Goal: Task Accomplishment & Management: Use online tool/utility

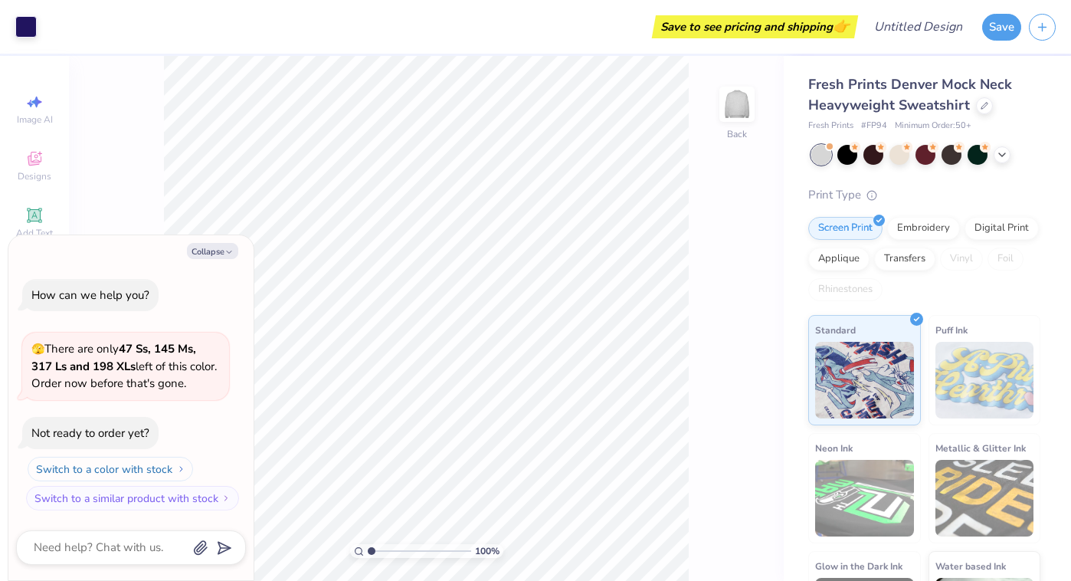
click at [168, 468] on button "Switch to a color with stock" at bounding box center [110, 469] width 165 height 25
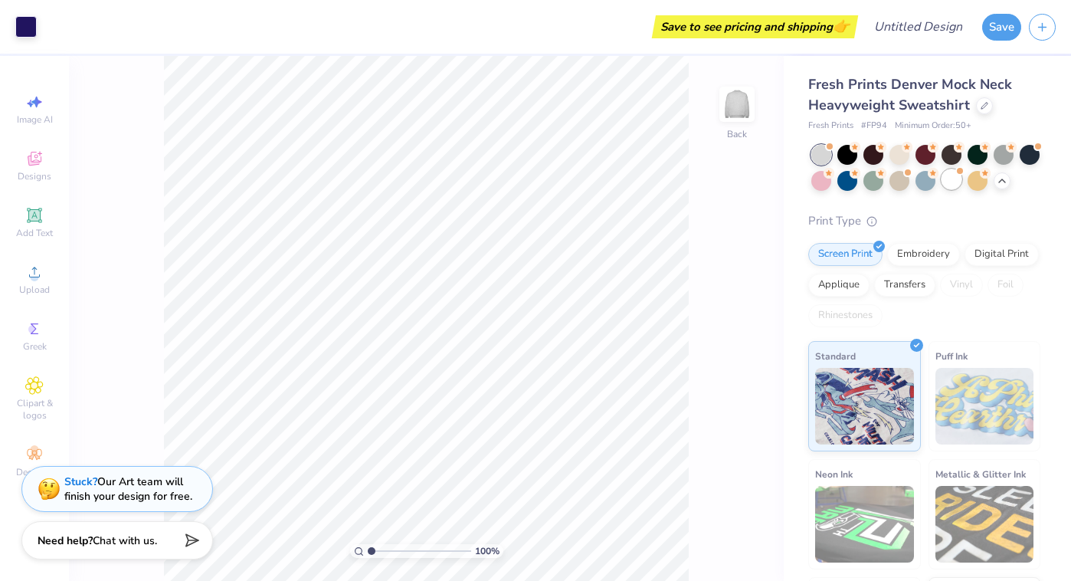
click at [952, 186] on div at bounding box center [952, 179] width 20 height 20
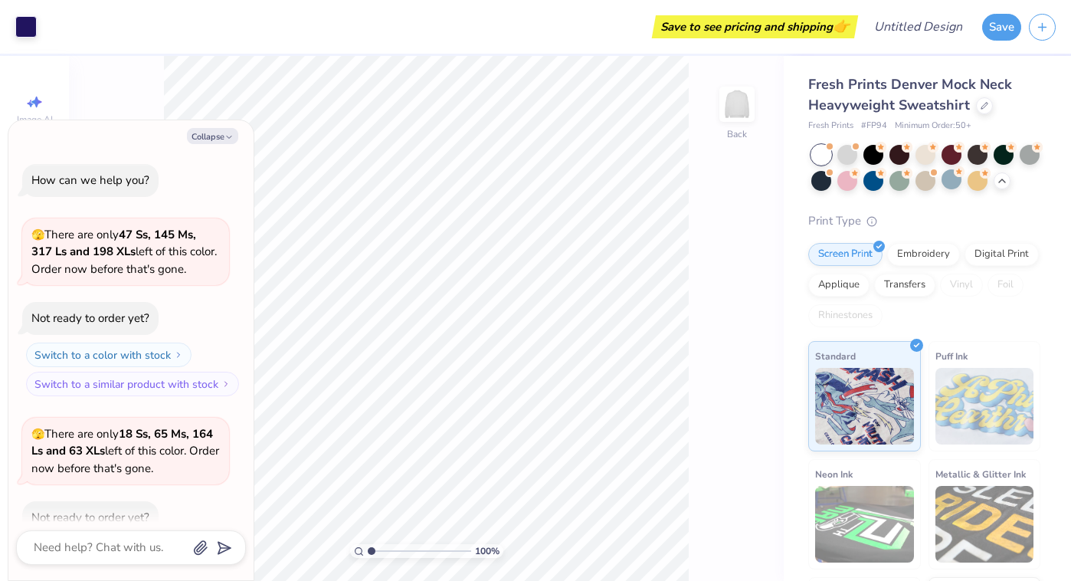
scroll to position [84, 0]
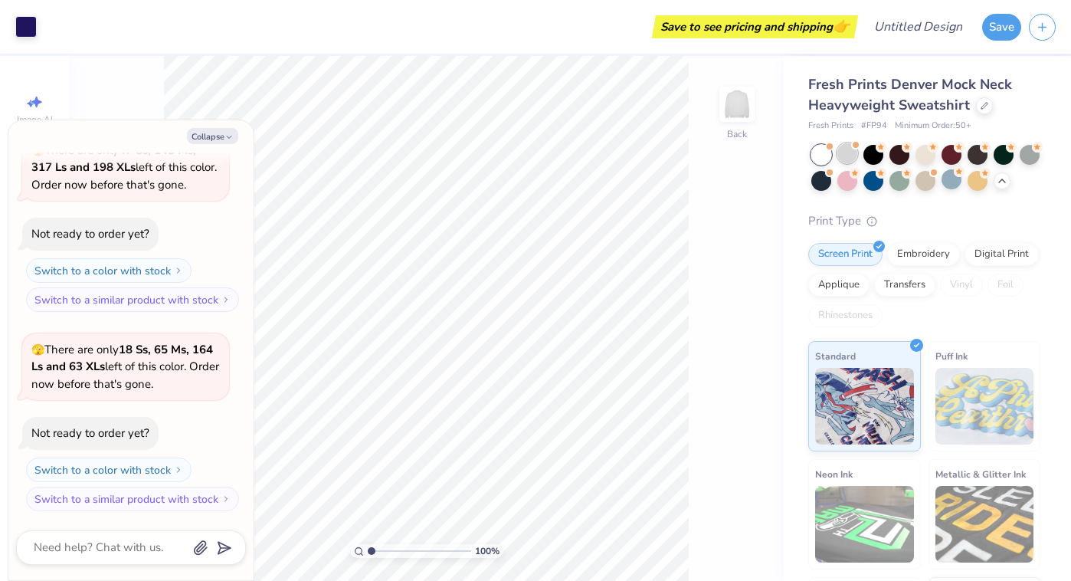
click at [845, 156] on div at bounding box center [847, 153] width 20 height 20
type textarea "x"
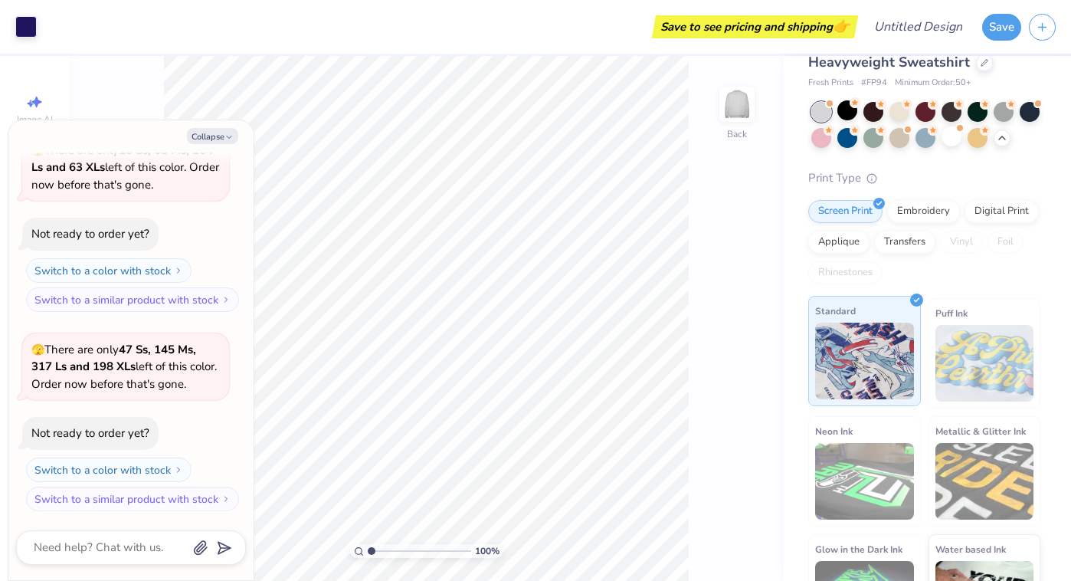
scroll to position [106, 0]
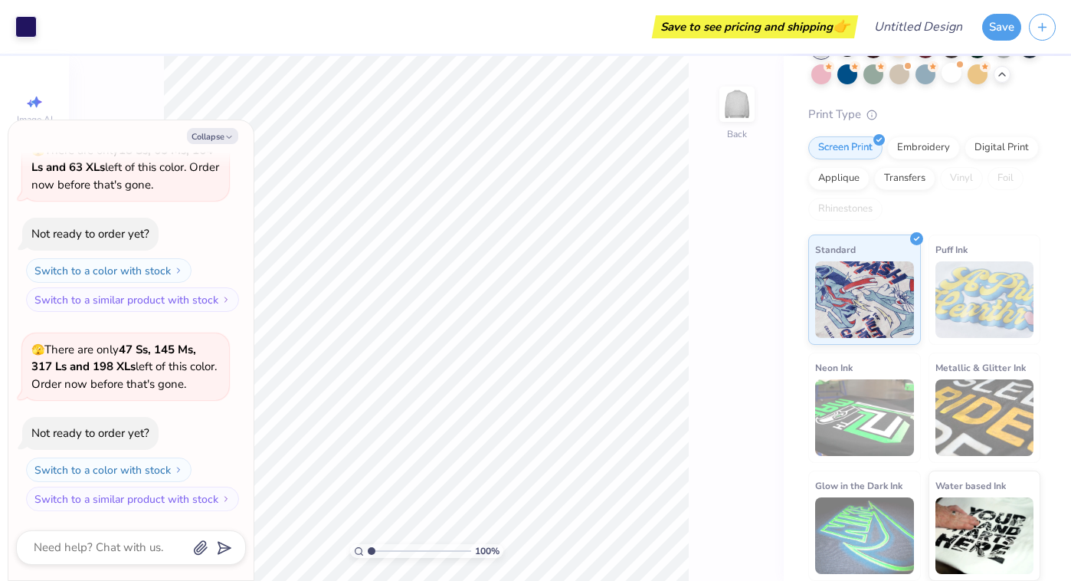
click at [860, 558] on img at bounding box center [864, 535] width 99 height 77
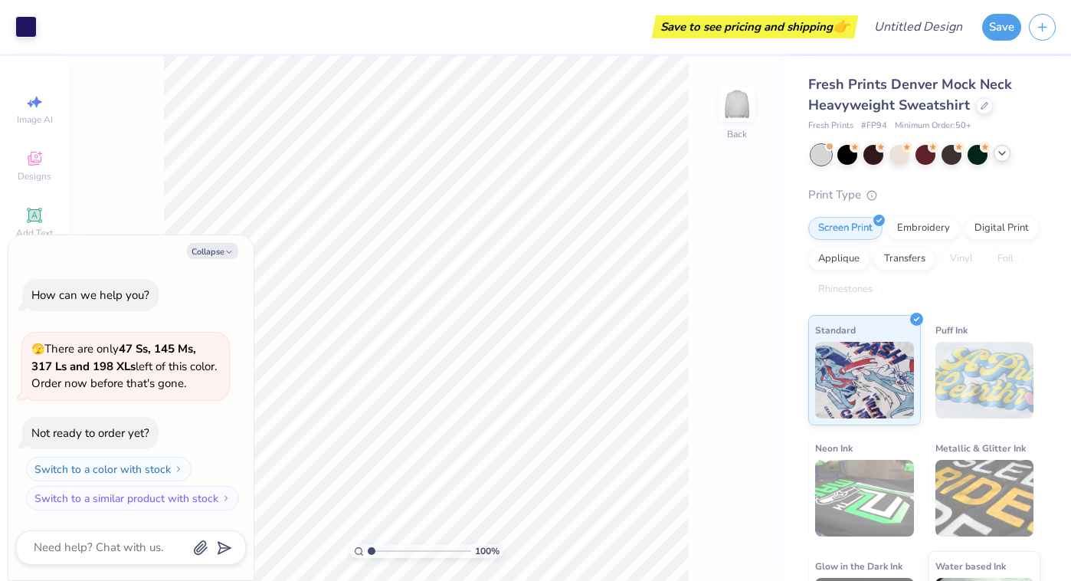
click at [1000, 160] on div at bounding box center [1002, 153] width 17 height 17
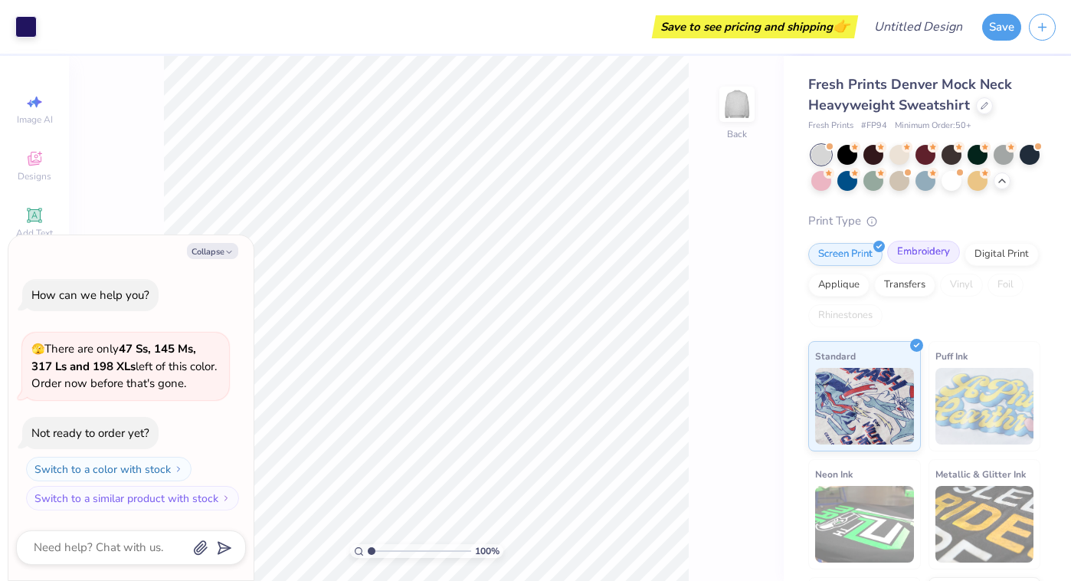
click at [941, 263] on div "Embroidery" at bounding box center [923, 252] width 73 height 23
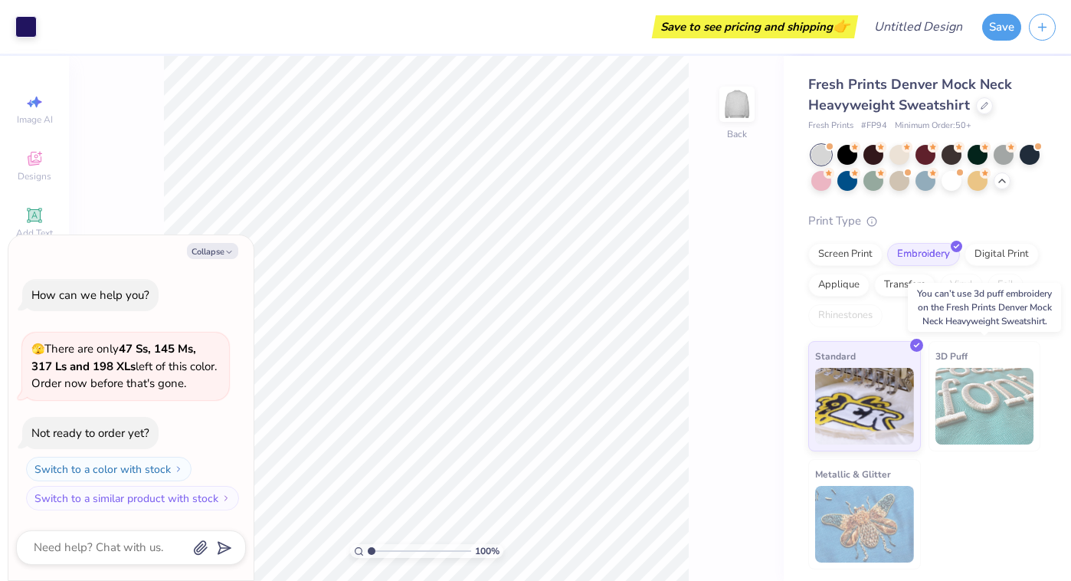
click at [973, 397] on img at bounding box center [984, 406] width 99 height 77
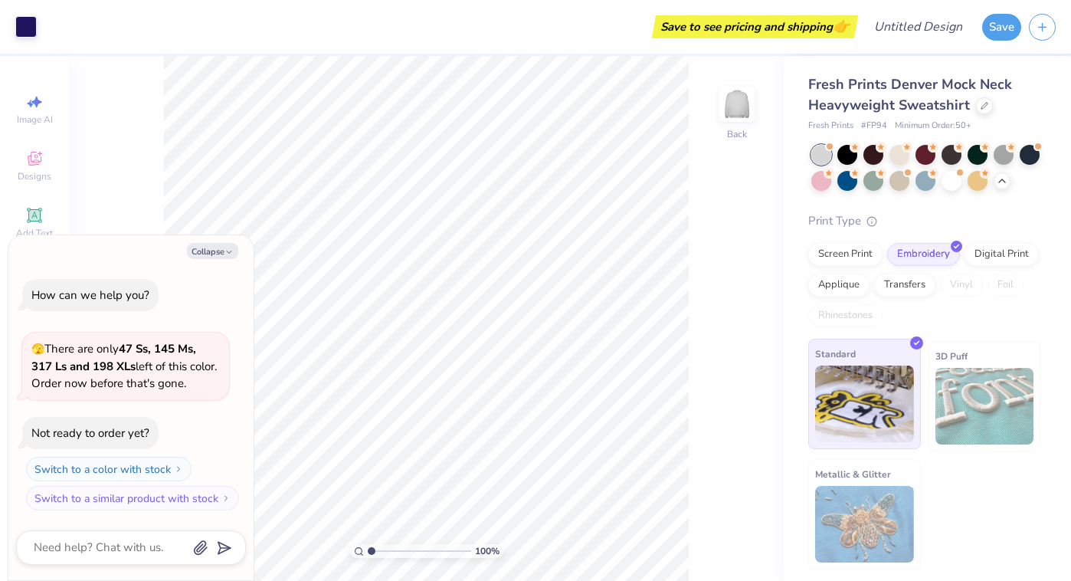
click at [910, 367] on img at bounding box center [864, 403] width 99 height 77
click at [945, 181] on div at bounding box center [952, 179] width 20 height 20
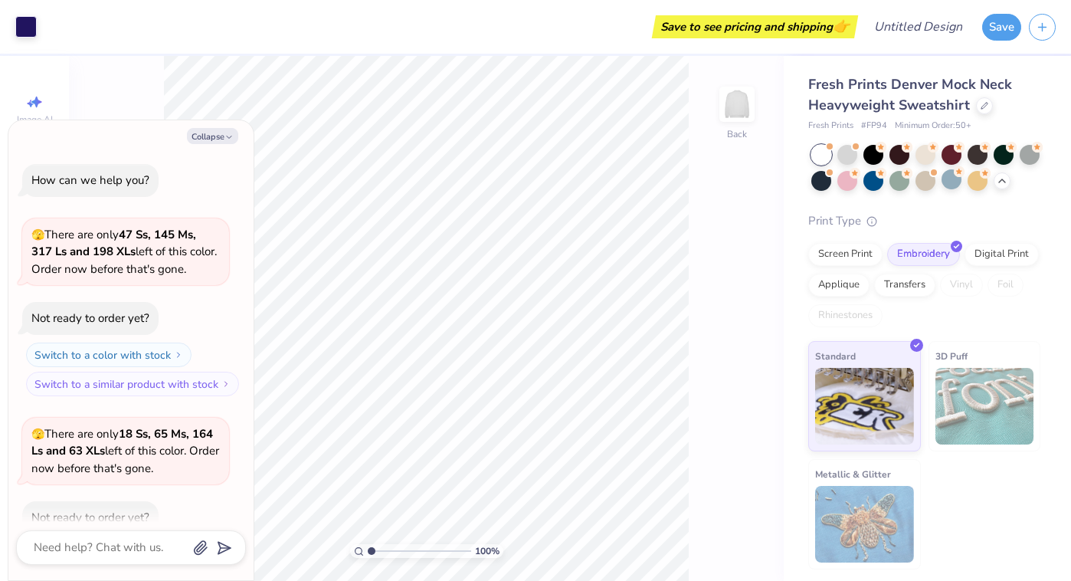
scroll to position [84, 0]
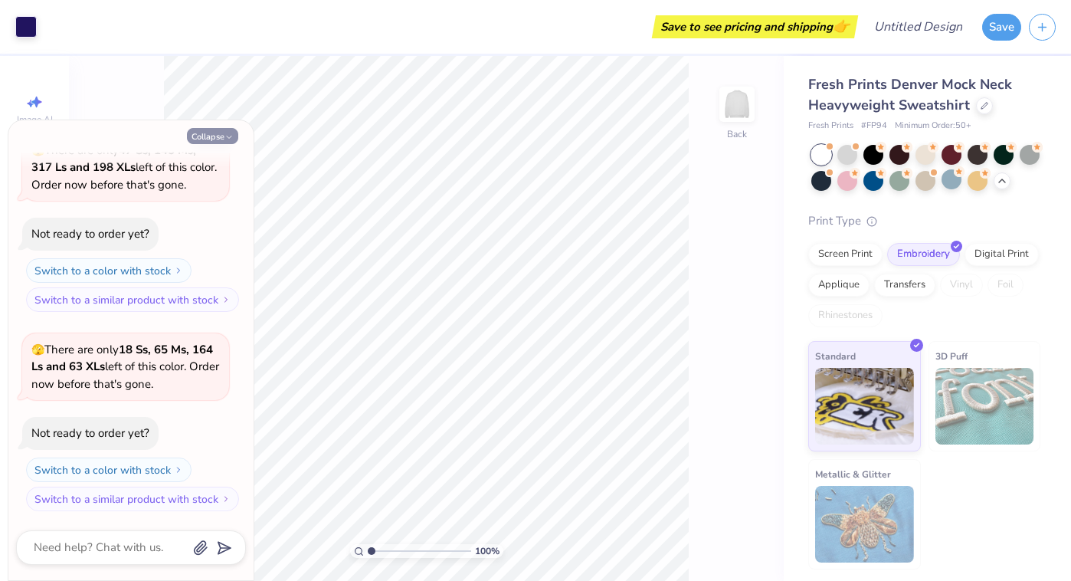
click at [228, 139] on icon "button" at bounding box center [228, 137] width 9 height 9
type textarea "x"
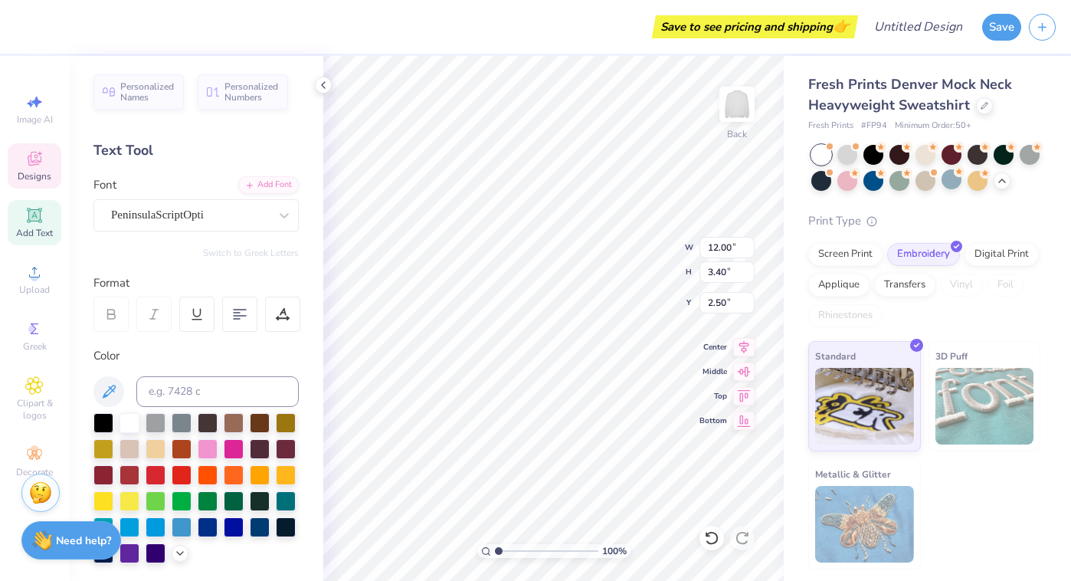
scroll to position [0, 0]
type textarea "Phi Alpha Delta"
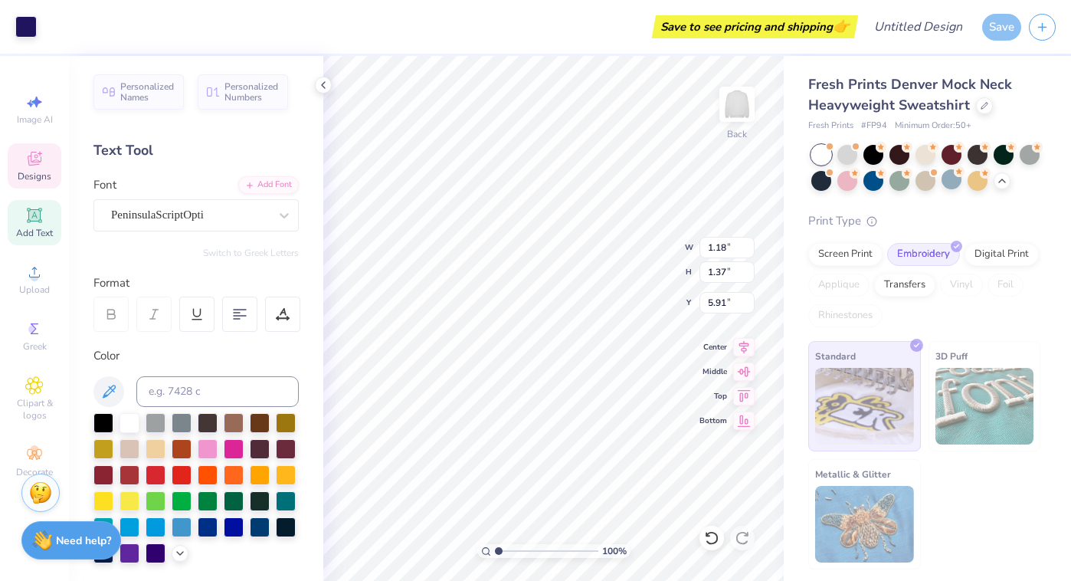
type input "1.18"
type input "1.37"
type input "5.91"
click at [1014, 486] on div "Standard 3D Puff Metallic & Glitter" at bounding box center [924, 455] width 232 height 228
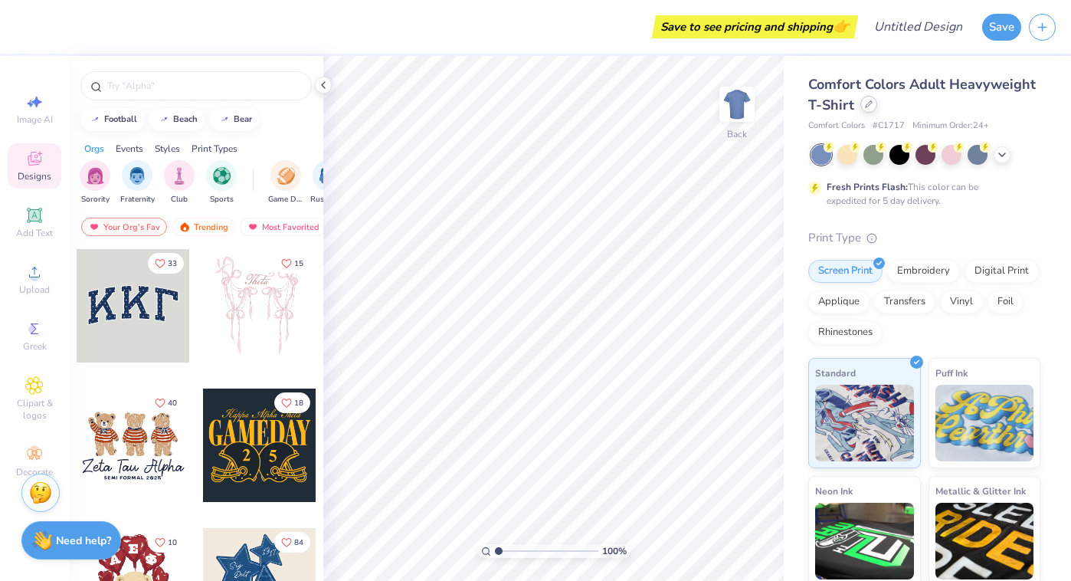
click at [868, 105] on icon at bounding box center [869, 104] width 8 height 8
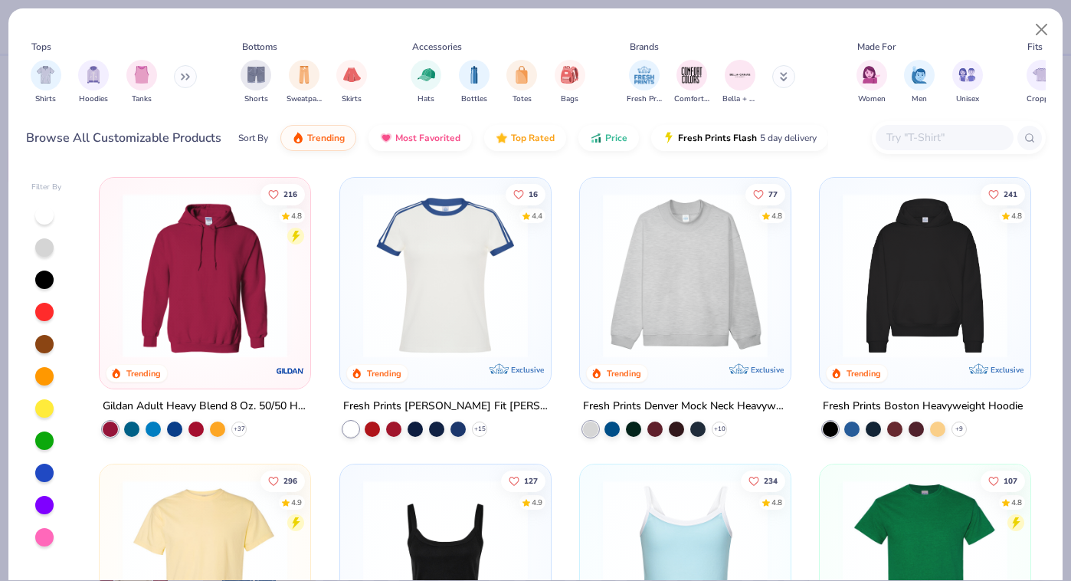
click at [182, 74] on button at bounding box center [185, 76] width 23 height 23
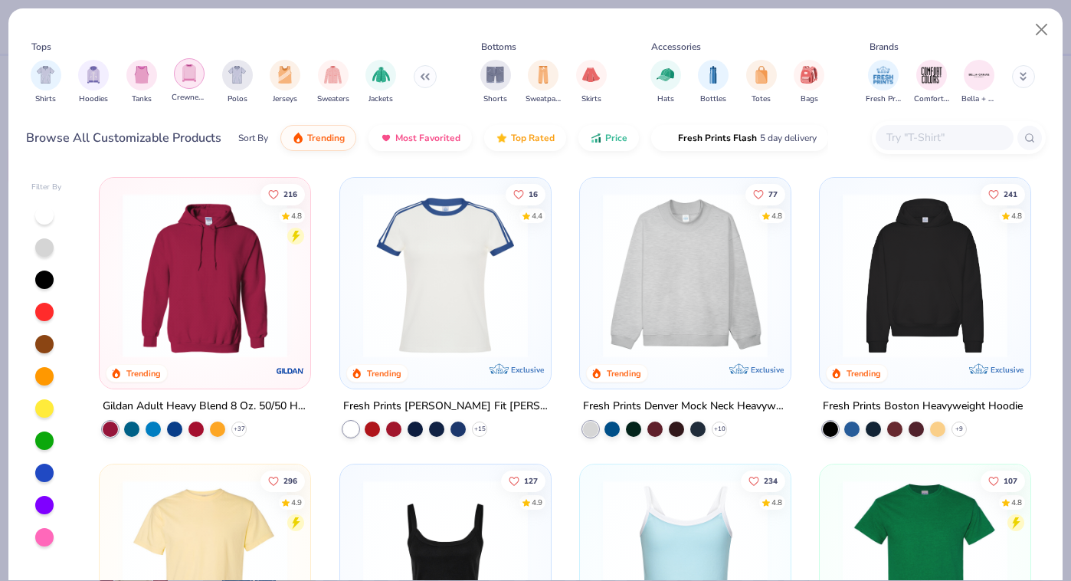
click at [201, 71] on div "filter for Crewnecks" at bounding box center [189, 73] width 31 height 31
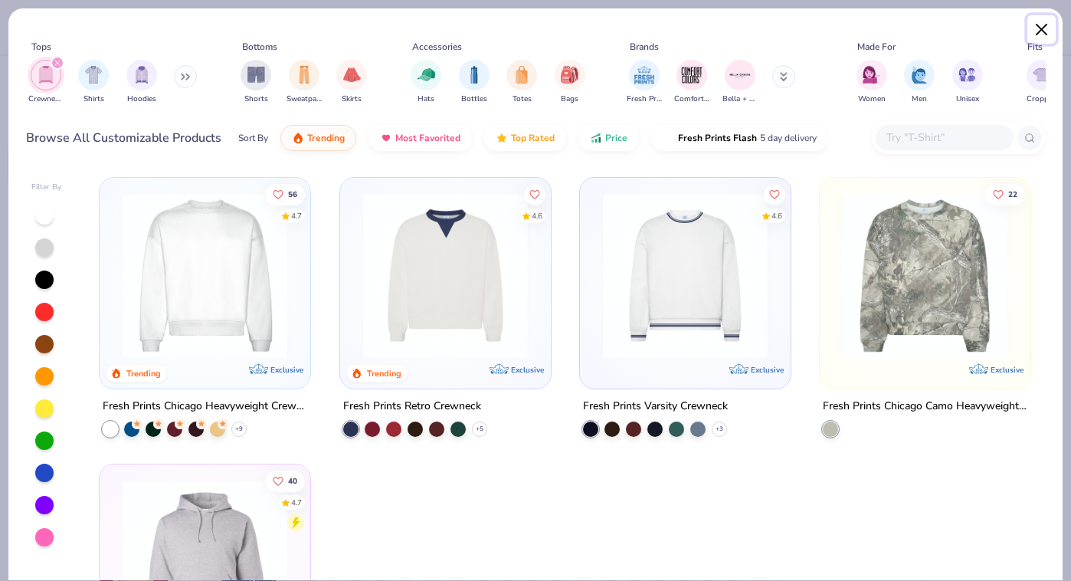
click at [1035, 30] on button "Close" at bounding box center [1041, 29] width 29 height 29
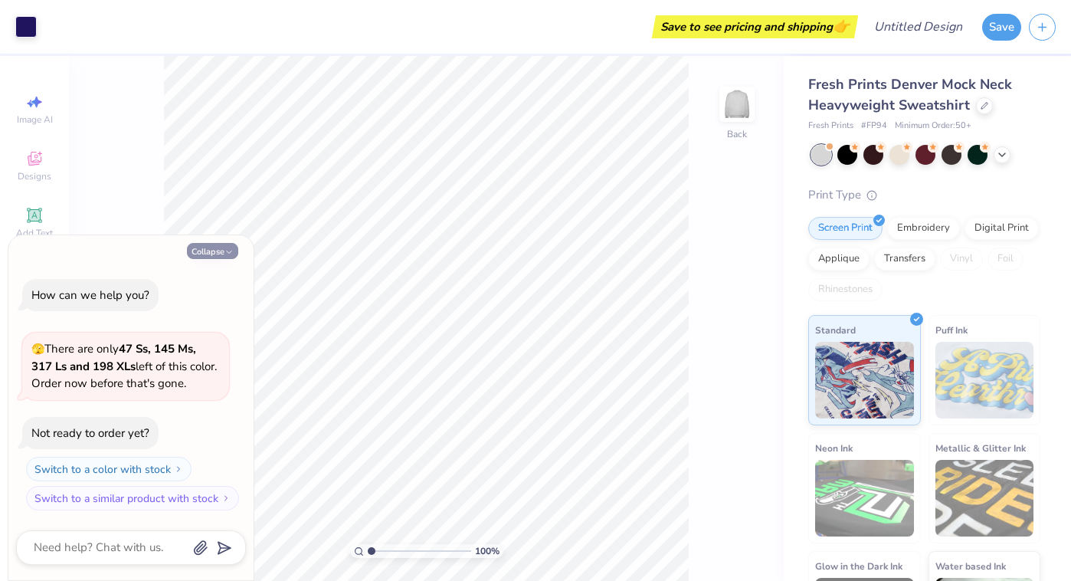
click at [225, 249] on icon "button" at bounding box center [228, 251] width 9 height 9
type textarea "x"
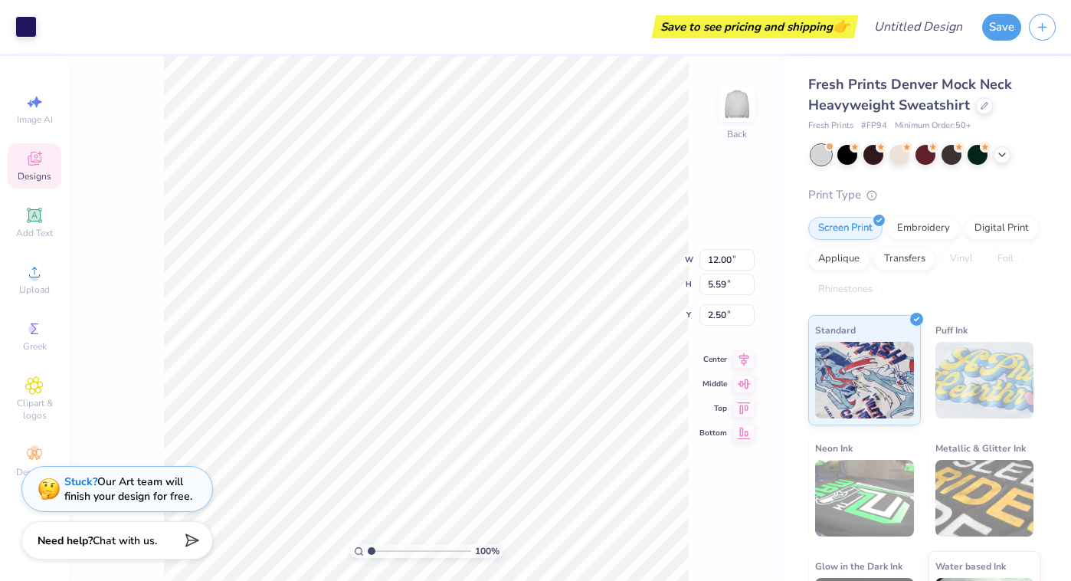
type input "3.40"
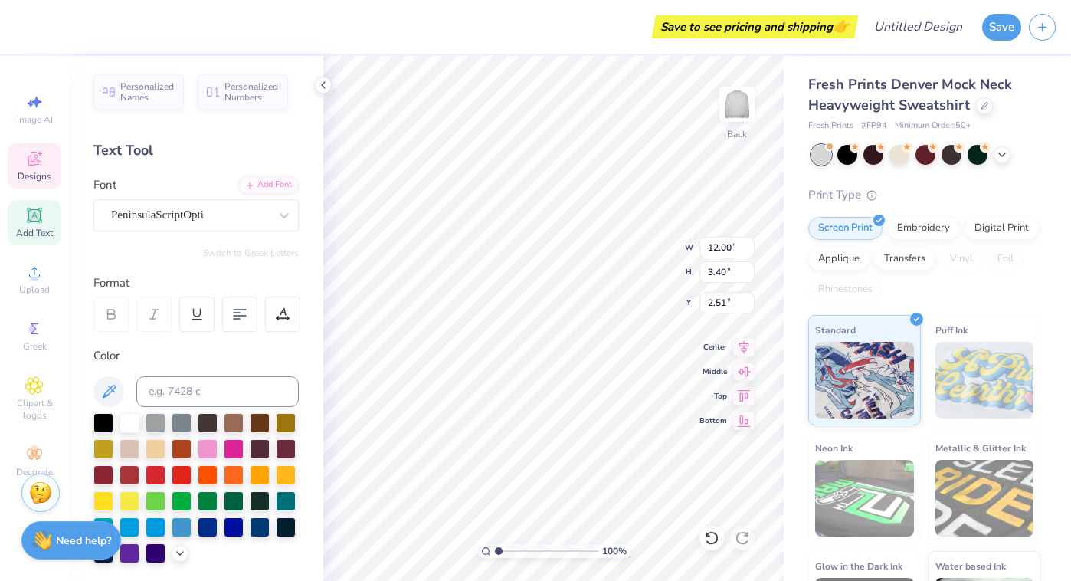
scroll to position [0, 4]
type textarea "Phi Alpha Delta"
click at [717, 540] on icon at bounding box center [711, 537] width 15 height 15
type input "1.18"
type input "1.37"
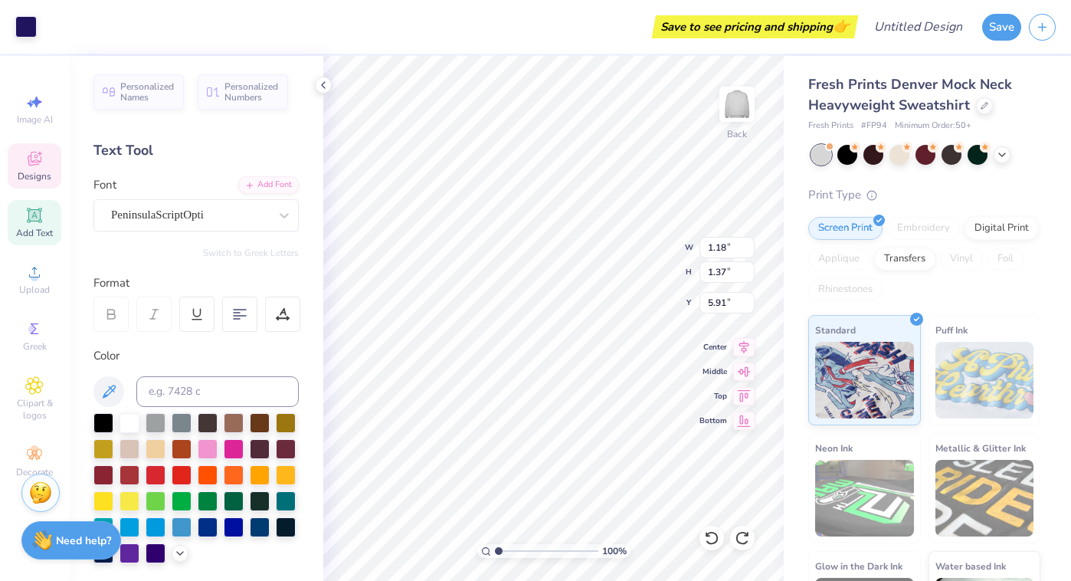
type input "5.91"
type textarea "P"
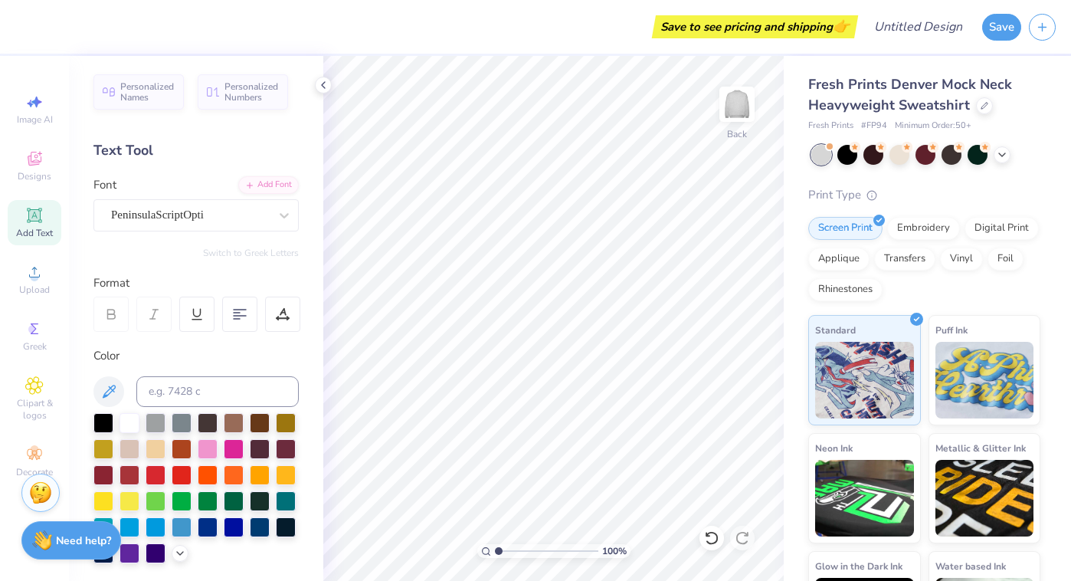
click at [41, 237] on span "Add Text" at bounding box center [34, 233] width 37 height 12
type textarea "Alpha Delta"
paste textarea
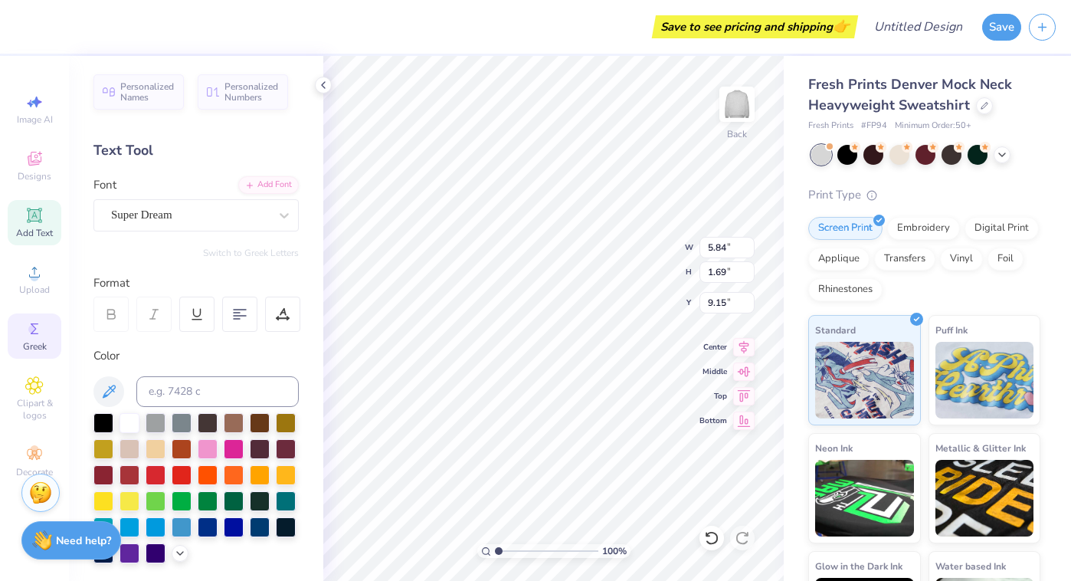
click at [47, 336] on div "Greek" at bounding box center [35, 335] width 54 height 45
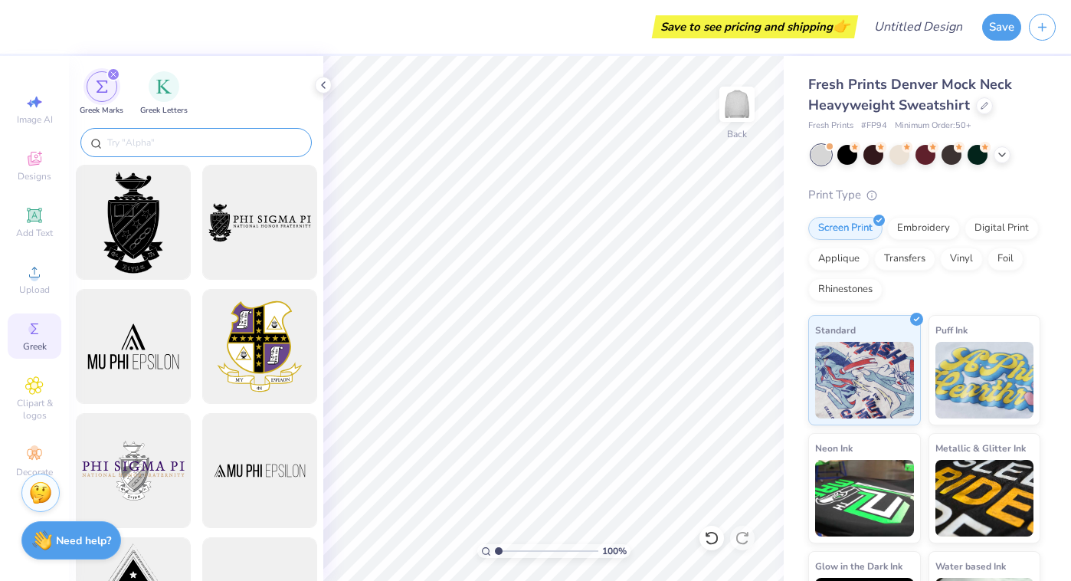
click at [182, 143] on input "text" at bounding box center [204, 142] width 196 height 15
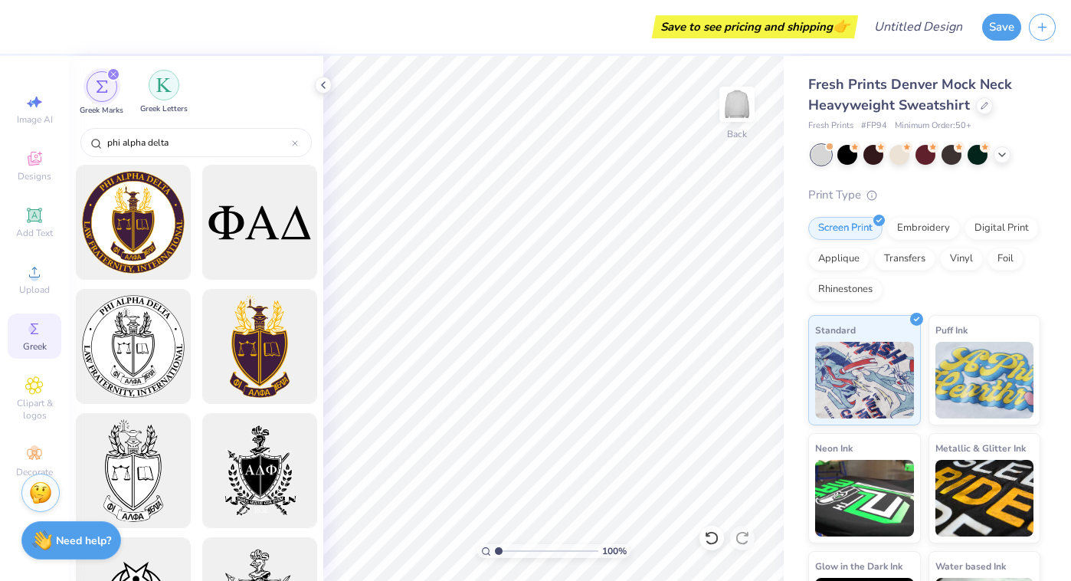
type input "phi alpha delta"
click at [173, 97] on div "filter for Greek Letters" at bounding box center [164, 85] width 31 height 31
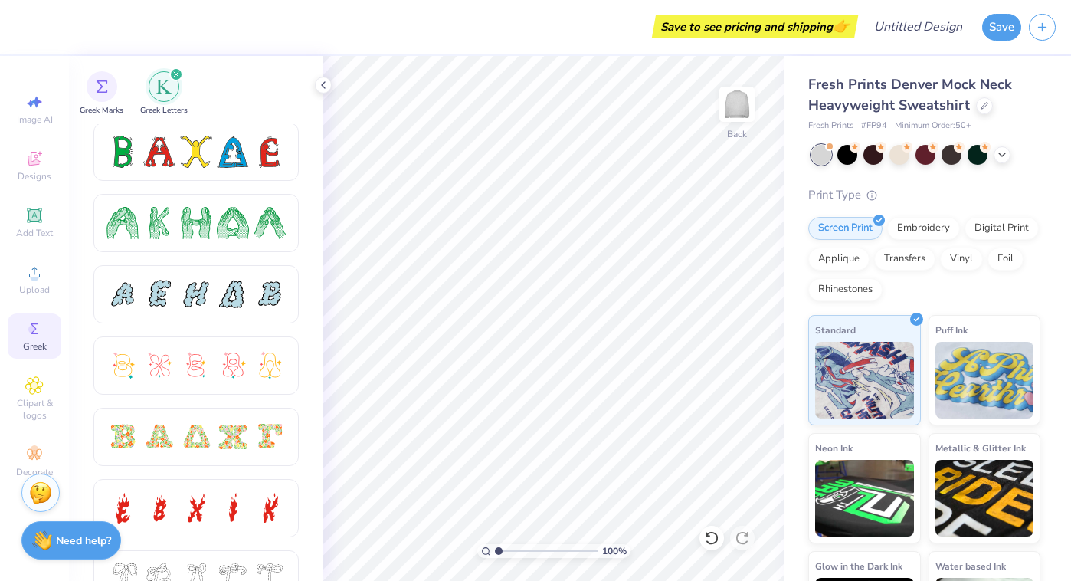
scroll to position [345, 0]
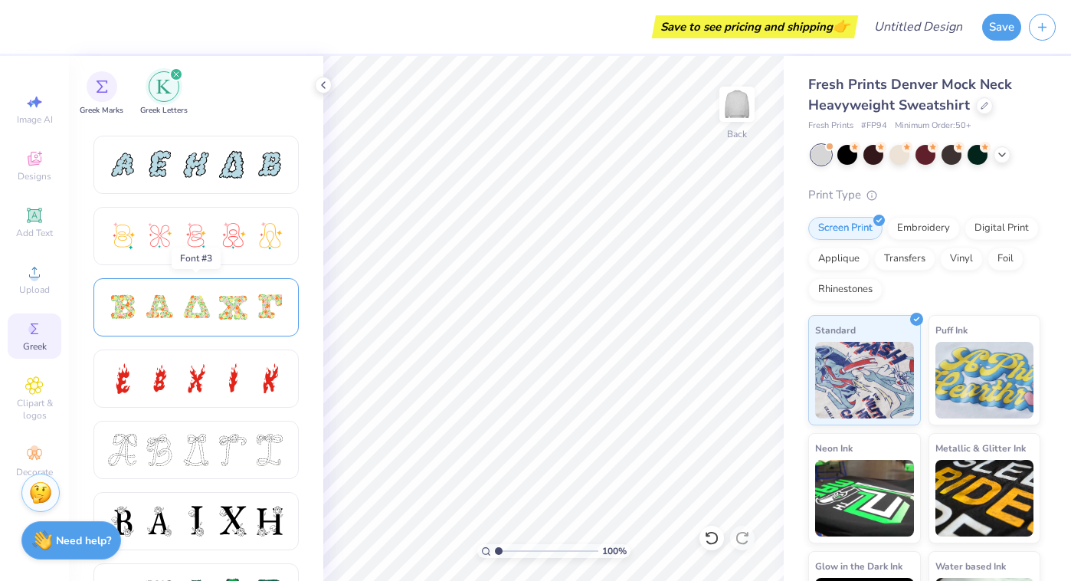
click at [212, 311] on div at bounding box center [195, 307] width 179 height 32
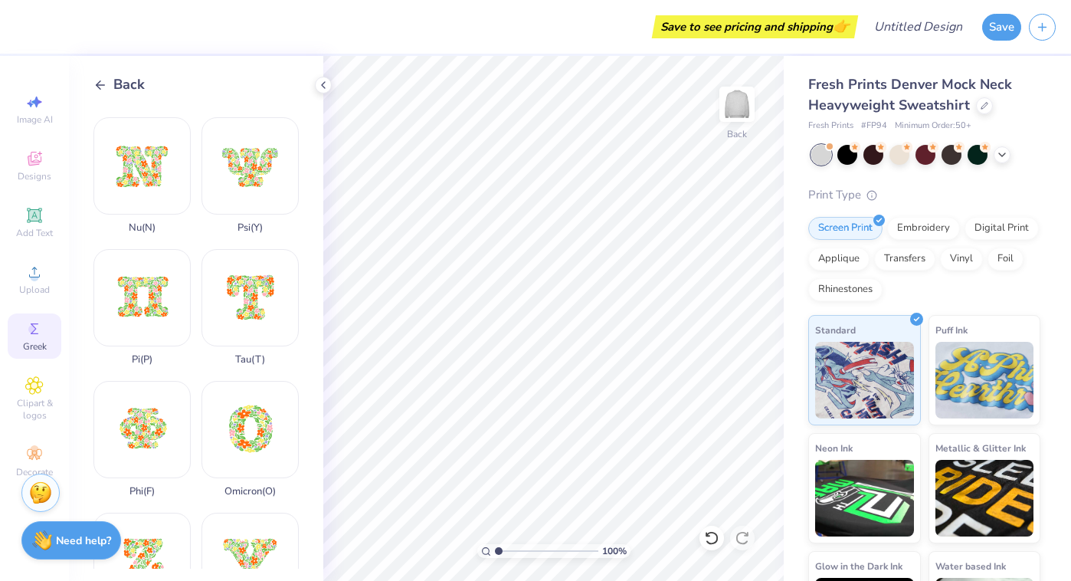
scroll to position [1107, 0]
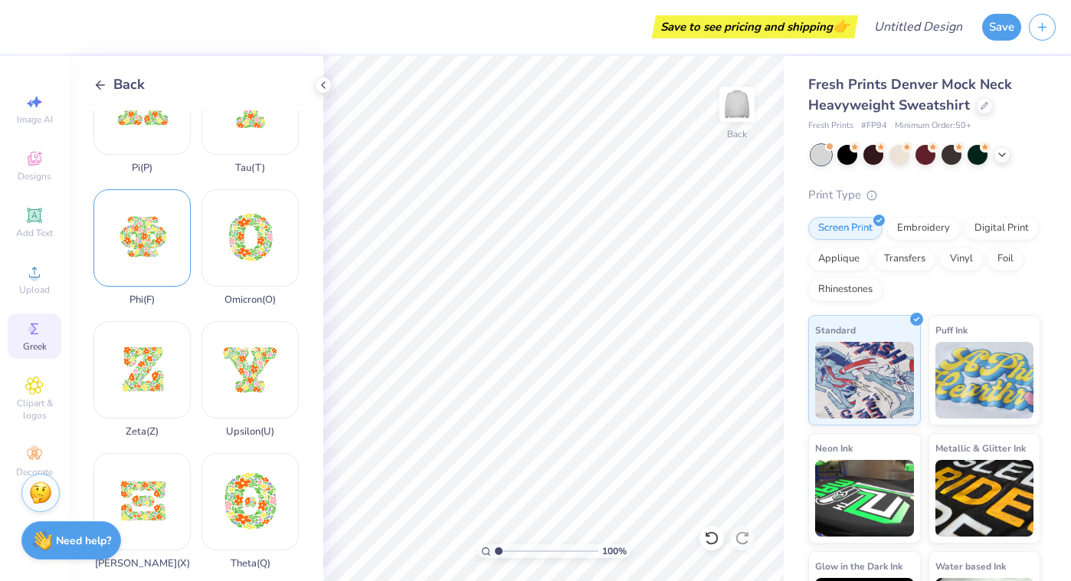
click at [155, 263] on div "Phi ( F )" at bounding box center [141, 247] width 97 height 116
click at [110, 84] on div "Back" at bounding box center [118, 84] width 51 height 21
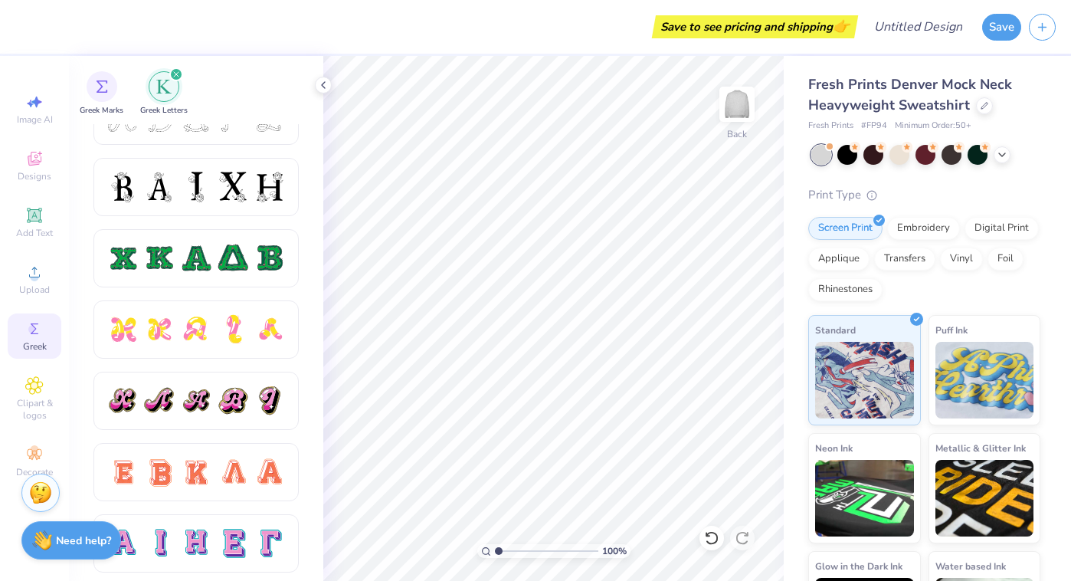
scroll to position [722, 0]
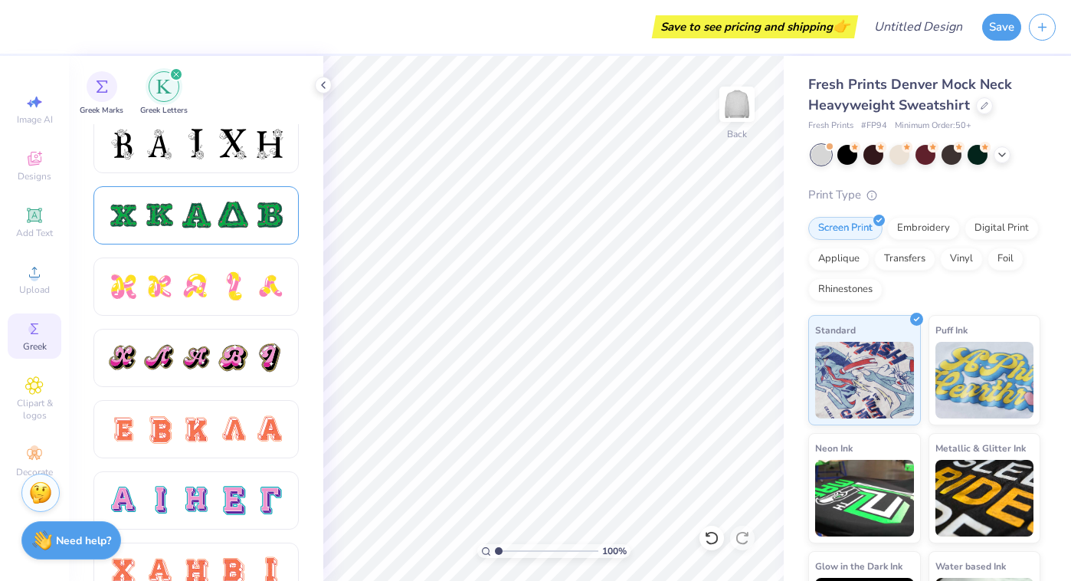
click at [222, 226] on div at bounding box center [233, 215] width 32 height 32
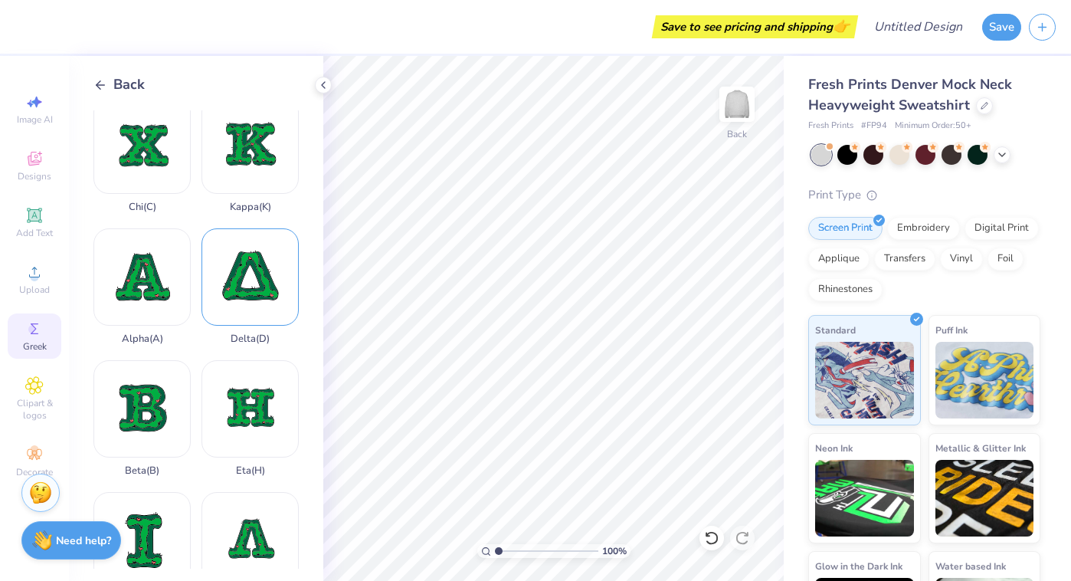
scroll to position [15, 0]
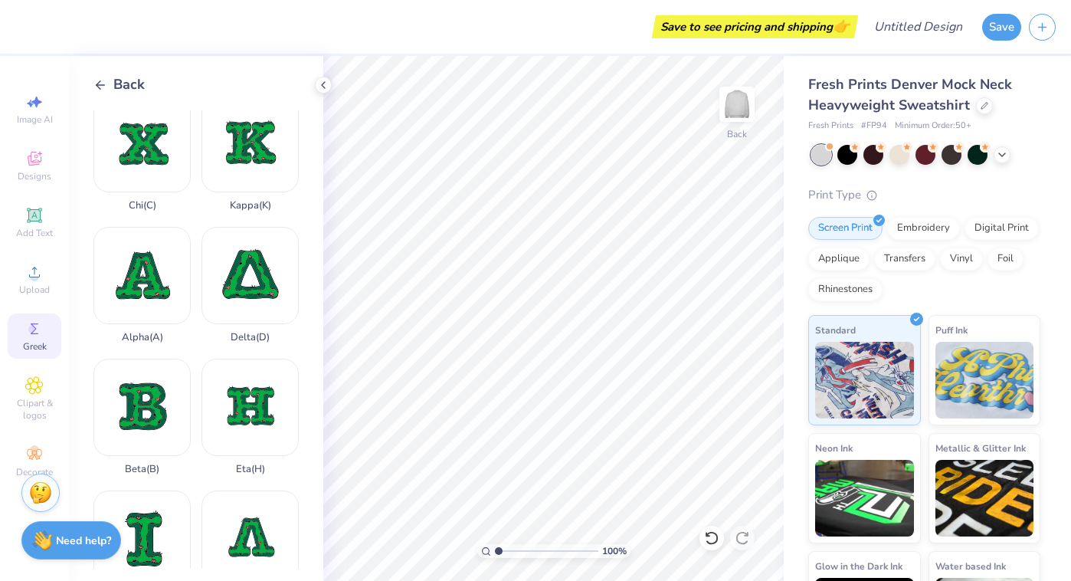
click at [113, 80] on span "Back" at bounding box center [128, 84] width 31 height 21
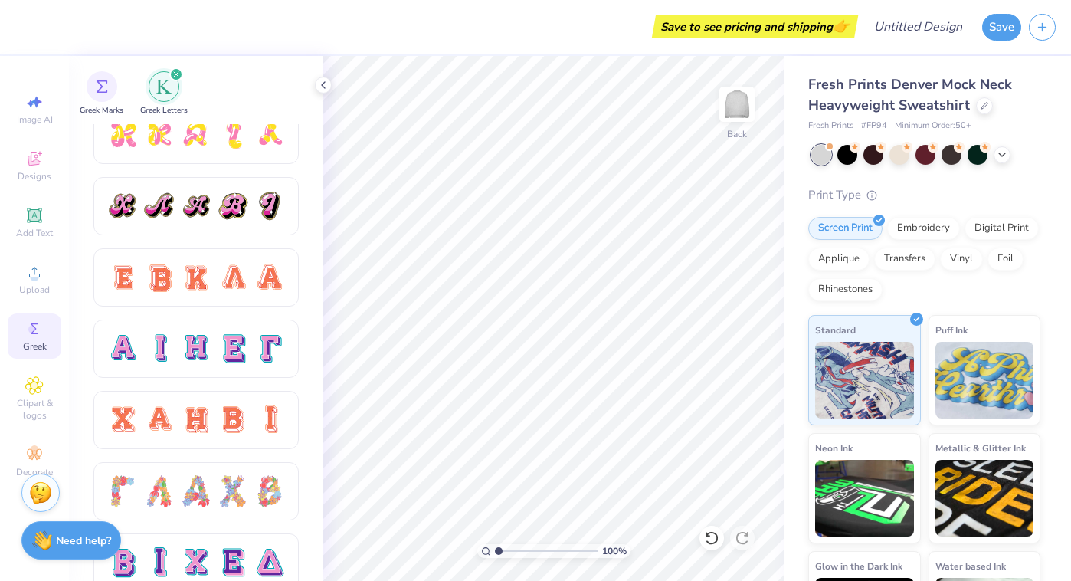
scroll to position [879, 0]
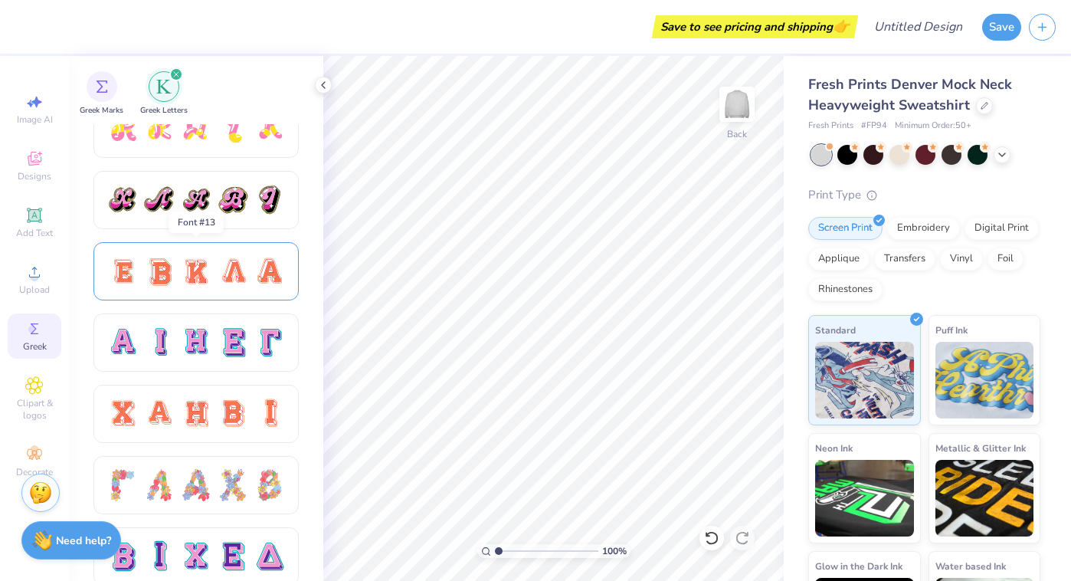
click at [224, 290] on div at bounding box center [195, 271] width 205 height 58
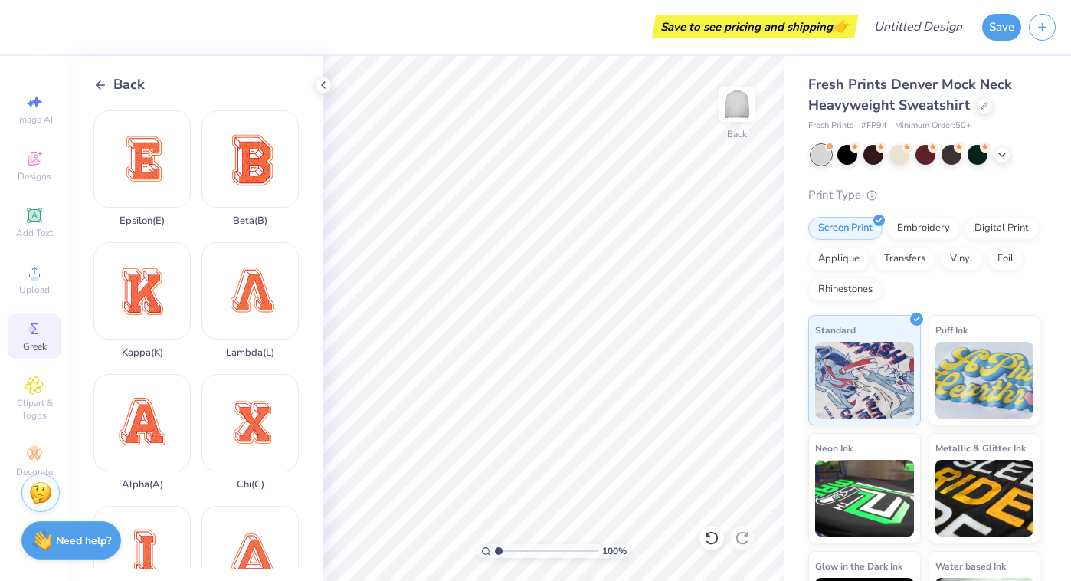
click at [102, 91] on icon at bounding box center [100, 85] width 14 height 14
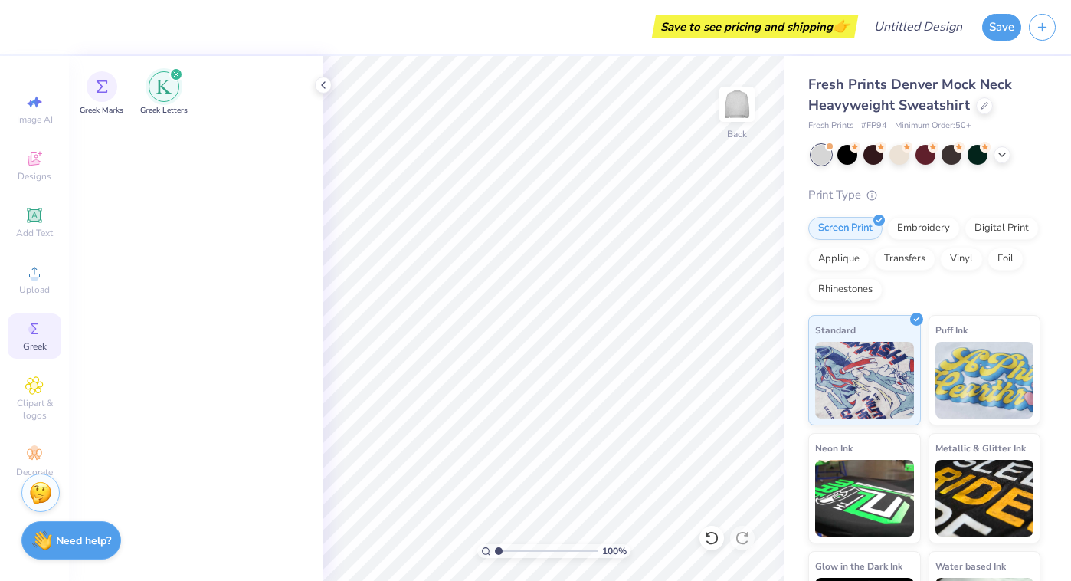
scroll to position [0, 0]
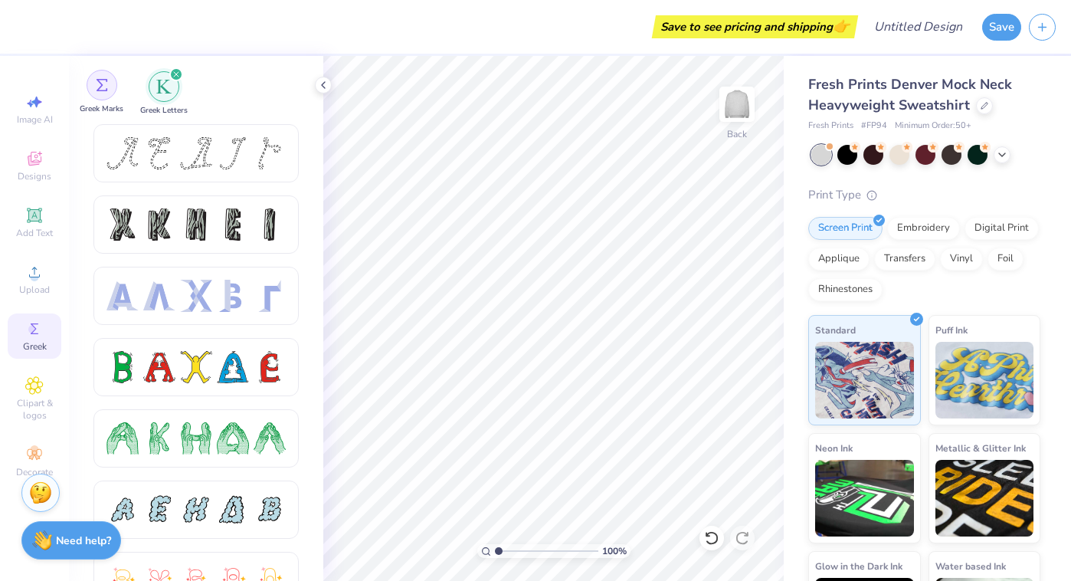
click at [108, 79] on div "filter for Greek Marks" at bounding box center [102, 85] width 31 height 31
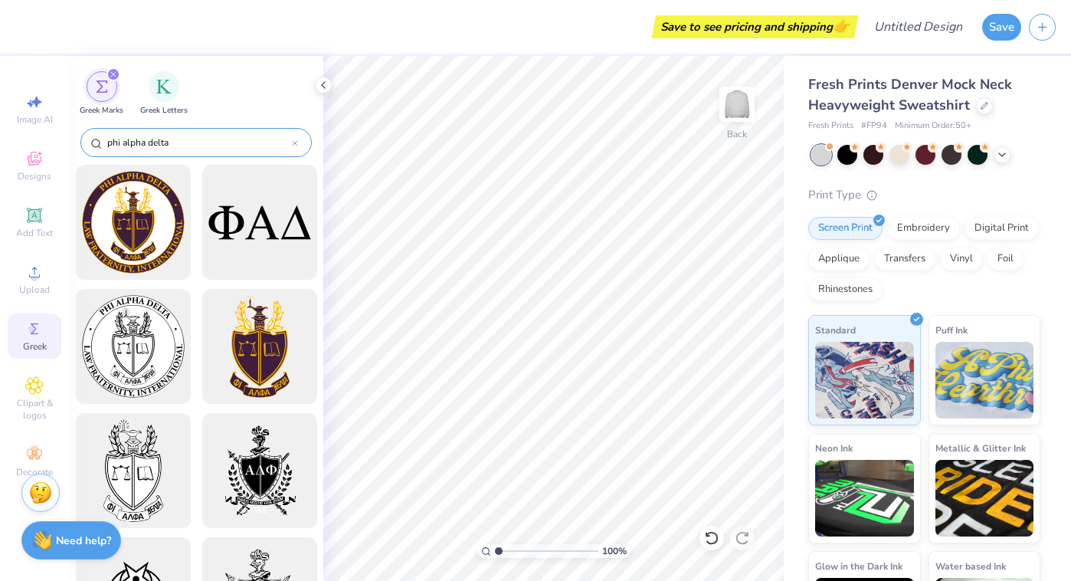
click at [215, 142] on input "phi alpha delta" at bounding box center [199, 142] width 186 height 15
type input "phi alpha delta"
click at [237, 229] on div at bounding box center [259, 222] width 126 height 126
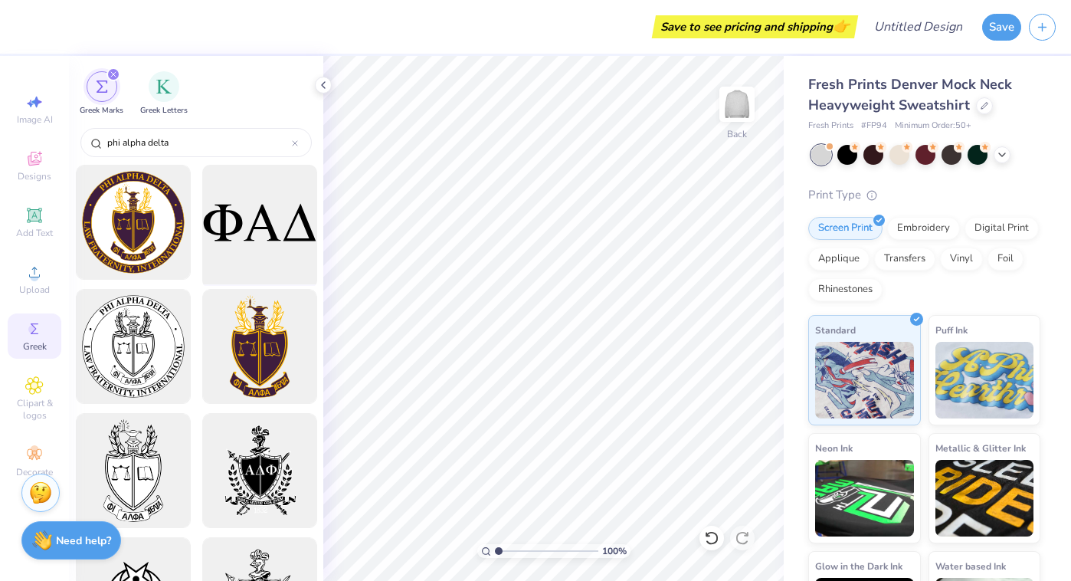
click at [301, 238] on div at bounding box center [259, 222] width 126 height 126
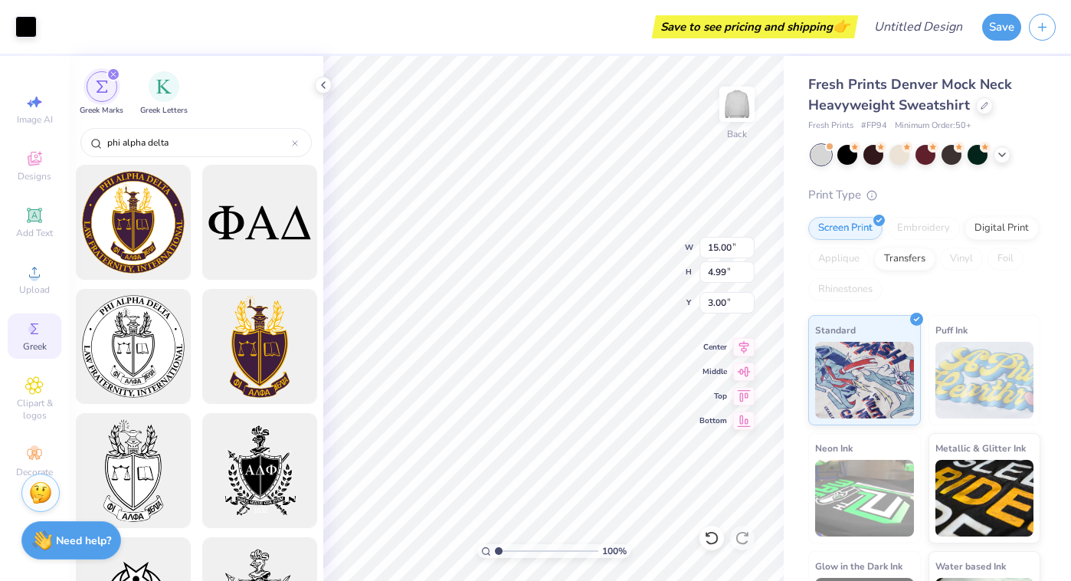
type input "1.56"
type input "2.30"
click at [1010, 154] on div at bounding box center [1002, 153] width 17 height 17
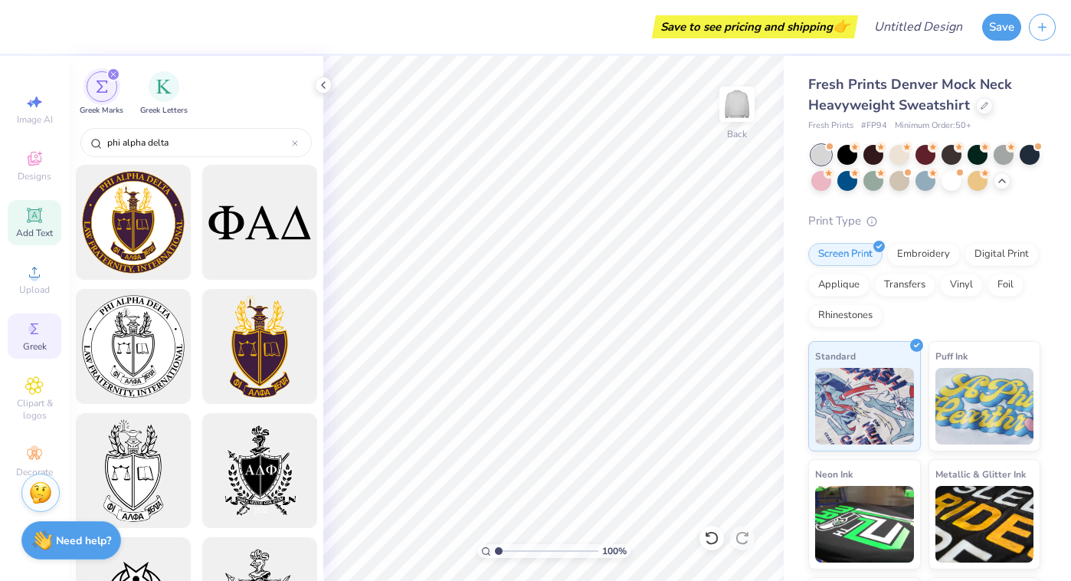
click at [41, 220] on icon at bounding box center [34, 215] width 15 height 15
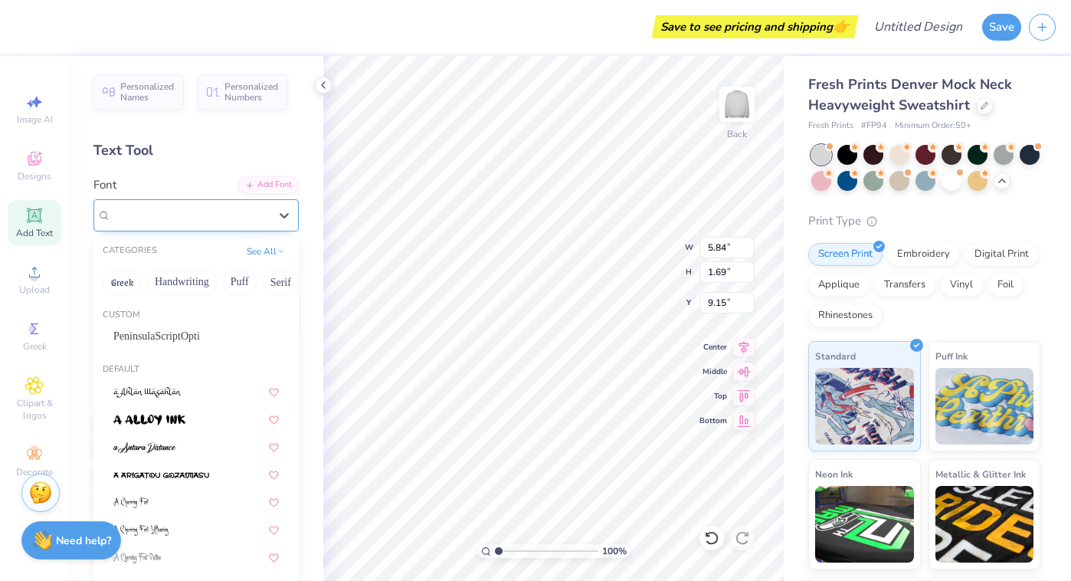
click at [254, 208] on div "Super Dream" at bounding box center [190, 215] width 161 height 24
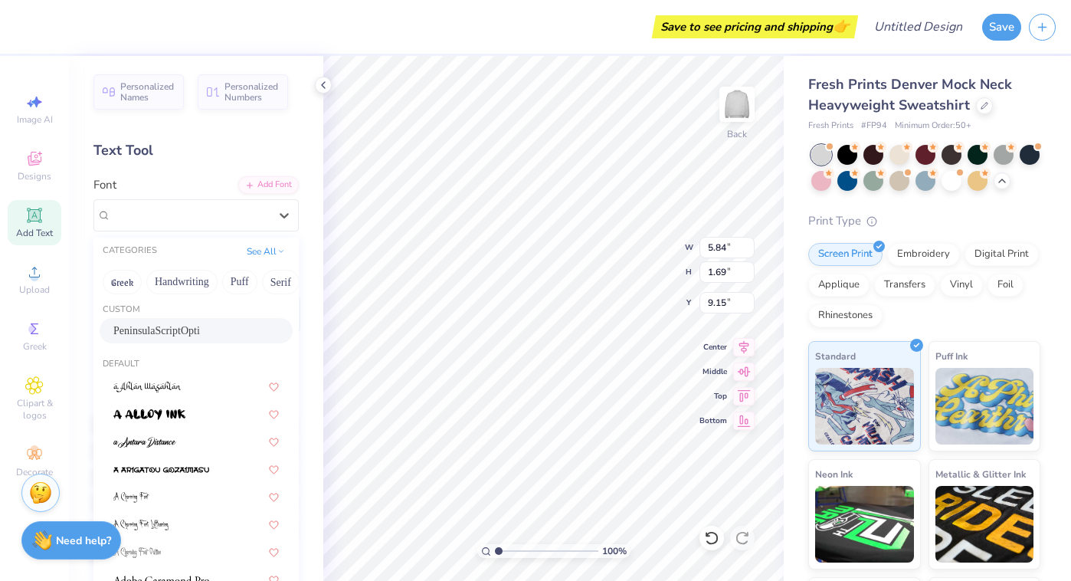
scroll to position [6, 0]
click at [193, 337] on div "PeninsulaScriptOpti" at bounding box center [195, 330] width 165 height 16
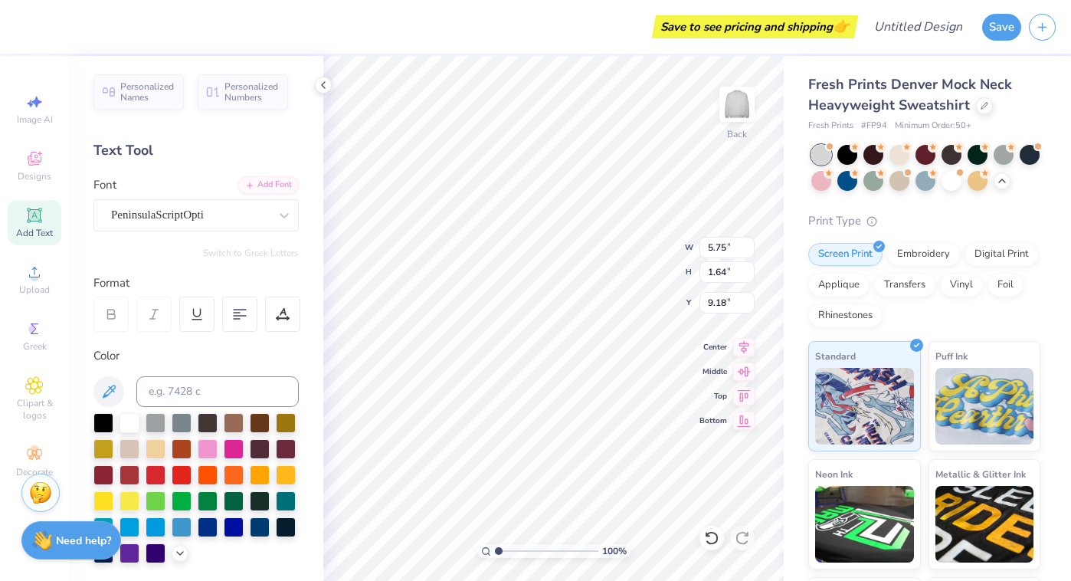
type input "5.75"
type input "1.64"
type input "9.18"
click at [234, 228] on div "PeninsulaScriptOpti" at bounding box center [195, 215] width 205 height 32
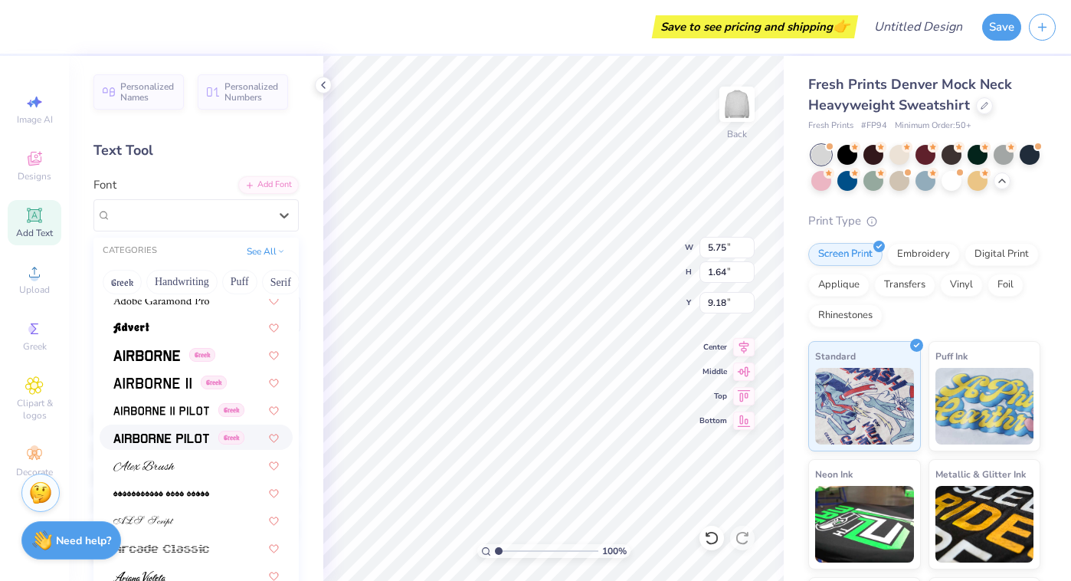
scroll to position [383, 0]
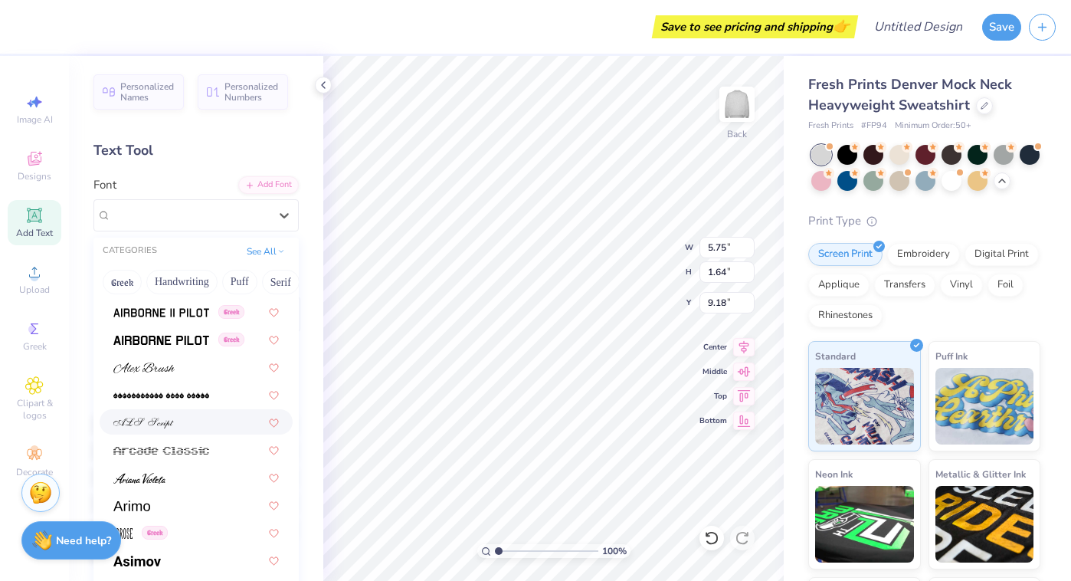
click at [194, 424] on div at bounding box center [195, 422] width 165 height 16
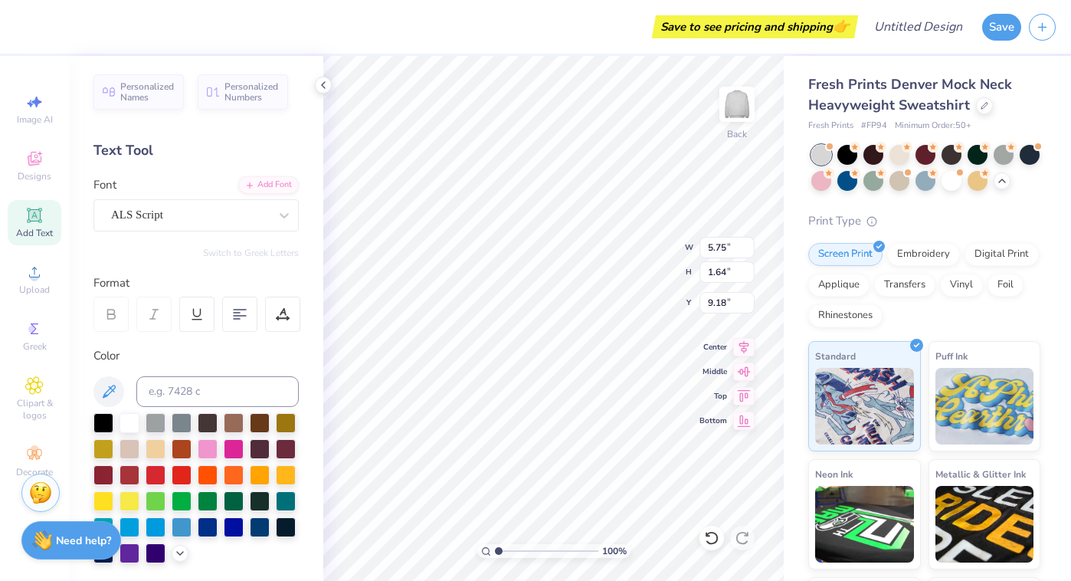
type input "8.68"
type input "2.04"
type input "8.98"
type textarea "TPEXT"
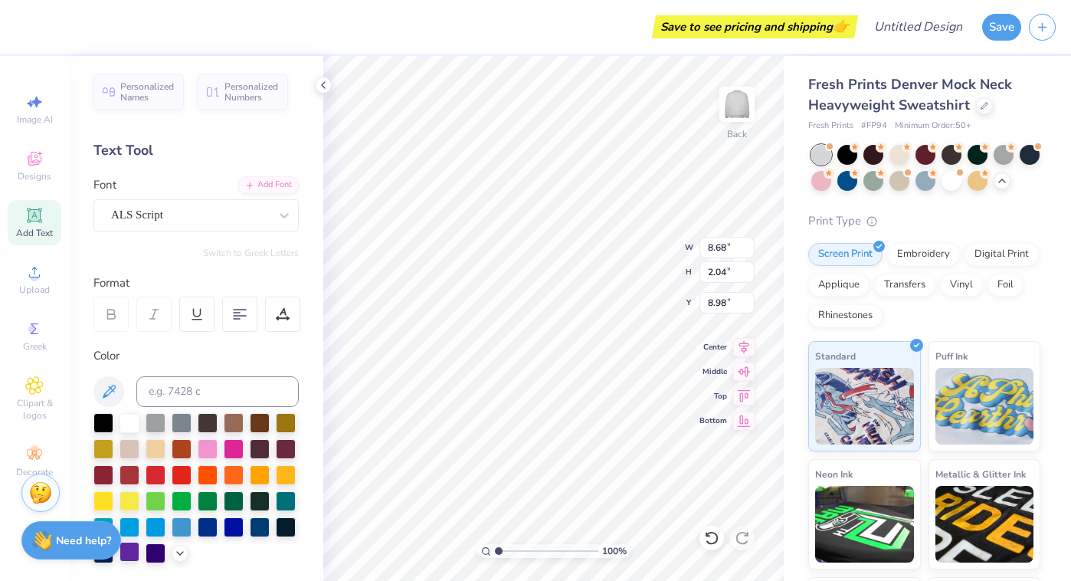
type textarea "Phi Alpha Delta"
click at [127, 555] on div at bounding box center [130, 552] width 20 height 20
click at [156, 552] on div at bounding box center [156, 552] width 20 height 20
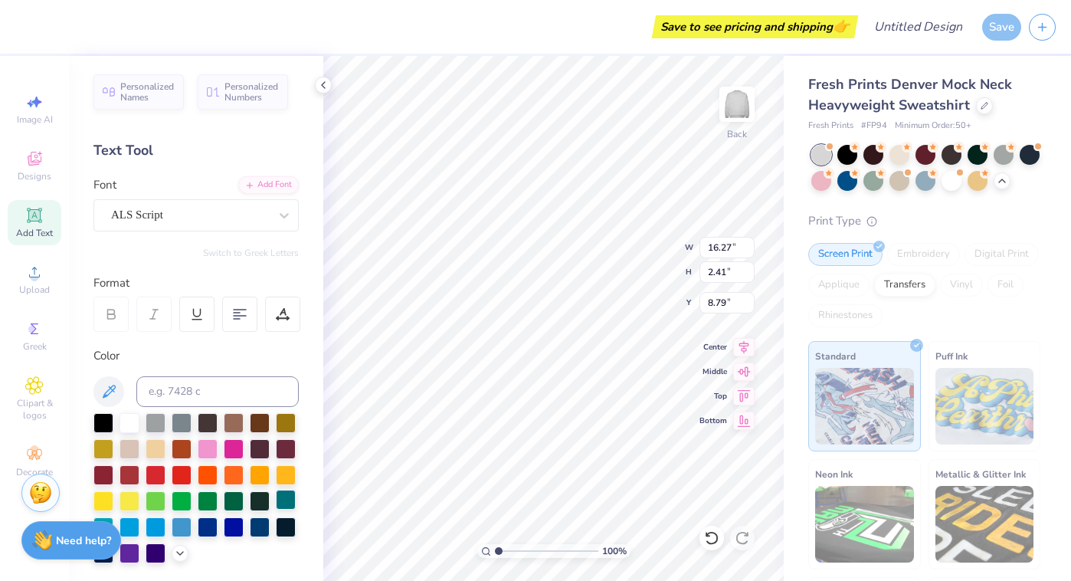
type input "1.79"
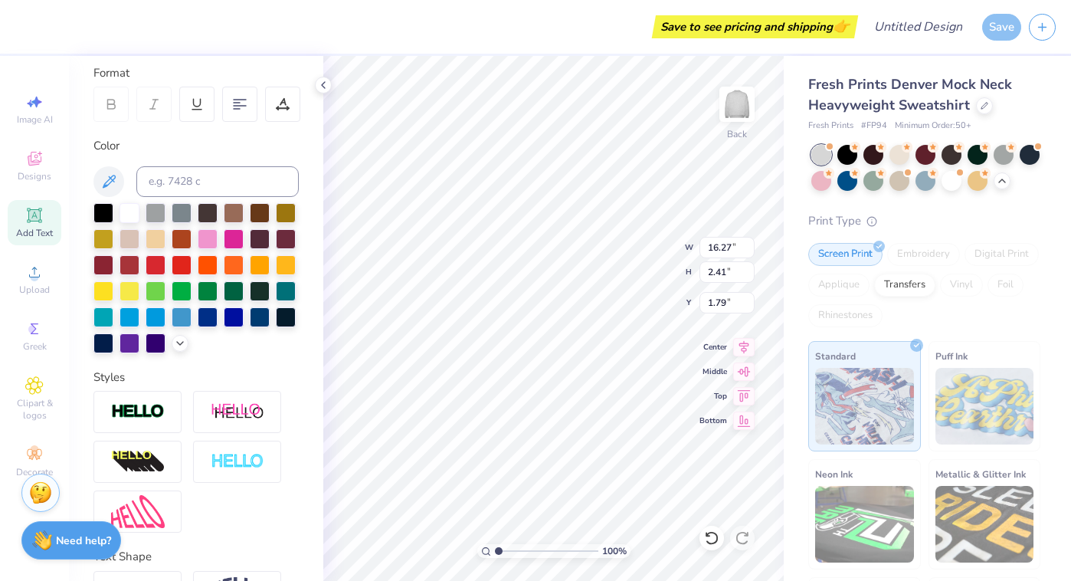
scroll to position [310, 0]
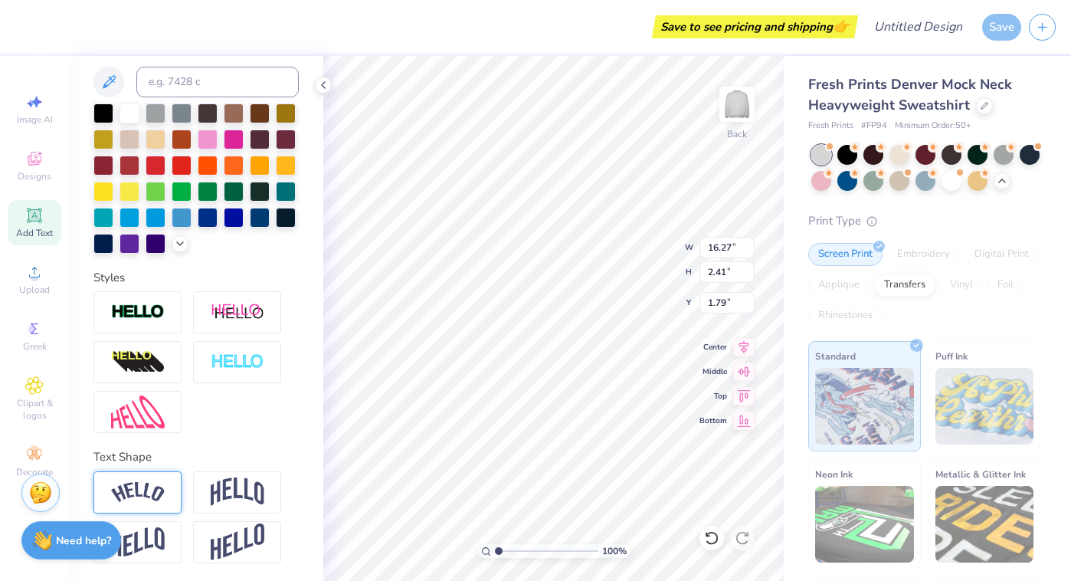
click at [136, 491] on img at bounding box center [138, 492] width 54 height 21
type input "3.70"
type input "1.15"
click at [249, 480] on img at bounding box center [238, 491] width 54 height 29
type input "14.31"
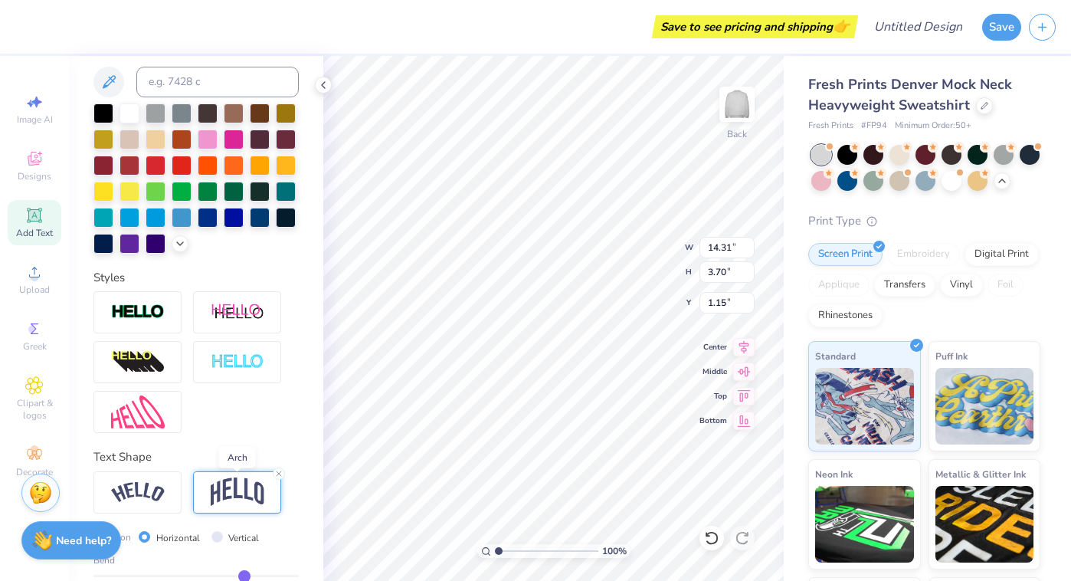
type input "4.37"
type input "0.81"
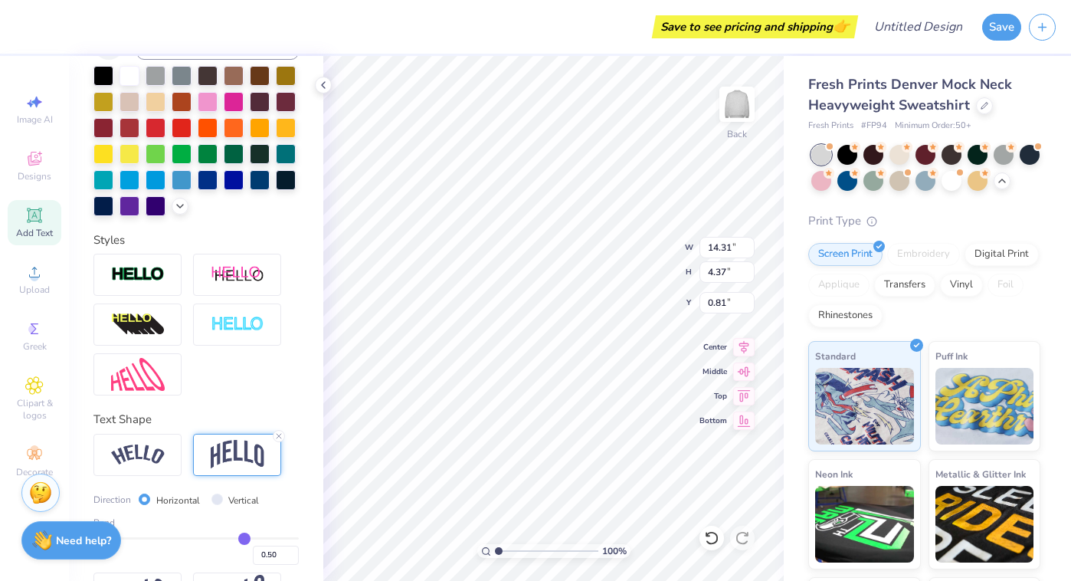
scroll to position [399, 0]
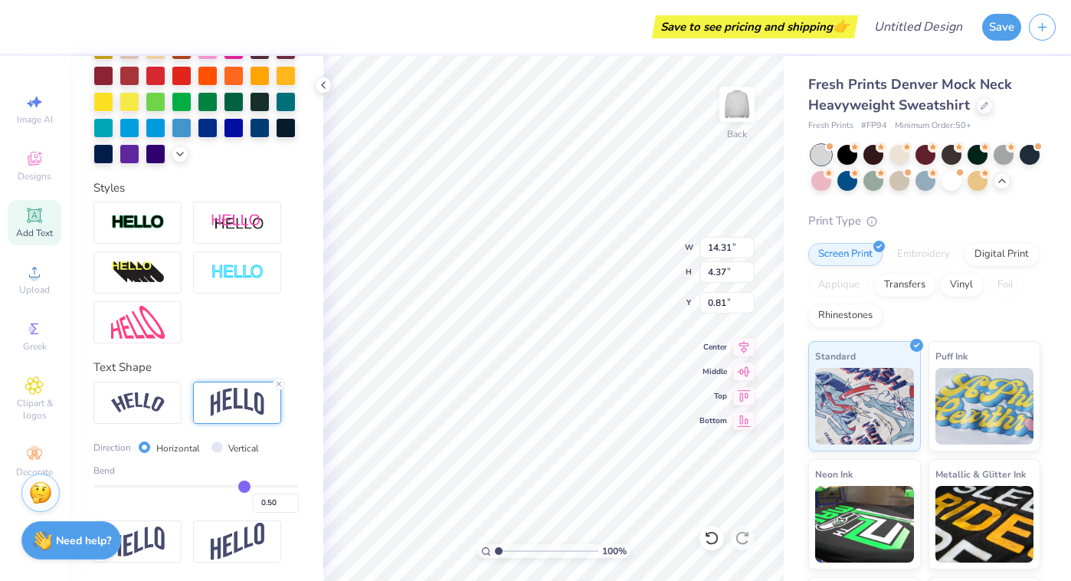
type input "0.47"
type input "0.46"
type input "0.45"
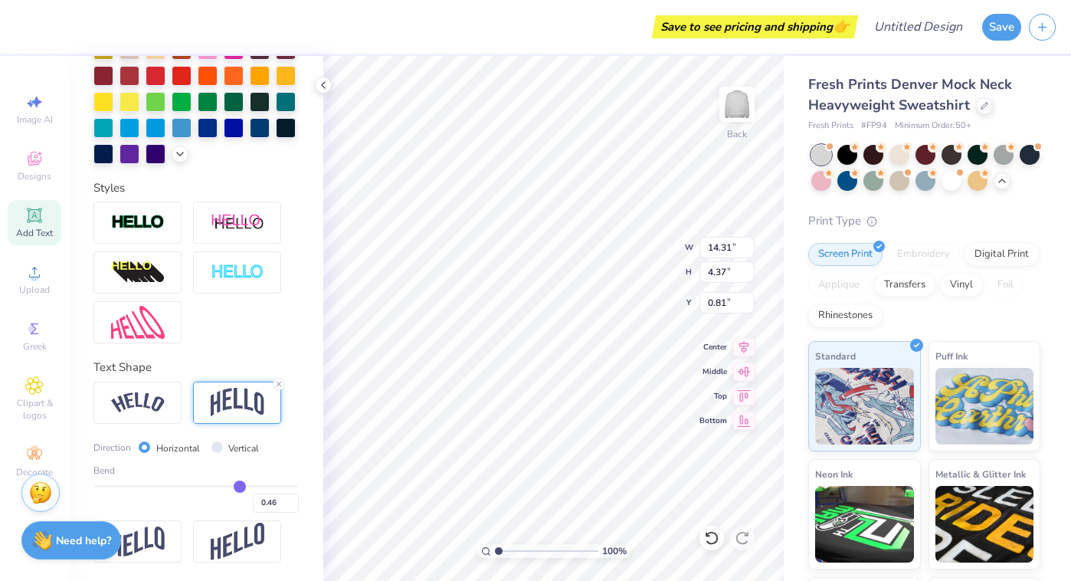
type input "0.45"
type input "0.42"
type input "0.4"
type input "0.40"
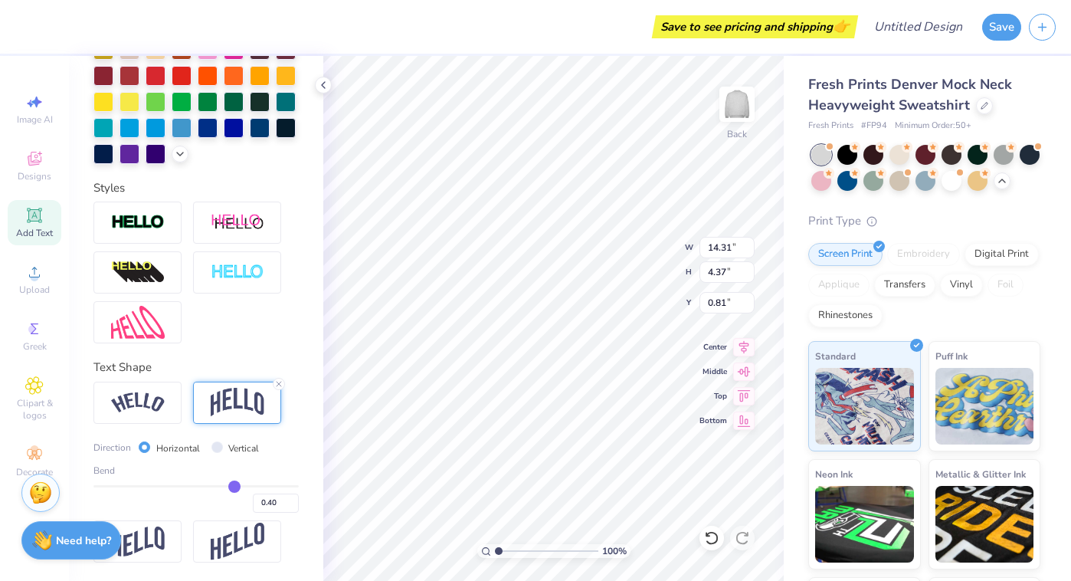
type input "0.38"
type input "0.35"
type input "0.33"
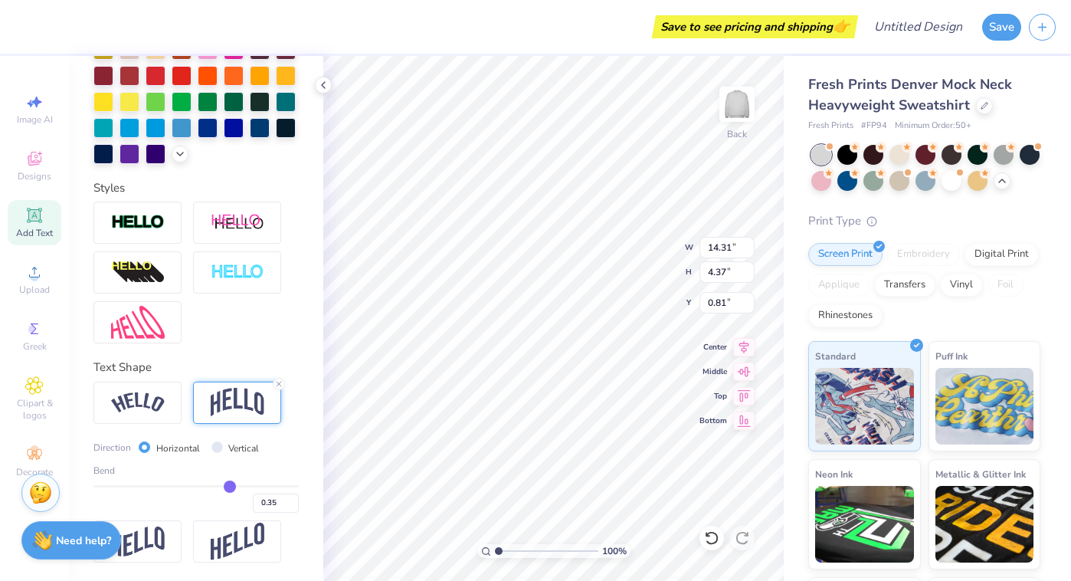
type input "0.33"
type input "0.31"
type input "0.29"
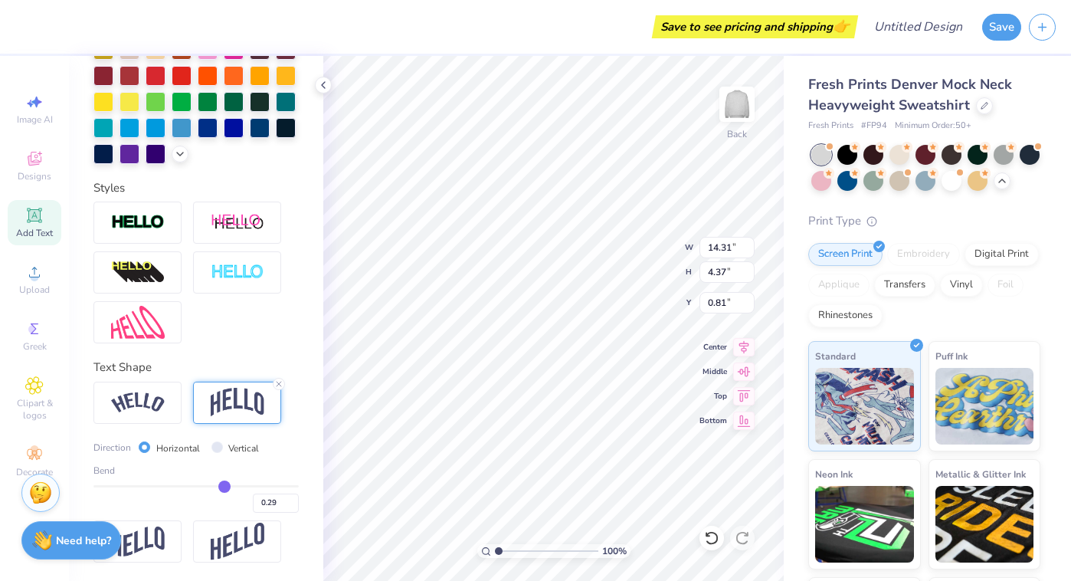
type input "0.27"
type input "0.25"
type input "0.23"
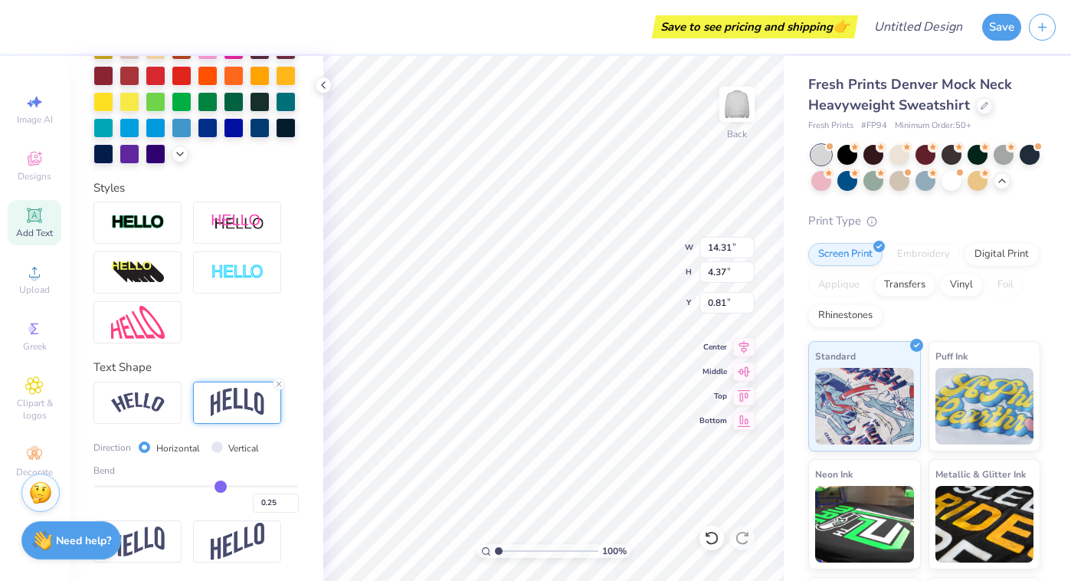
type input "0.23"
type input "0.21"
type input "0.2"
type input "0.20"
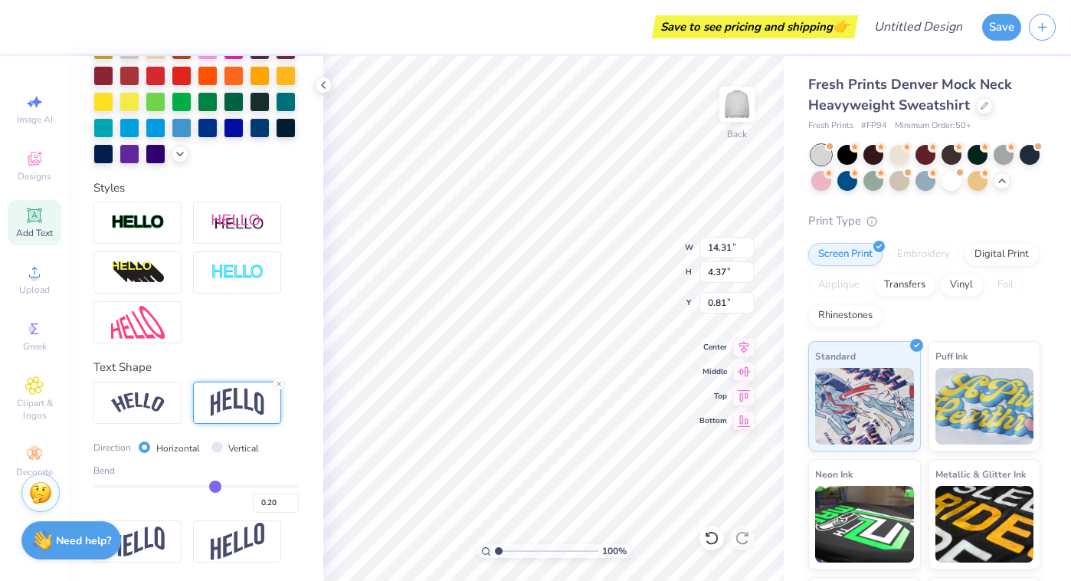
type input "0.18"
type input "0.16"
type input "0.15"
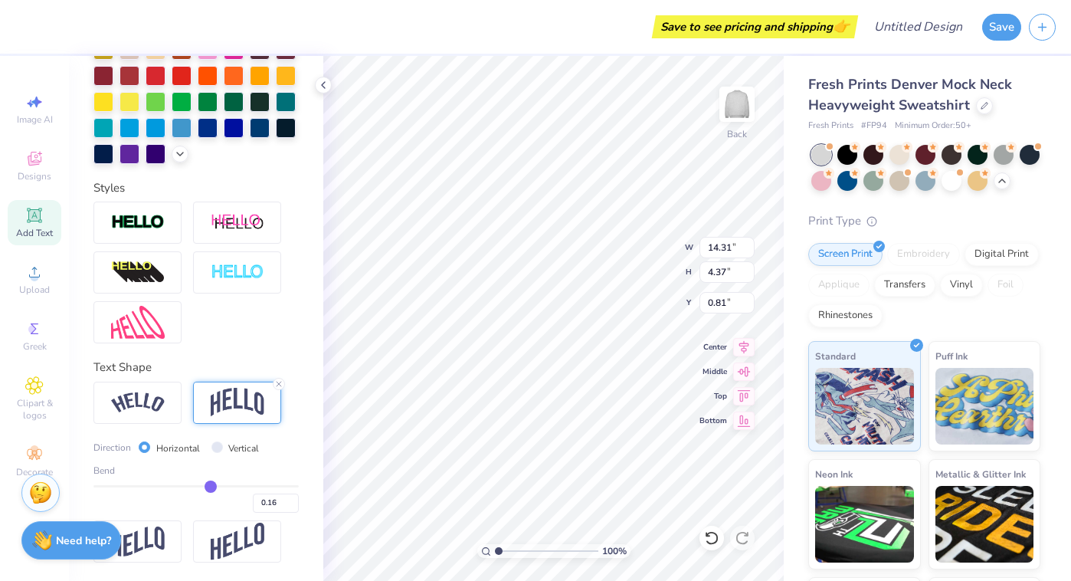
type input "0.15"
type input "0.13"
type input "0.11"
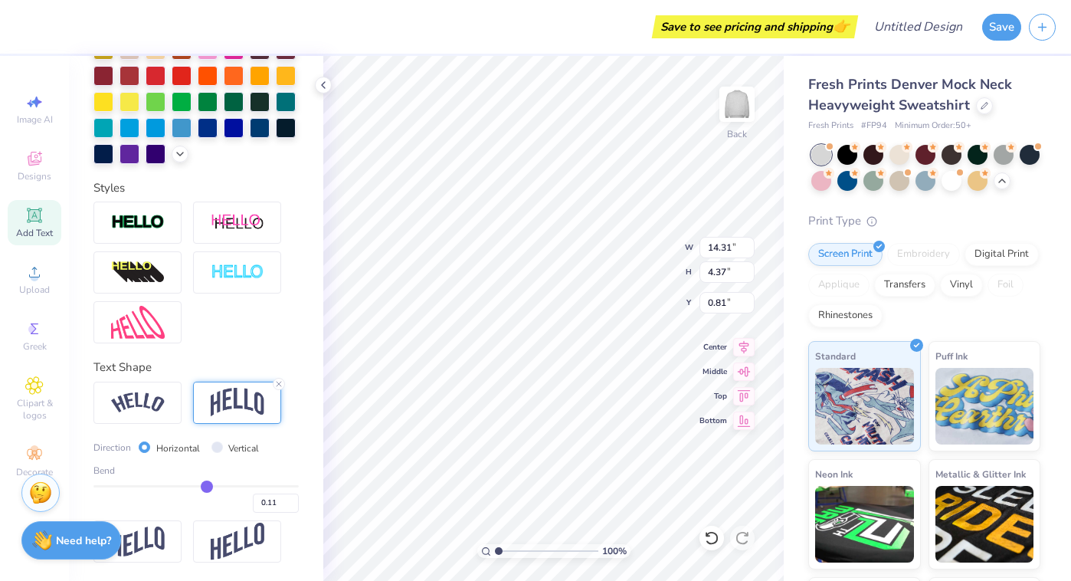
type input "0.1"
type input "0.10"
type input "0.08"
type input "0.07"
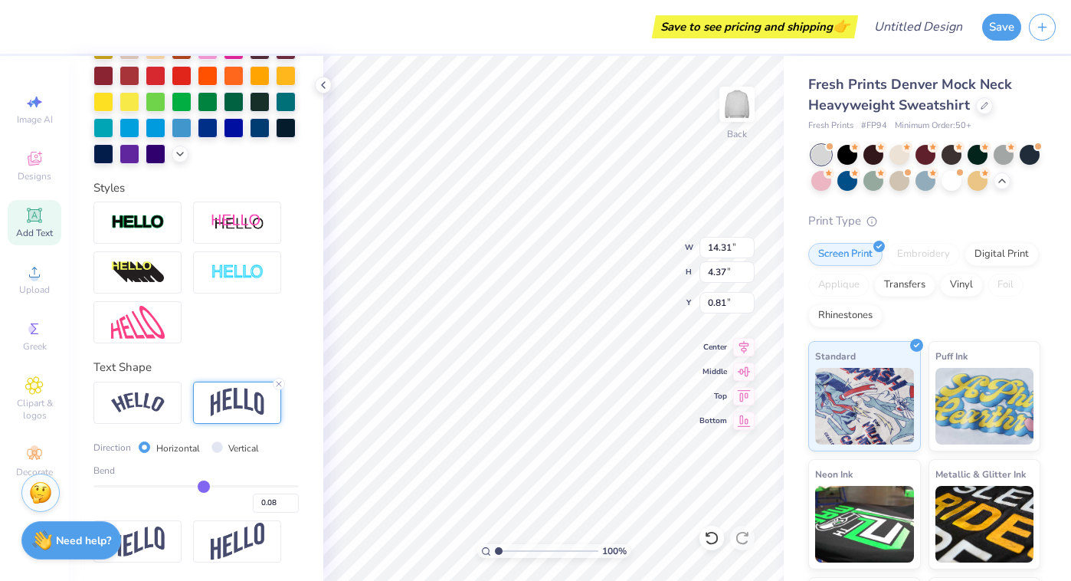
type input "0.07"
type input "0.06"
type input "0.04"
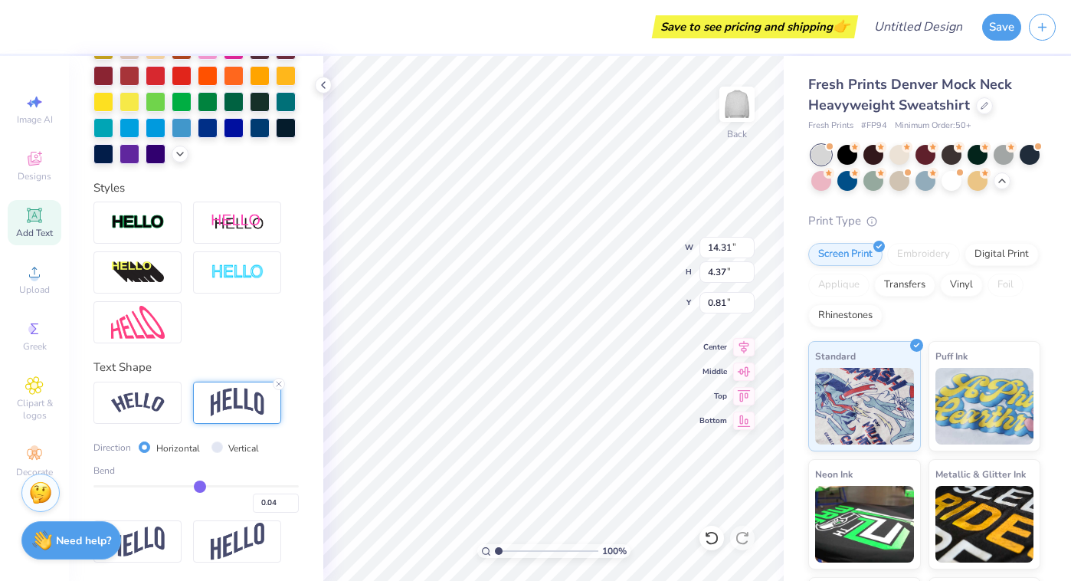
type input "0.03"
type input "0.02"
type input "0.01"
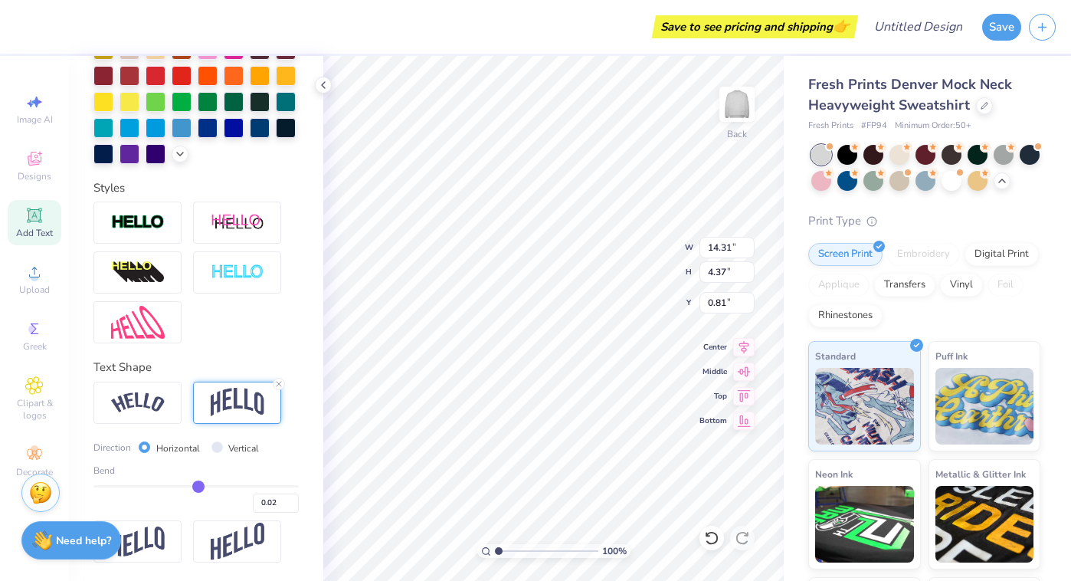
type input "0.01"
type input "-0.01"
type input "-0.02"
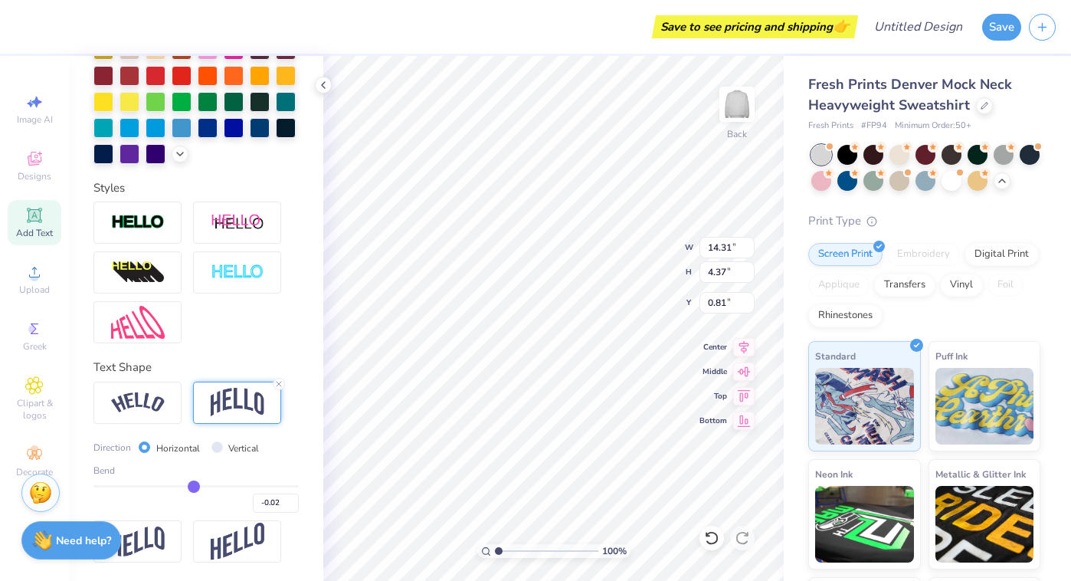
type input "-0.03"
type input "-0.05"
type input "-0.07"
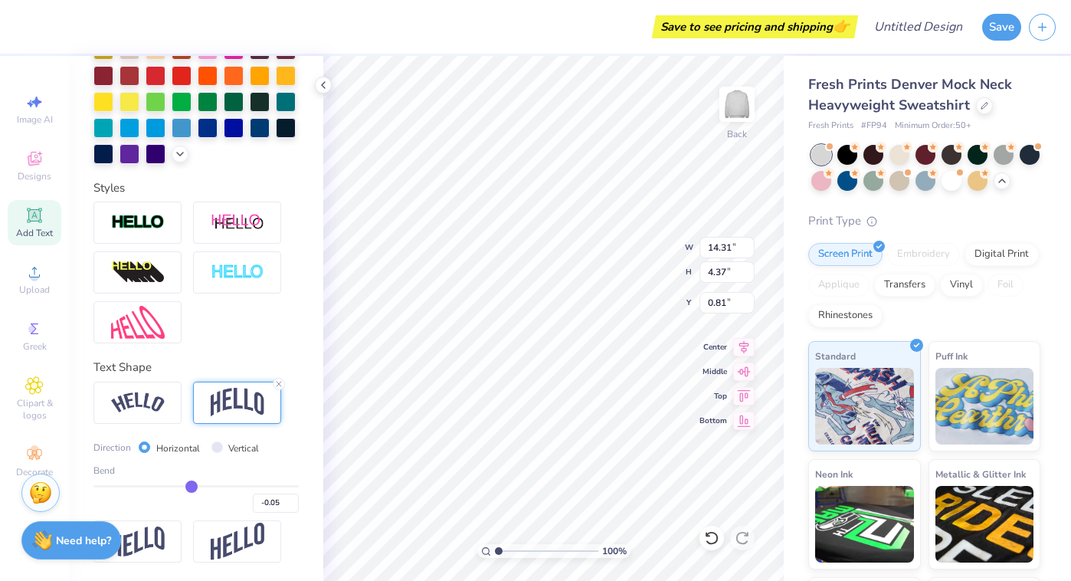
type input "-0.07"
type input "-0.08"
type input "-0.1"
type input "-0.10"
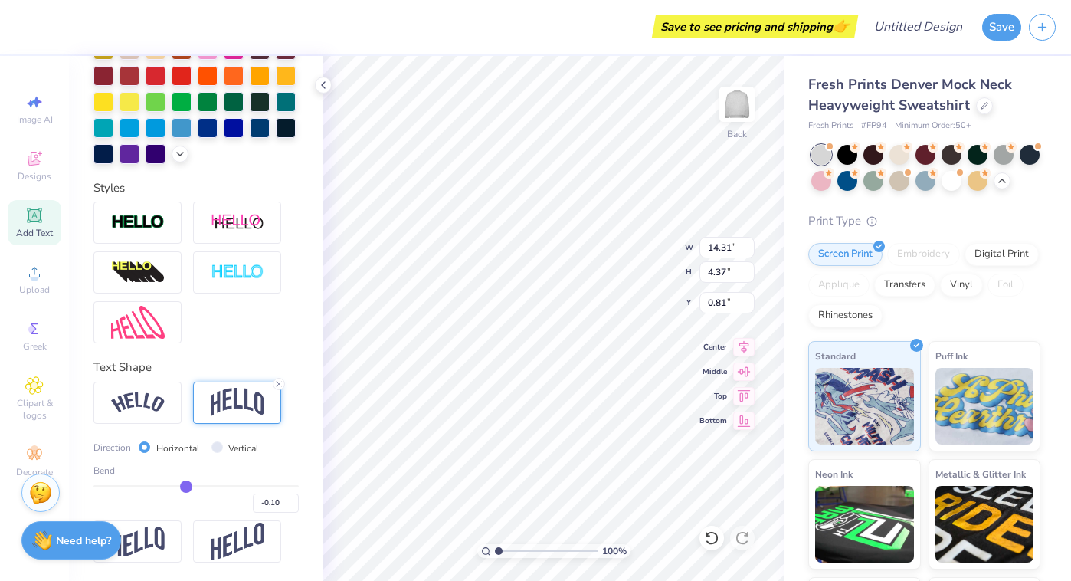
type input "-0.11"
type input "-0.12"
drag, startPoint x: 241, startPoint y: 485, endPoint x: 185, endPoint y: 485, distance: 56.7
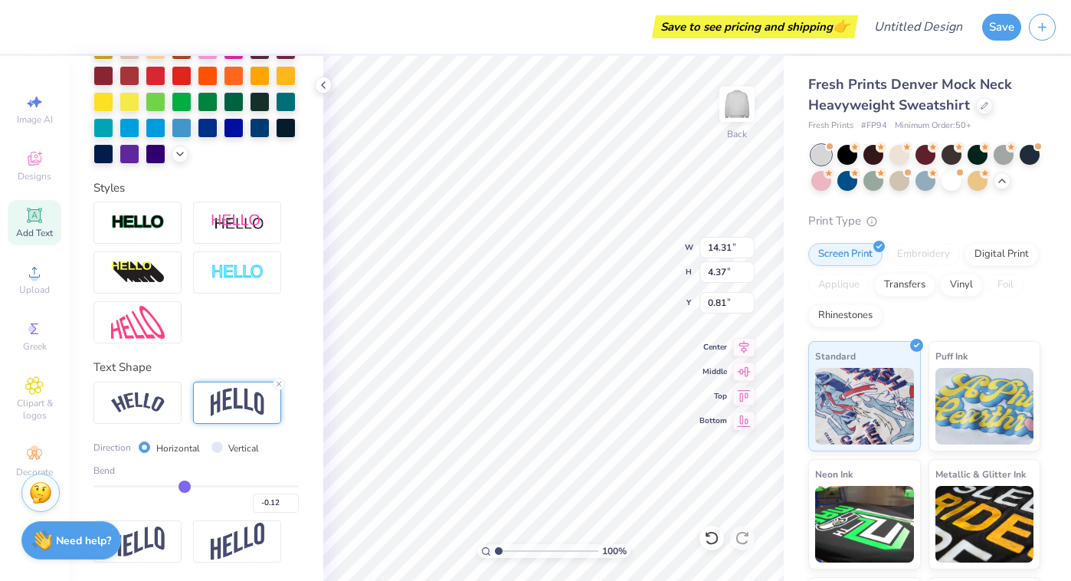
type input "-0.12"
click at [185, 485] on input "range" at bounding box center [195, 486] width 205 height 2
type input "2.67"
type input "1.67"
type input "-0.1"
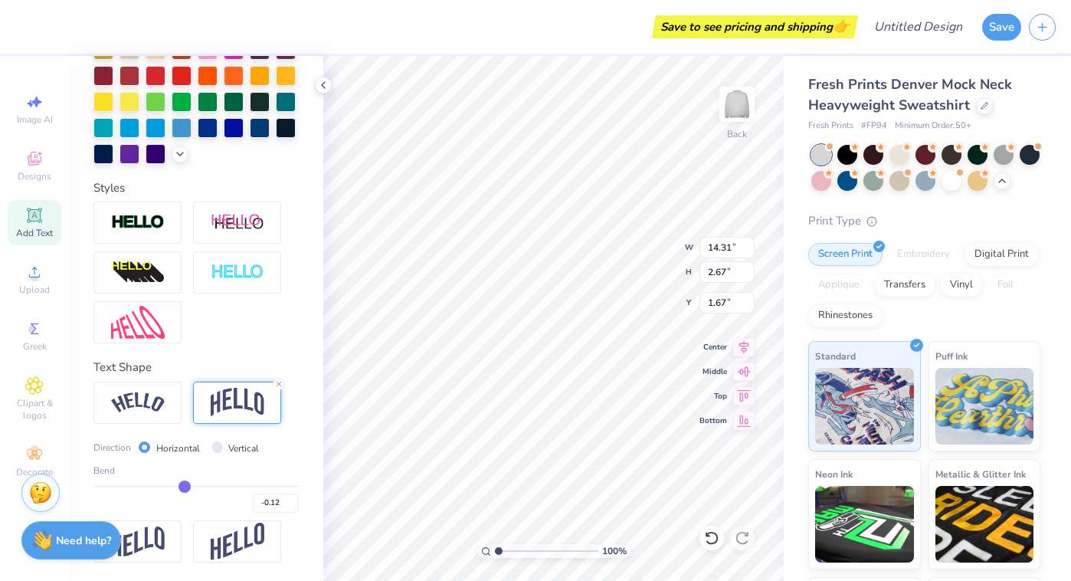
type input "-0.10"
type input "-0.07"
type input "-0.03"
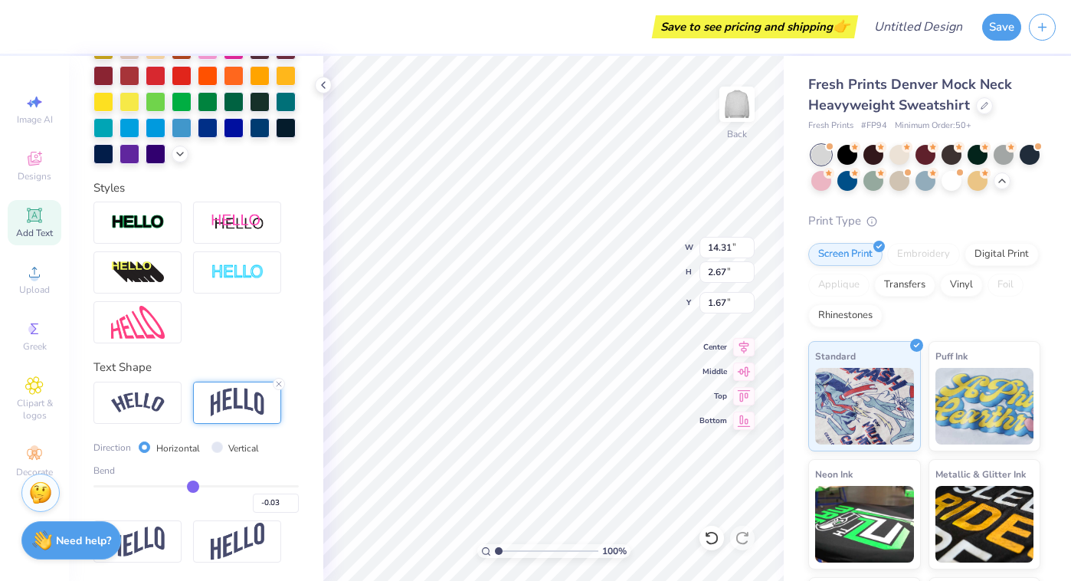
type input "0.01"
type input "0.04"
type input "0.08"
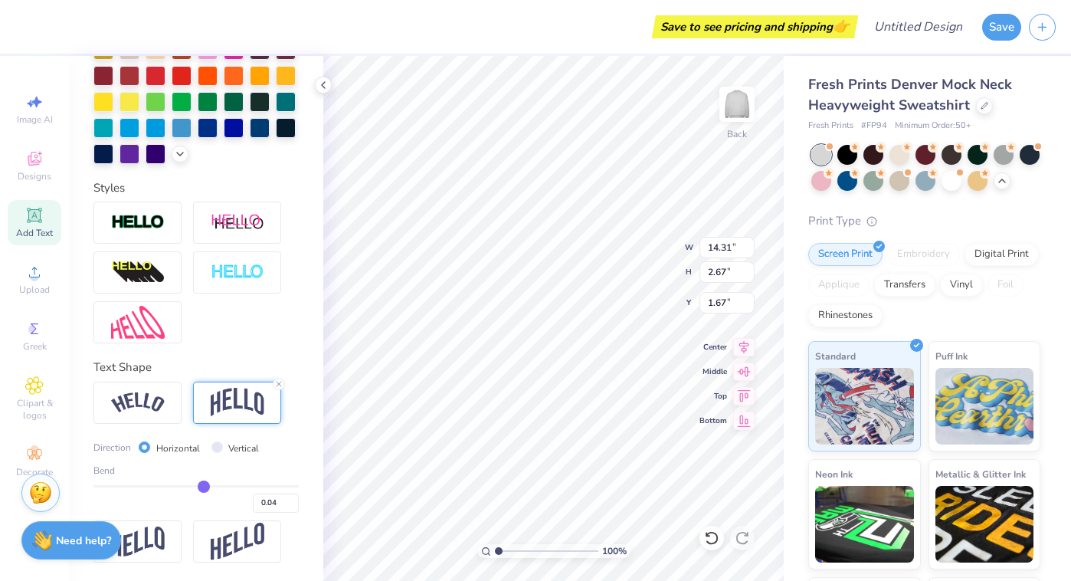
type input "0.08"
type input "0.11"
type input "0.14"
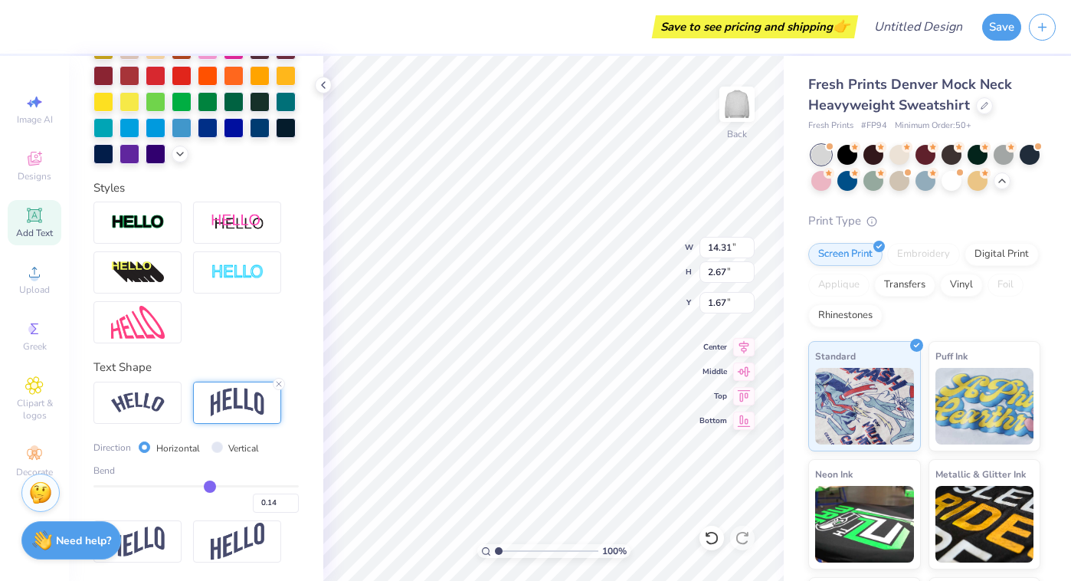
type input "0.16"
type input "0.18"
type input "0.2"
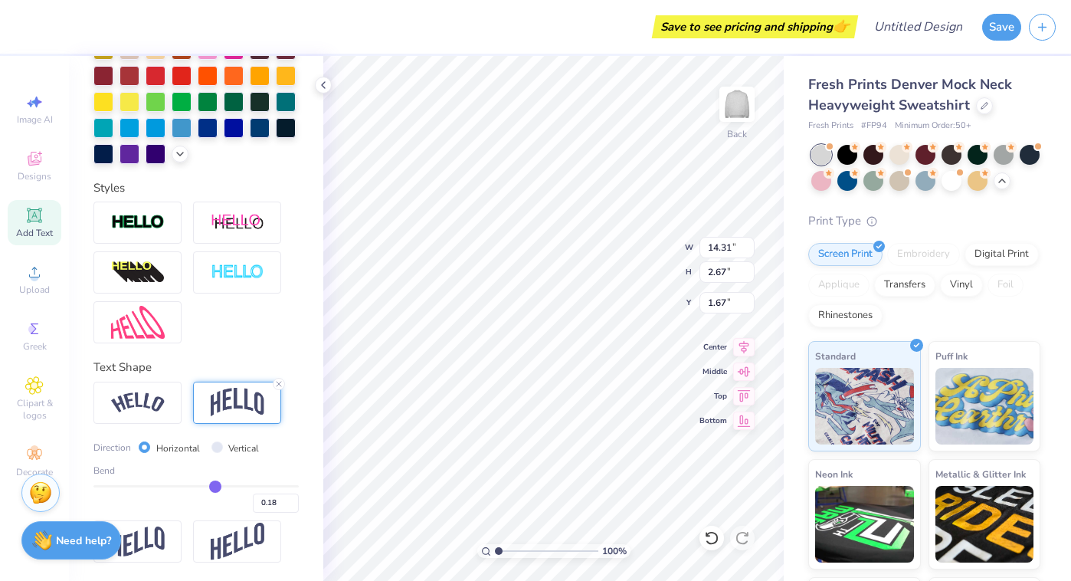
type input "0.20"
type input "0.21"
type input "0.22"
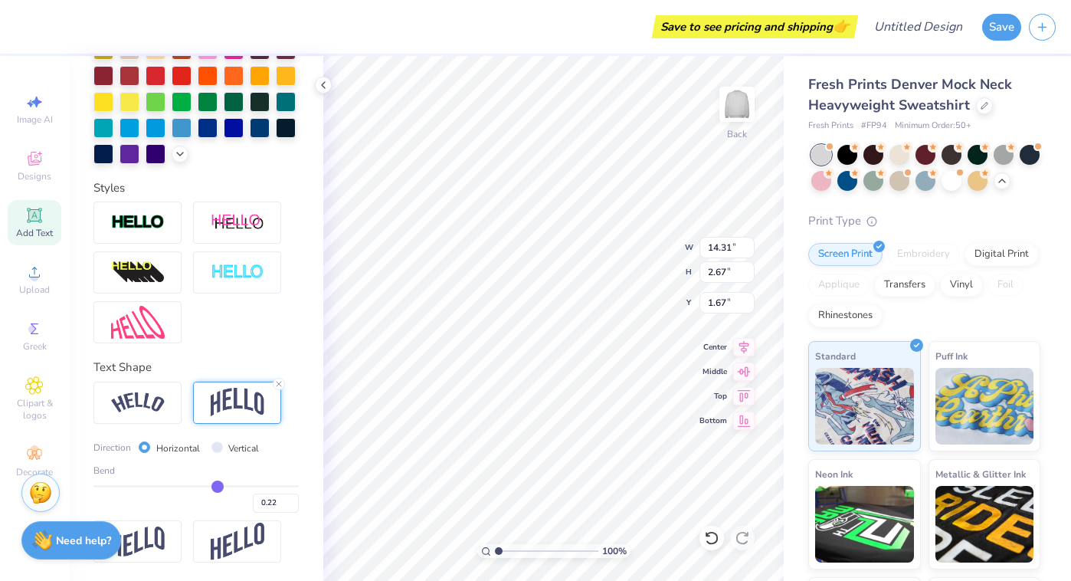
type input "0.23"
type input "0.24"
drag, startPoint x: 184, startPoint y: 484, endPoint x: 218, endPoint y: 484, distance: 34.5
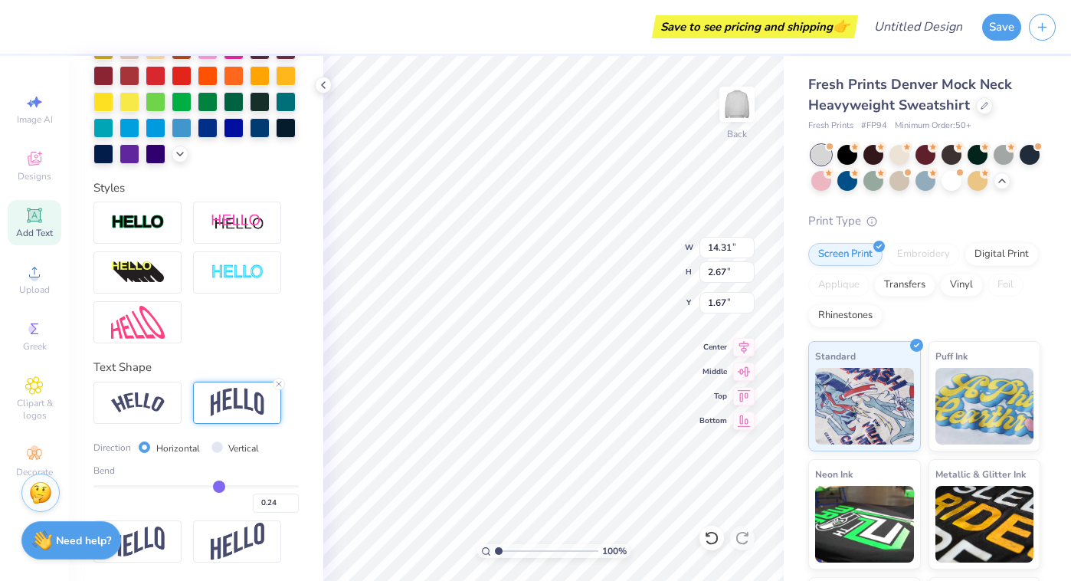
type input "0.24"
click at [218, 485] on input "range" at bounding box center [195, 486] width 205 height 2
type input "2.82"
type input "1.59"
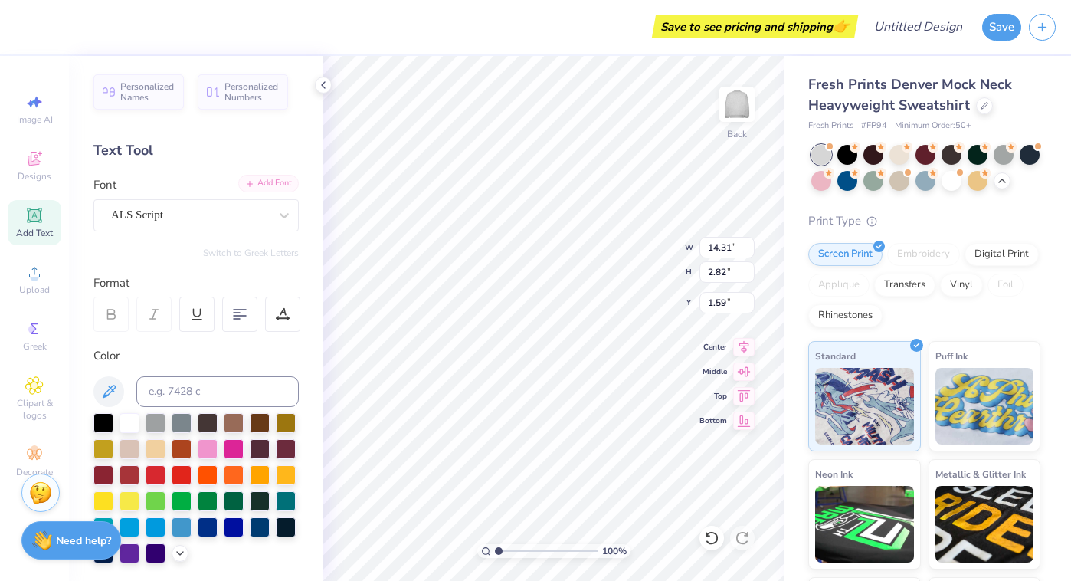
click at [270, 182] on div "Add Font" at bounding box center [268, 184] width 61 height 18
click at [32, 220] on icon at bounding box center [33, 214] width 11 height 11
type textarea "University of Miami"
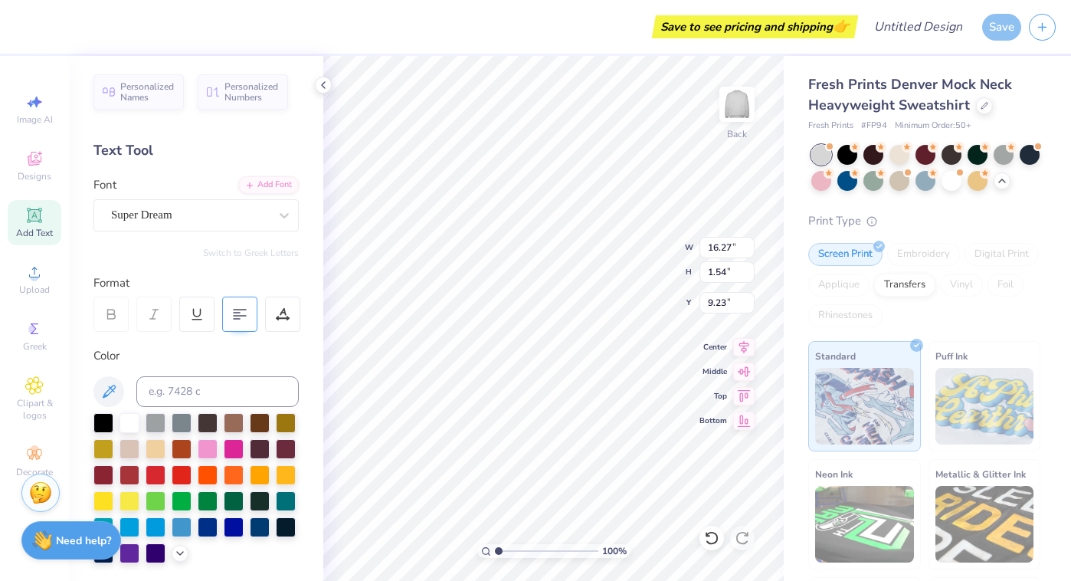
type input "16.27"
type input "1.54"
type input "9.23"
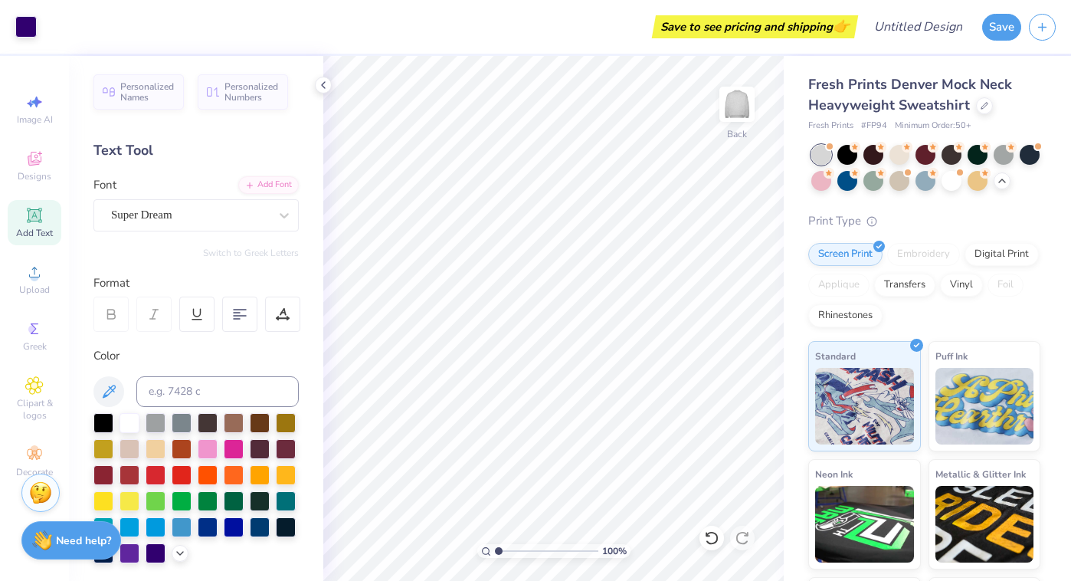
click at [35, 236] on span "Add Text" at bounding box center [34, 233] width 37 height 12
type textarea "University of Miami"
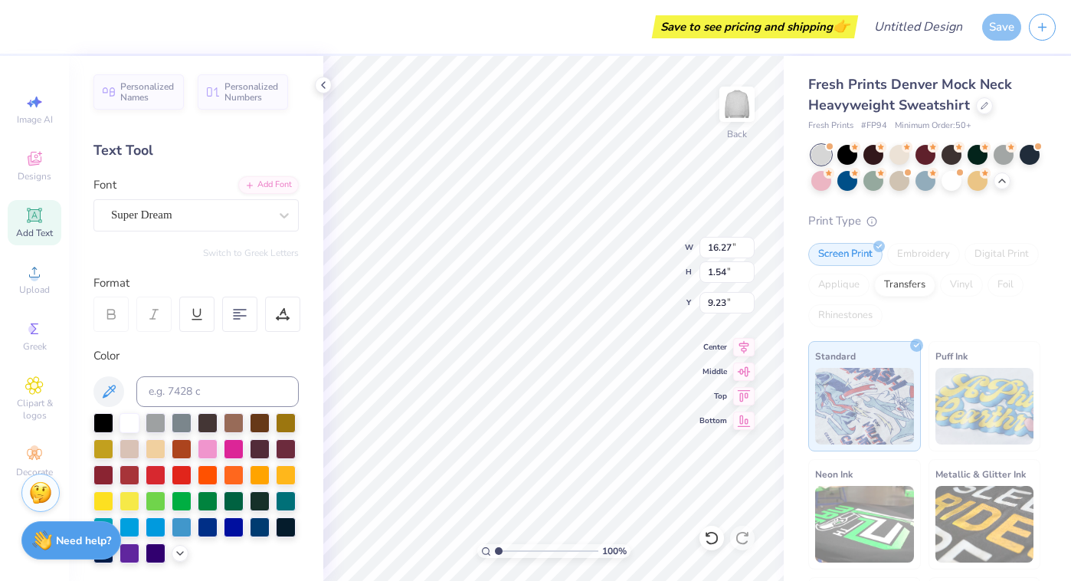
type input "7.26"
click at [266, 211] on div "Super Dream" at bounding box center [190, 215] width 161 height 24
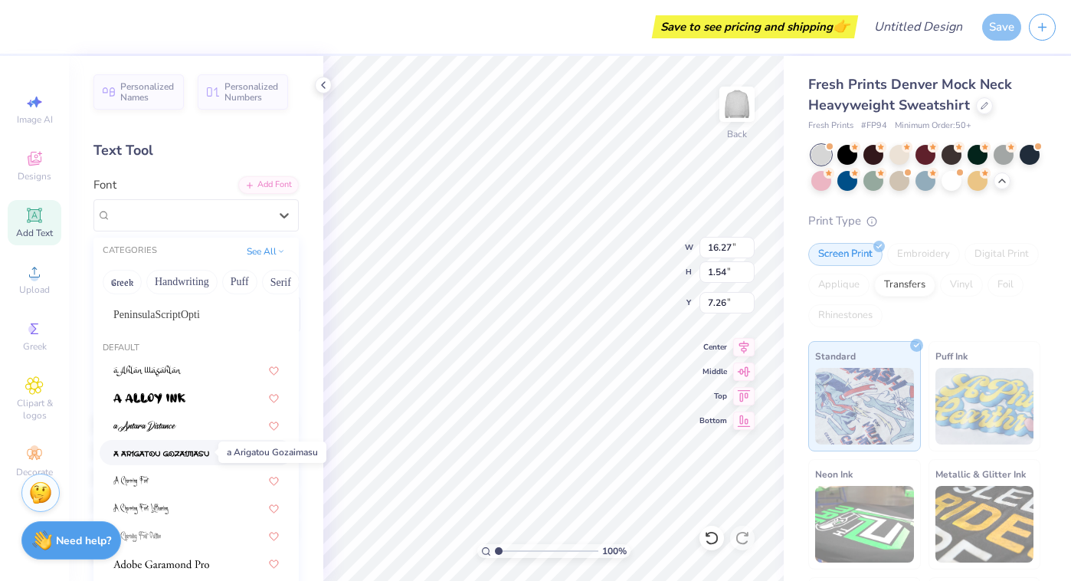
scroll to position [22, 0]
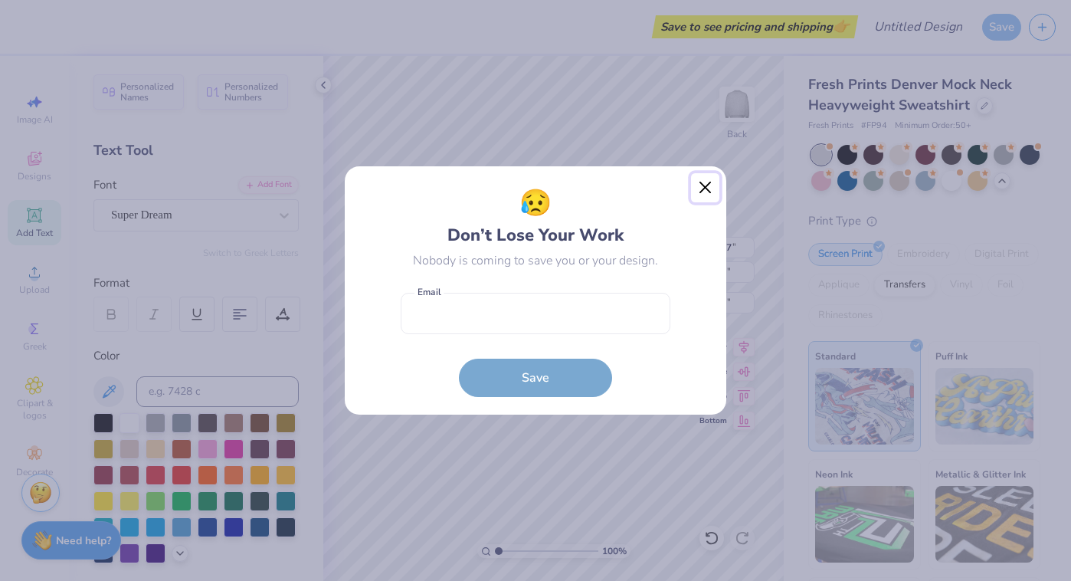
click at [698, 188] on button "Close" at bounding box center [705, 187] width 29 height 29
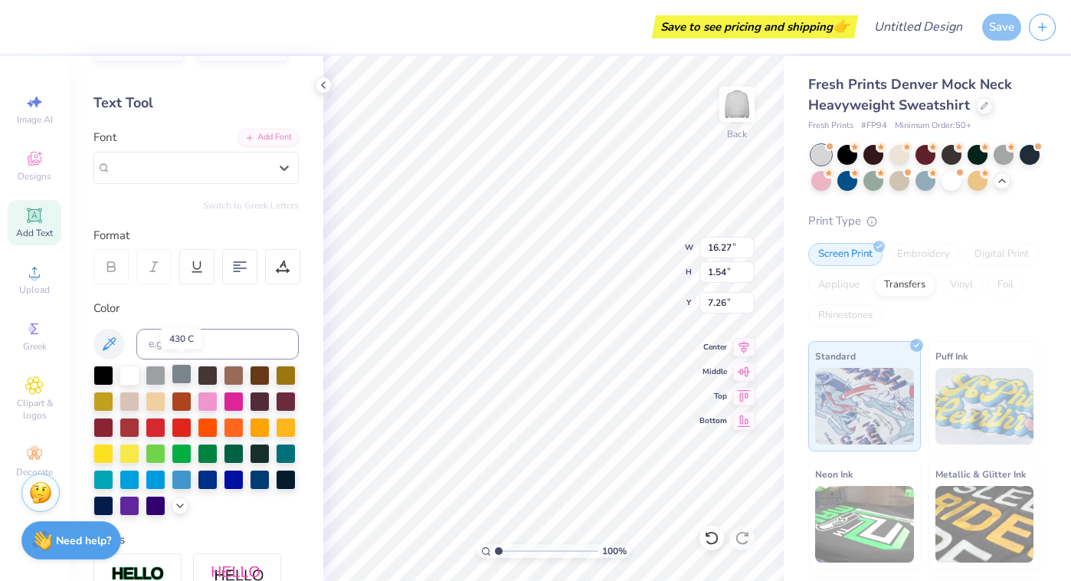
scroll to position [58, 0]
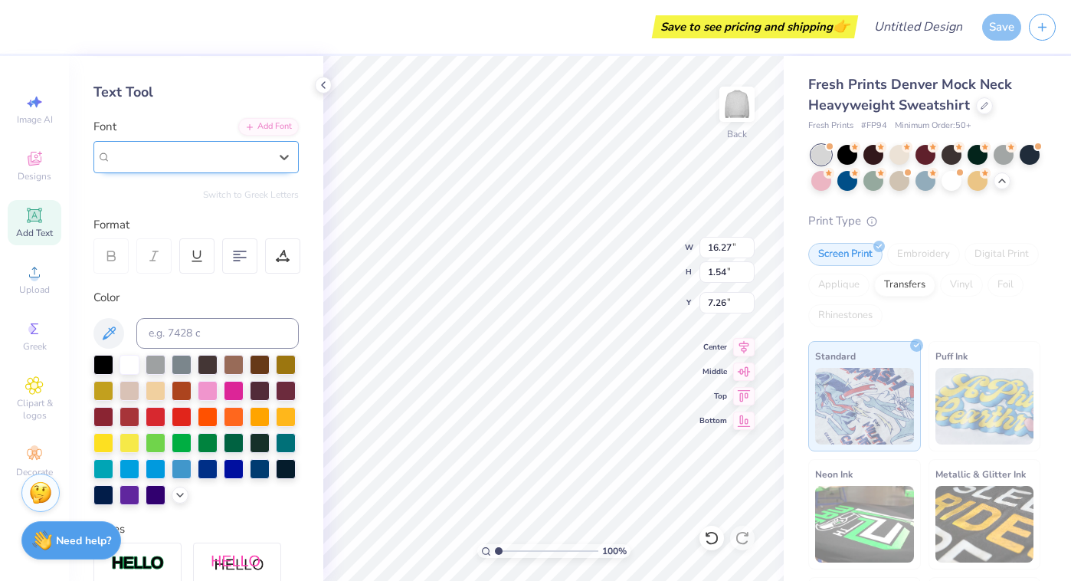
click at [192, 159] on div "Super Dream" at bounding box center [190, 157] width 158 height 18
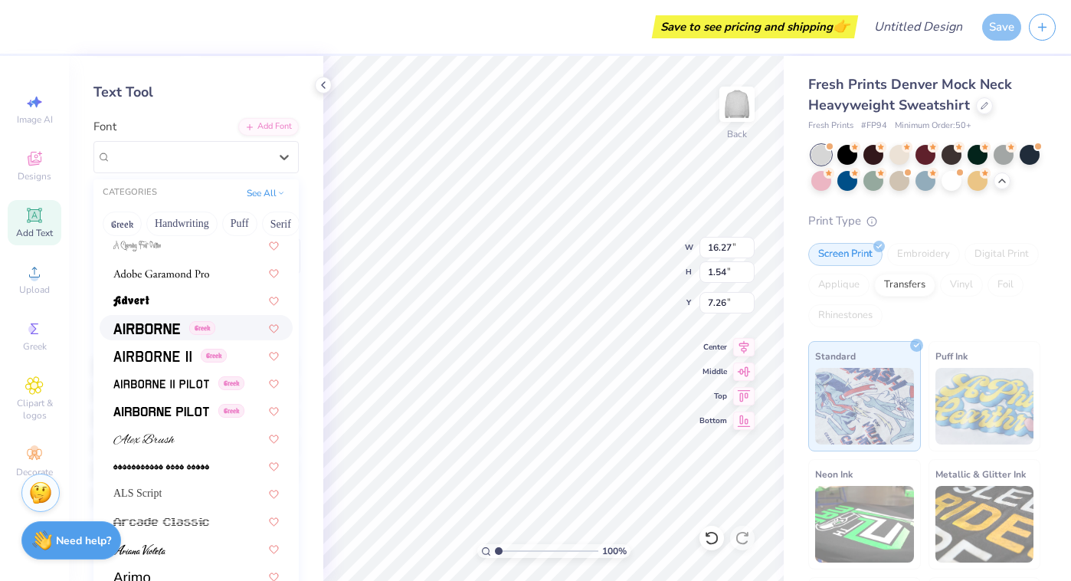
scroll to position [267, 0]
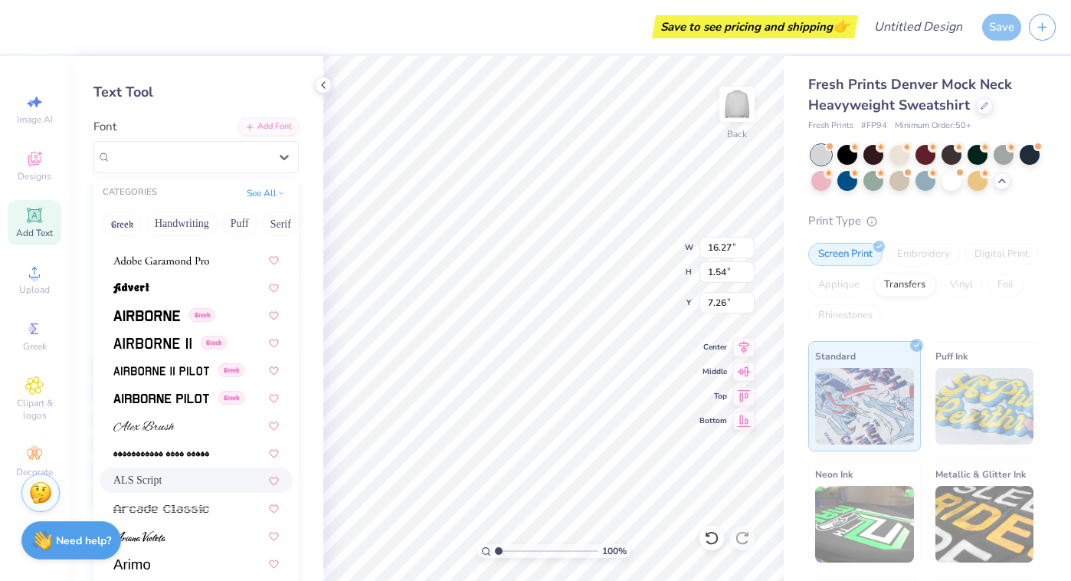
click at [183, 475] on div "ALS Script" at bounding box center [195, 480] width 165 height 16
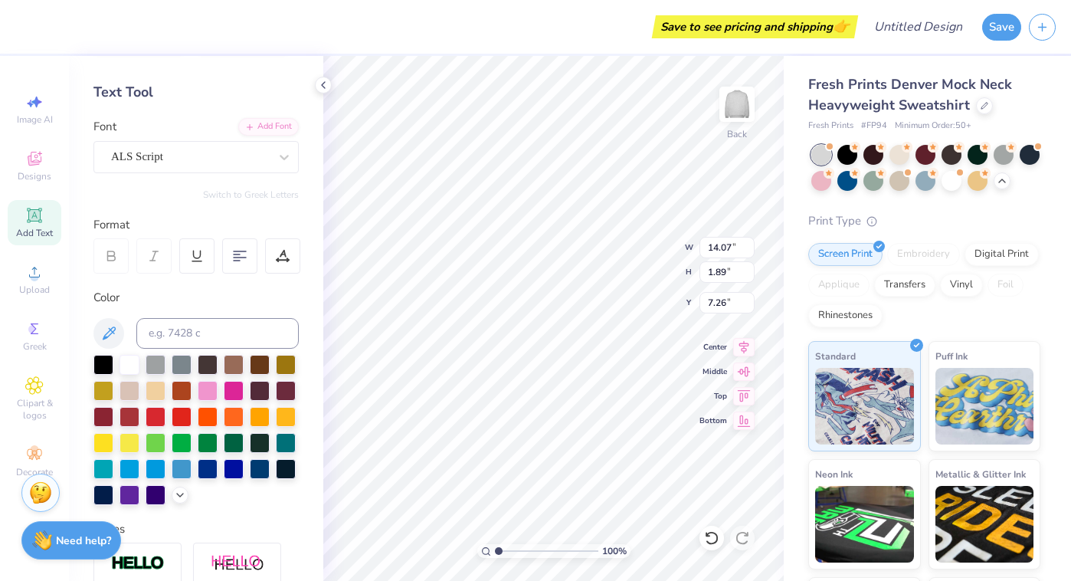
type input "14.07"
type input "1.89"
type input "7.08"
type input "14.31"
type input "2.82"
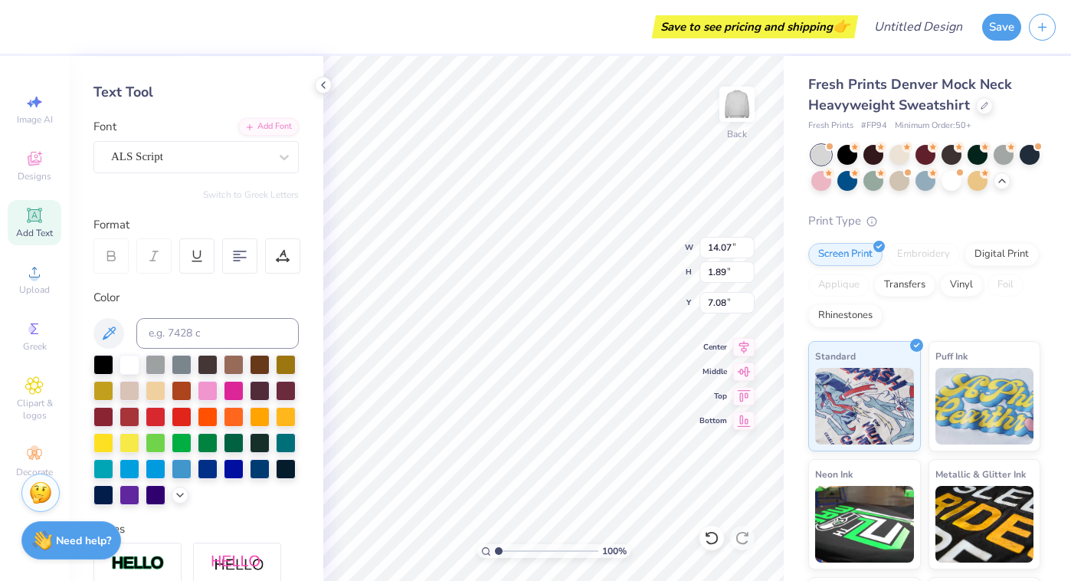
type input "1.59"
type input "14.07"
type input "1.89"
type input "7.08"
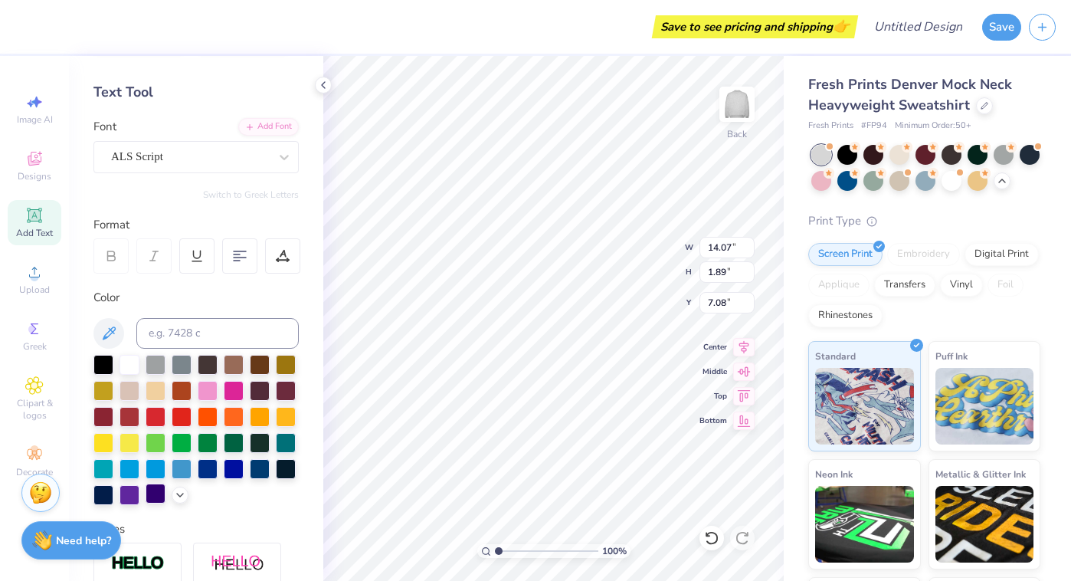
click at [157, 496] on div at bounding box center [156, 493] width 20 height 20
type input "14.31"
type input "2.82"
type input "1.59"
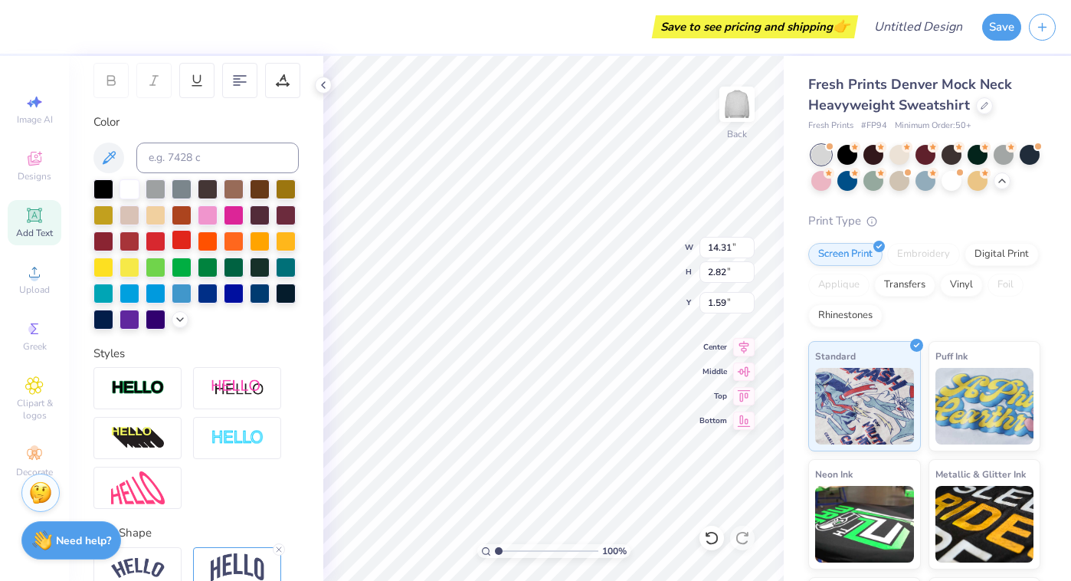
scroll to position [310, 0]
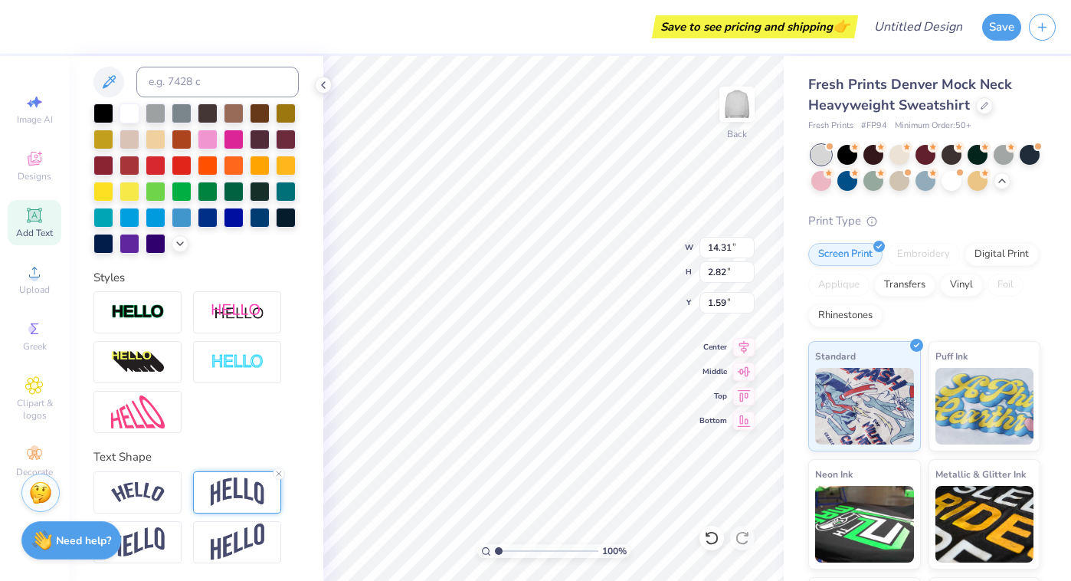
click at [234, 491] on img at bounding box center [238, 491] width 54 height 29
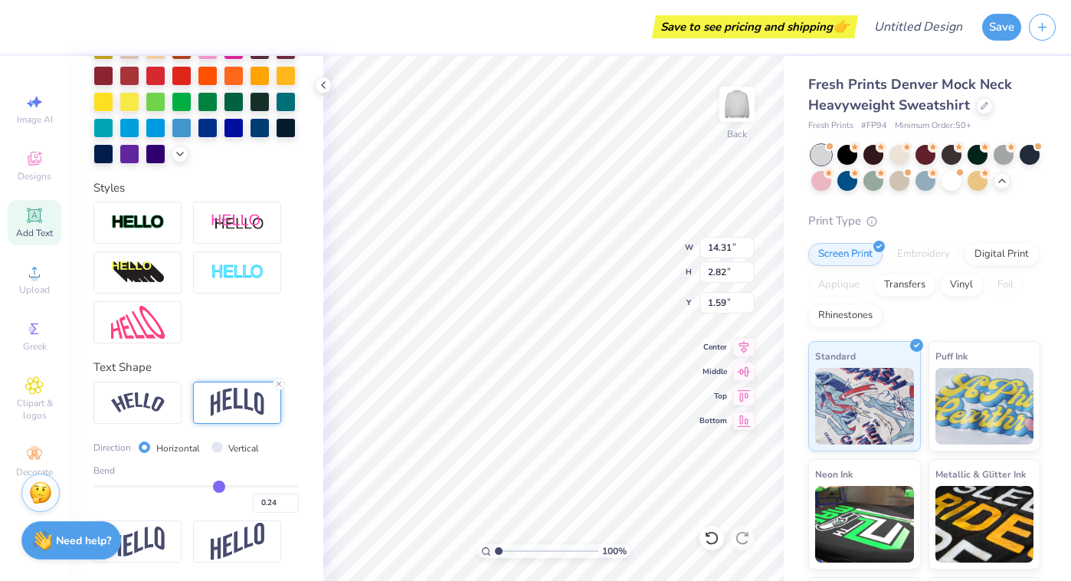
type input "0.21"
type input "0.2"
type input "0.20"
type input "0.19"
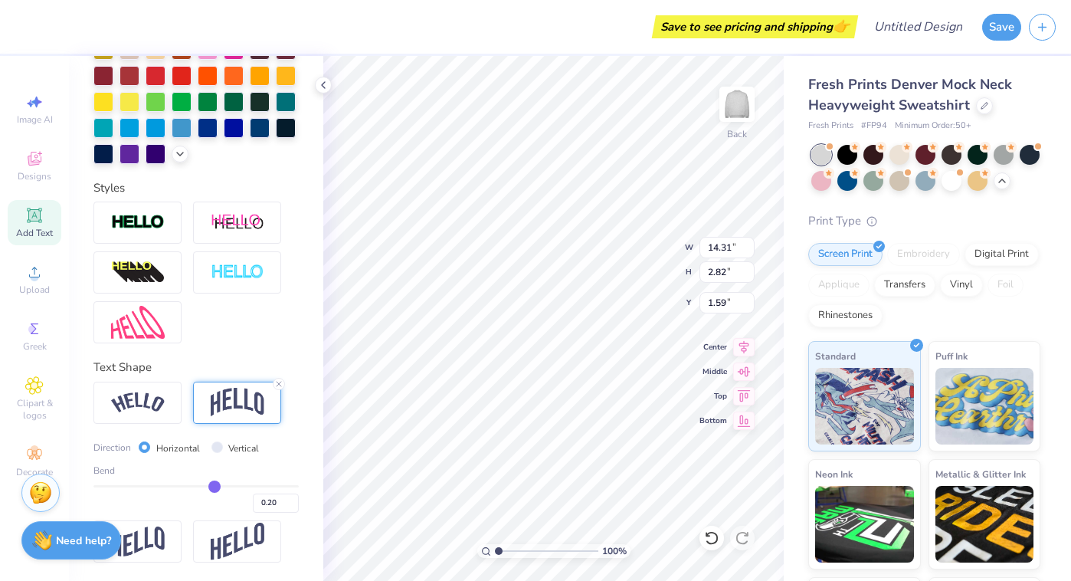
type input "0.19"
type input "0.18"
type input "0.17"
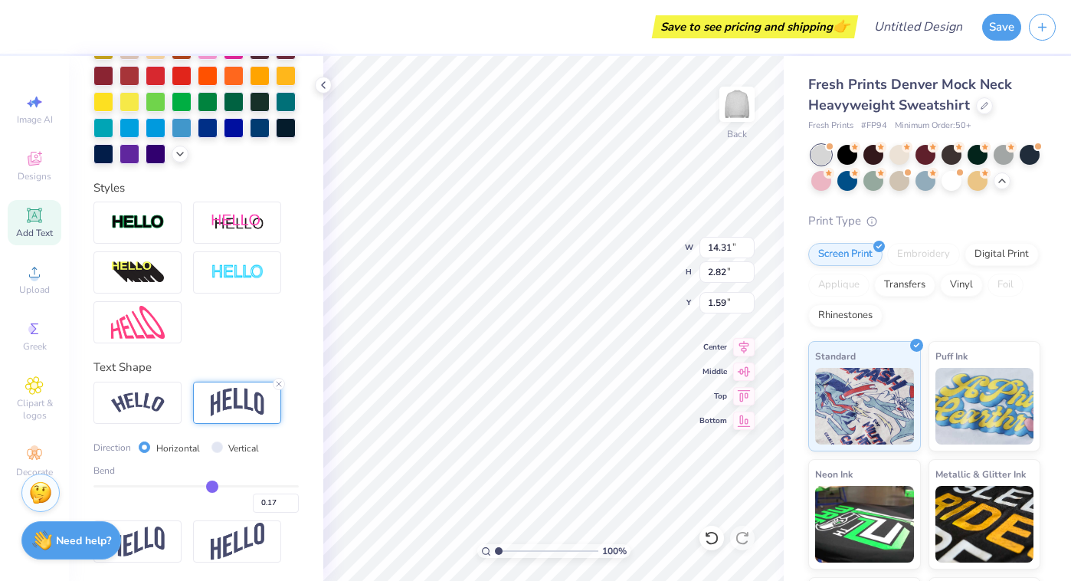
type input "0.16"
type input "0.15"
type input "0.14"
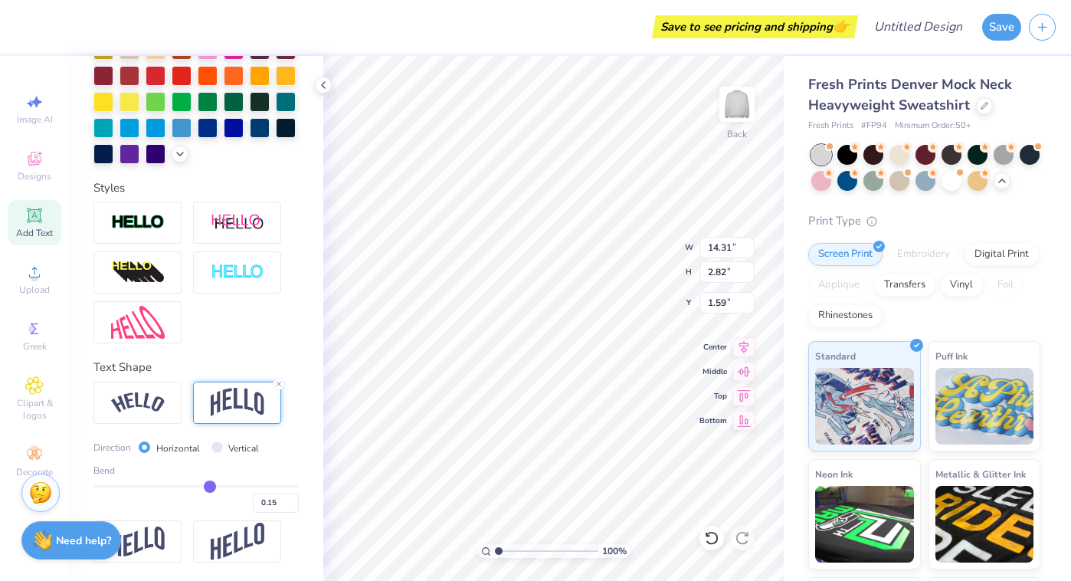
type input "0.14"
type input "0.13"
drag, startPoint x: 217, startPoint y: 486, endPoint x: 208, endPoint y: 486, distance: 9.2
type input "0.13"
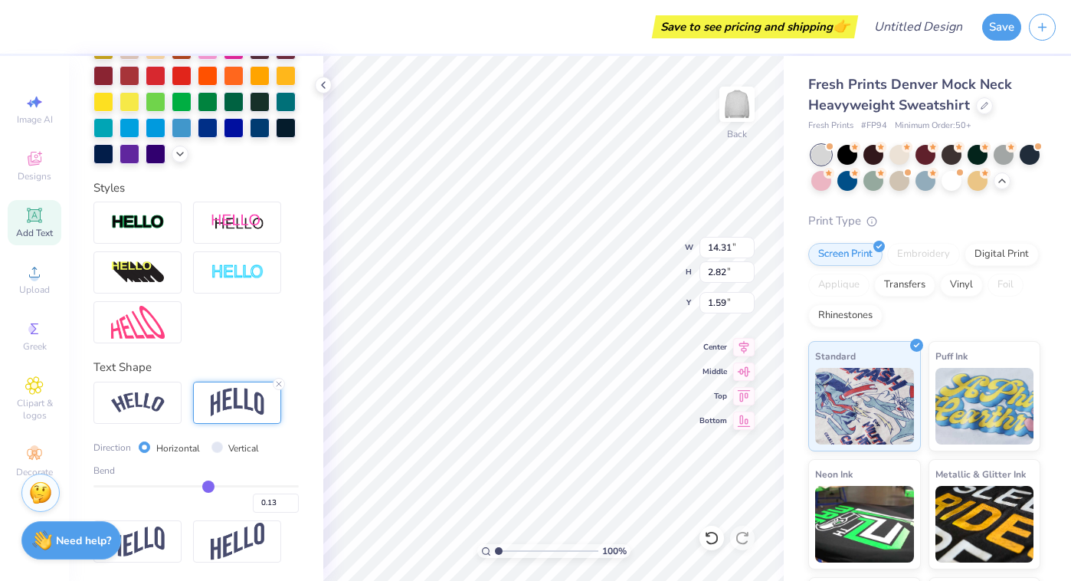
click at [208, 486] on input "range" at bounding box center [195, 486] width 205 height 2
type input "2.22"
type input "1.89"
type input "0.11"
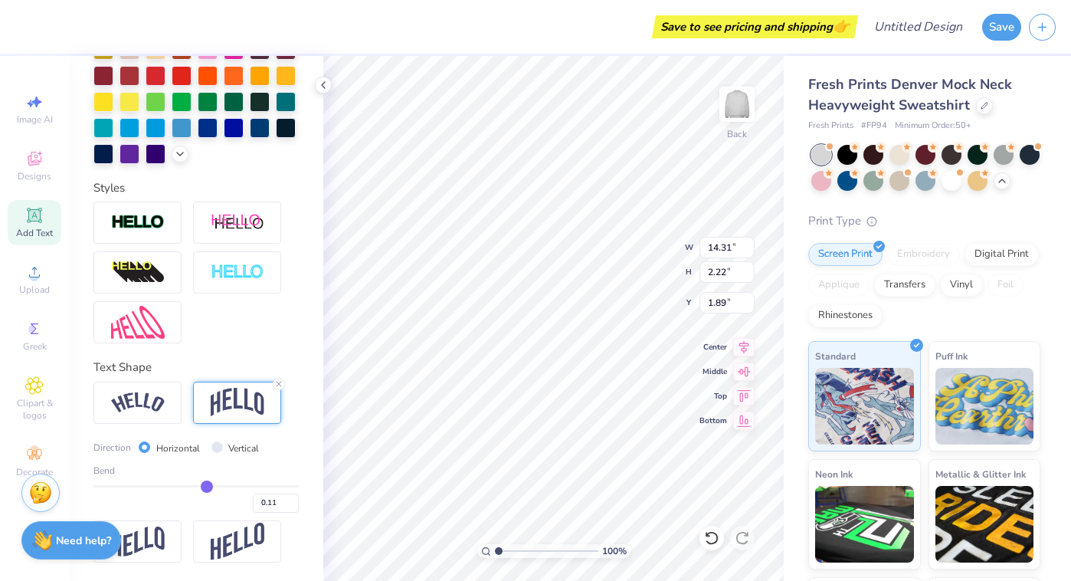
type input "0.12"
type input "0.13"
type input "0.14"
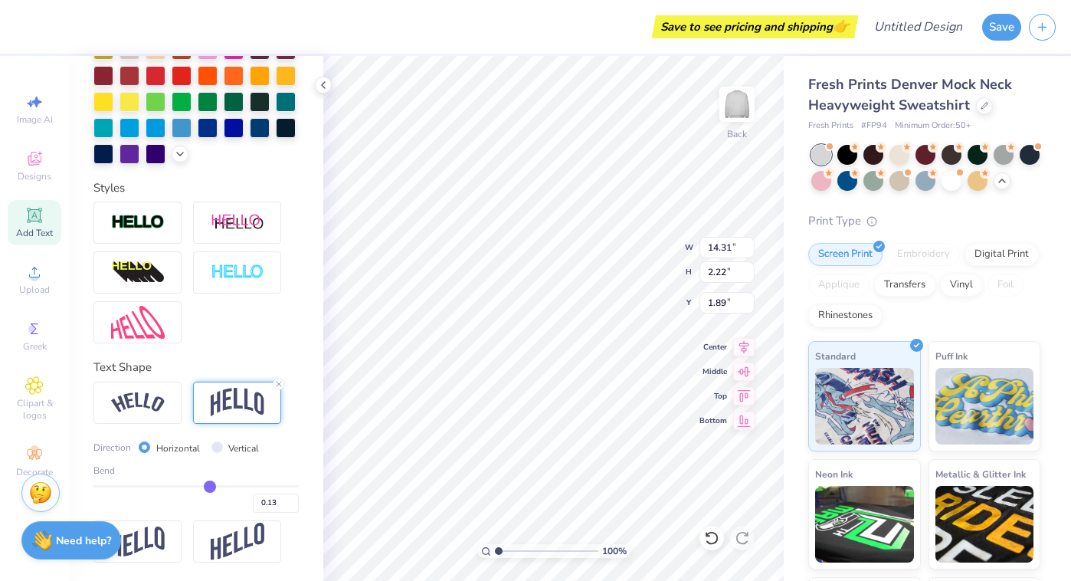
type input "0.14"
type input "0.16"
type input "0.17"
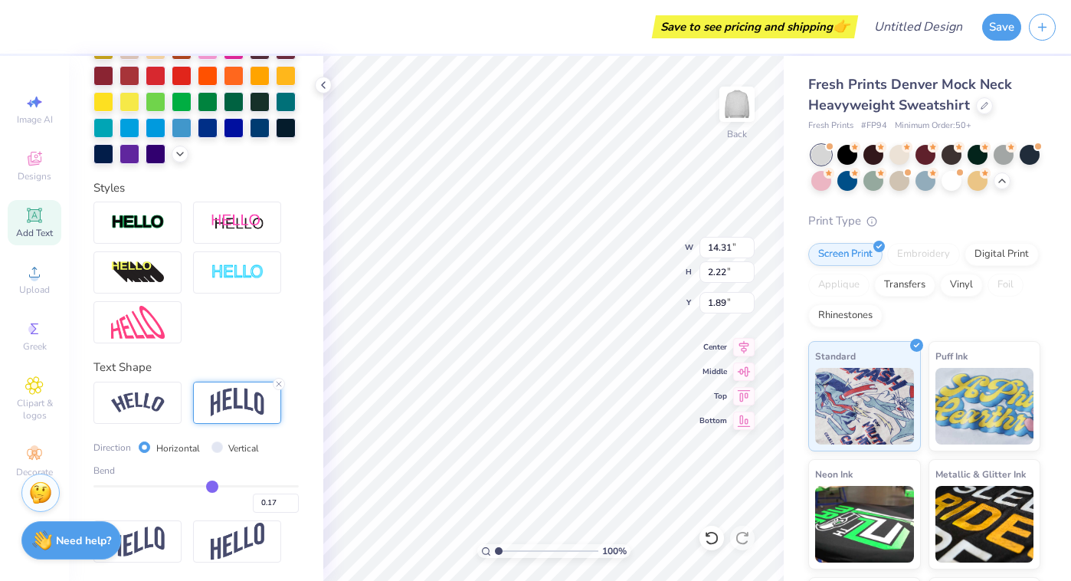
type input "0.18"
type input "0.2"
type input "0.20"
type input "0.21"
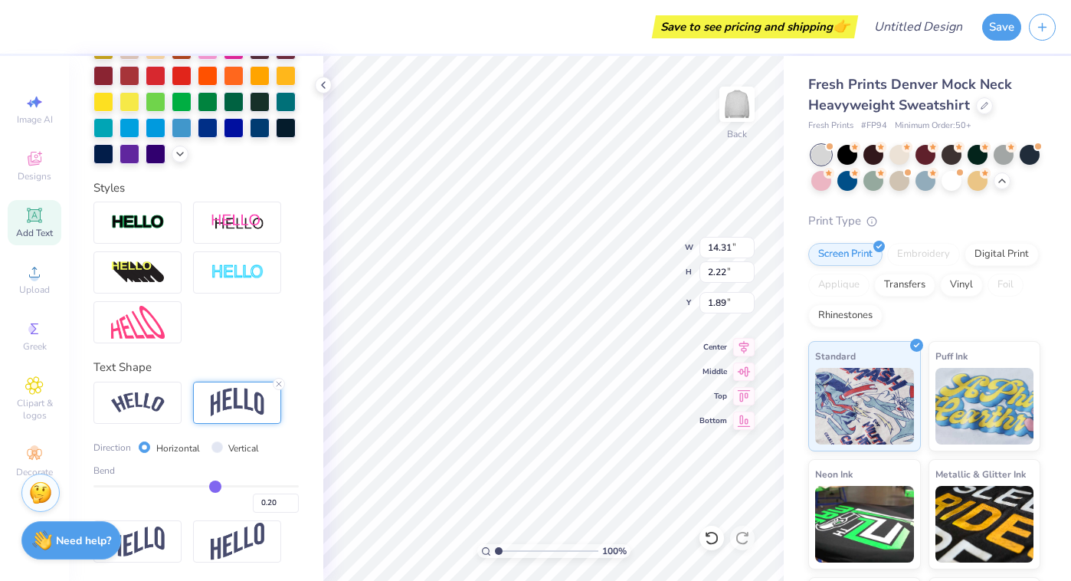
type input "0.21"
type input "0.22"
type input "0.23"
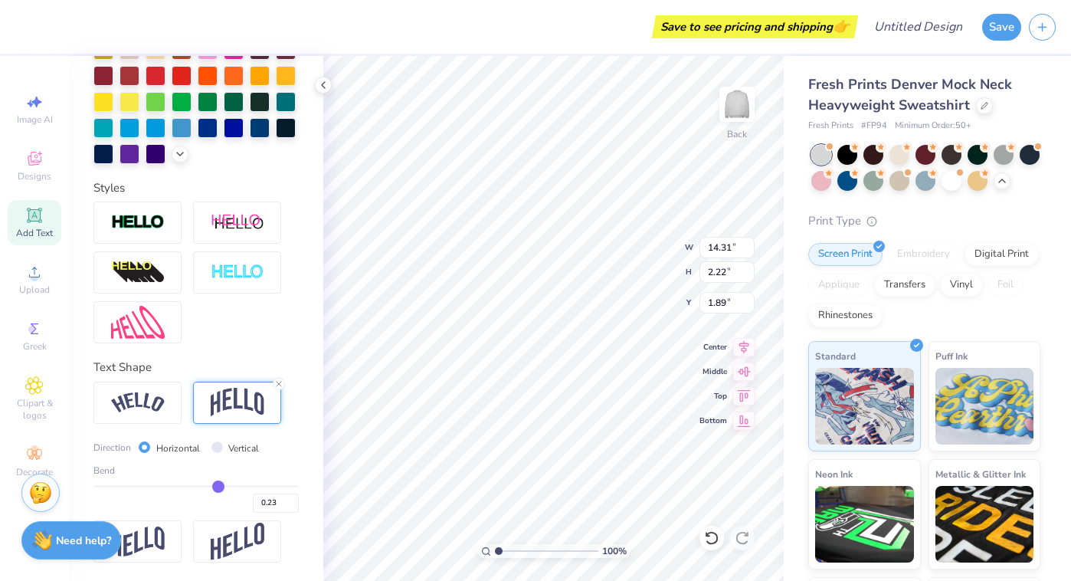
type input "0.24"
drag, startPoint x: 207, startPoint y: 484, endPoint x: 220, endPoint y: 484, distance: 13.0
click at [220, 485] on input "range" at bounding box center [195, 486] width 205 height 2
drag, startPoint x: 220, startPoint y: 484, endPoint x: 232, endPoint y: 485, distance: 12.3
click at [232, 485] on input "range" at bounding box center [195, 486] width 205 height 2
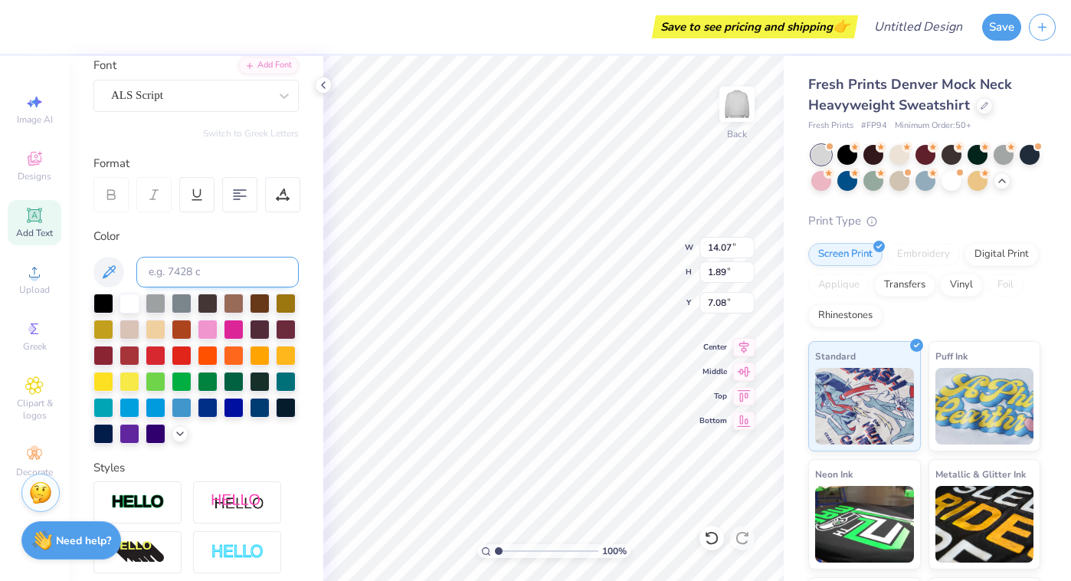
scroll to position [122, 0]
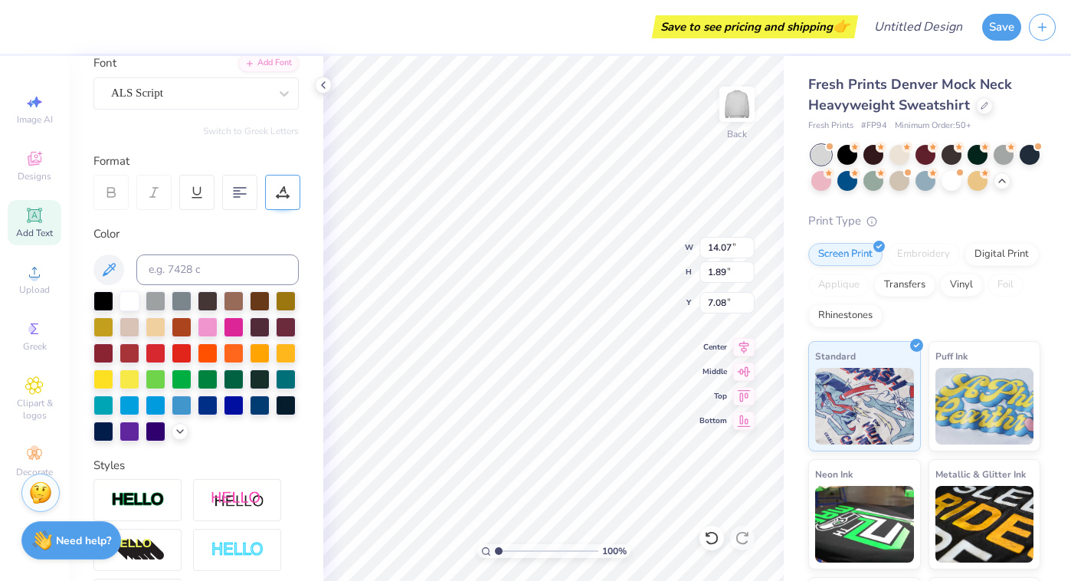
click at [277, 191] on icon at bounding box center [283, 192] width 14 height 14
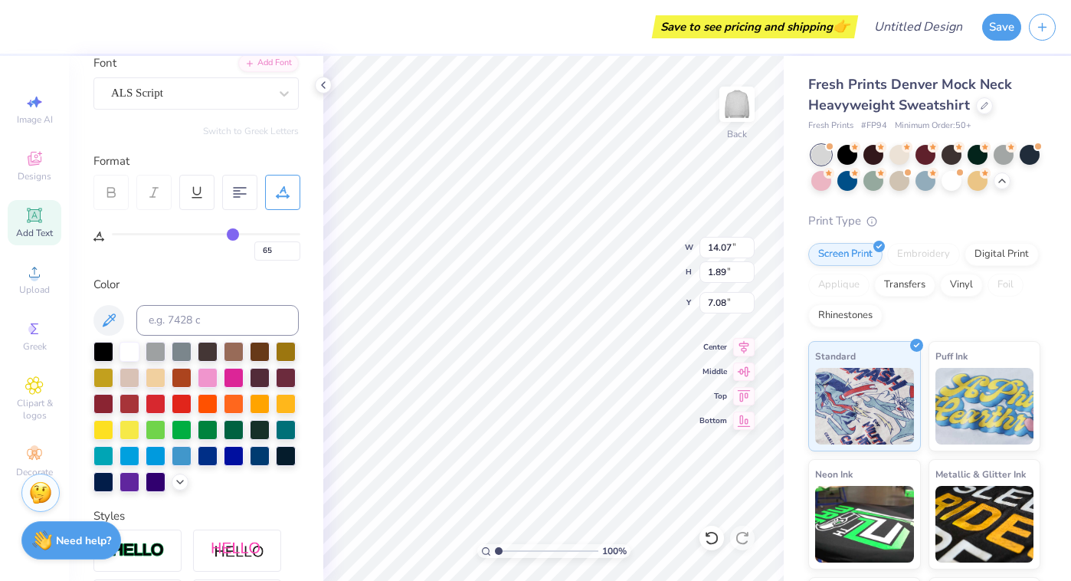
drag, startPoint x: 120, startPoint y: 231, endPoint x: 233, endPoint y: 231, distance: 112.6
click at [233, 233] on input "range" at bounding box center [206, 234] width 188 height 2
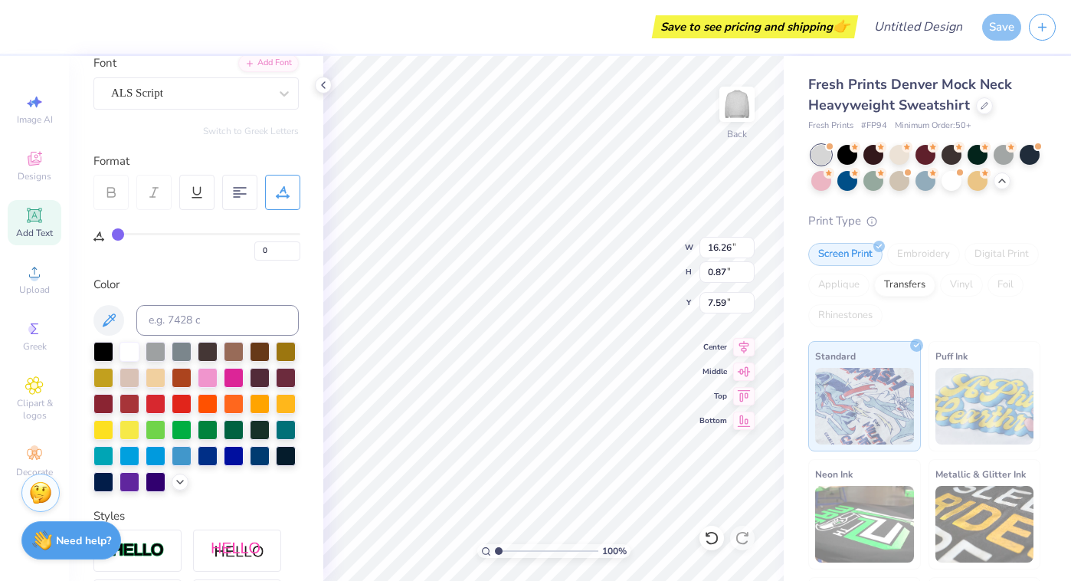
drag, startPoint x: 233, startPoint y: 231, endPoint x: 71, endPoint y: 244, distance: 162.1
click at [71, 244] on div "Personalized Names Personalized Numbers Text Tool Add Font Font ALS Script Swit…" at bounding box center [196, 318] width 254 height 525
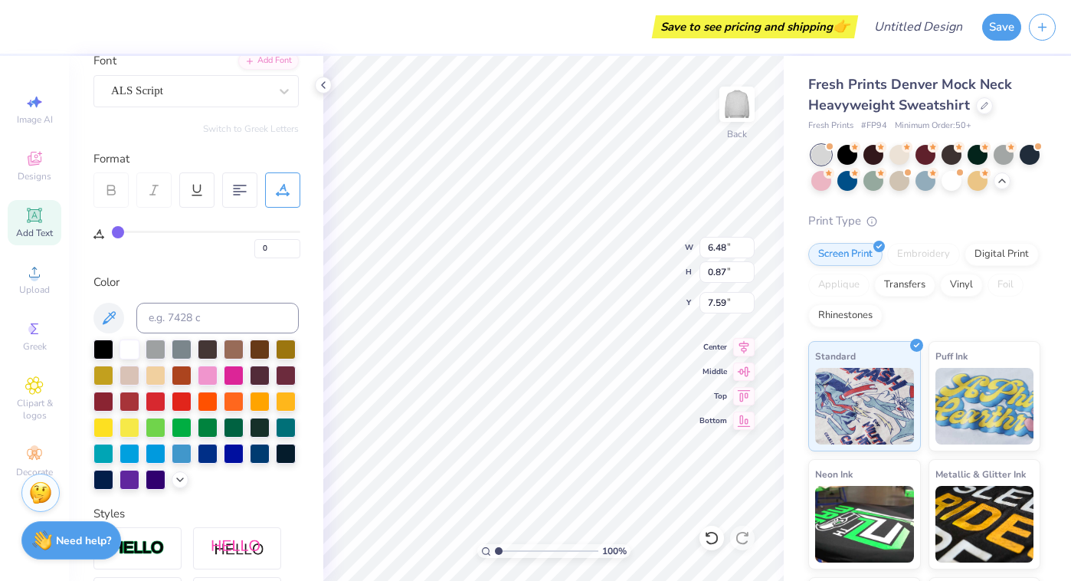
scroll to position [95, 0]
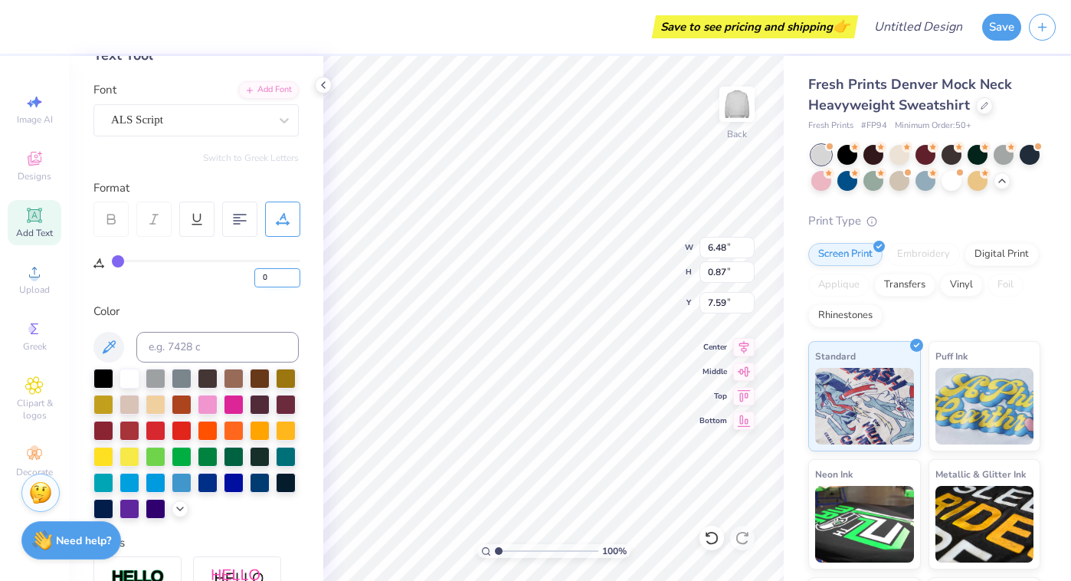
click at [264, 281] on input "0" at bounding box center [277, 277] width 46 height 19
click at [296, 273] on input "1" at bounding box center [277, 277] width 46 height 19
click at [296, 273] on input "2" at bounding box center [277, 277] width 46 height 19
click at [296, 273] on input "3" at bounding box center [277, 277] width 46 height 19
click at [296, 273] on input "4" at bounding box center [277, 277] width 46 height 19
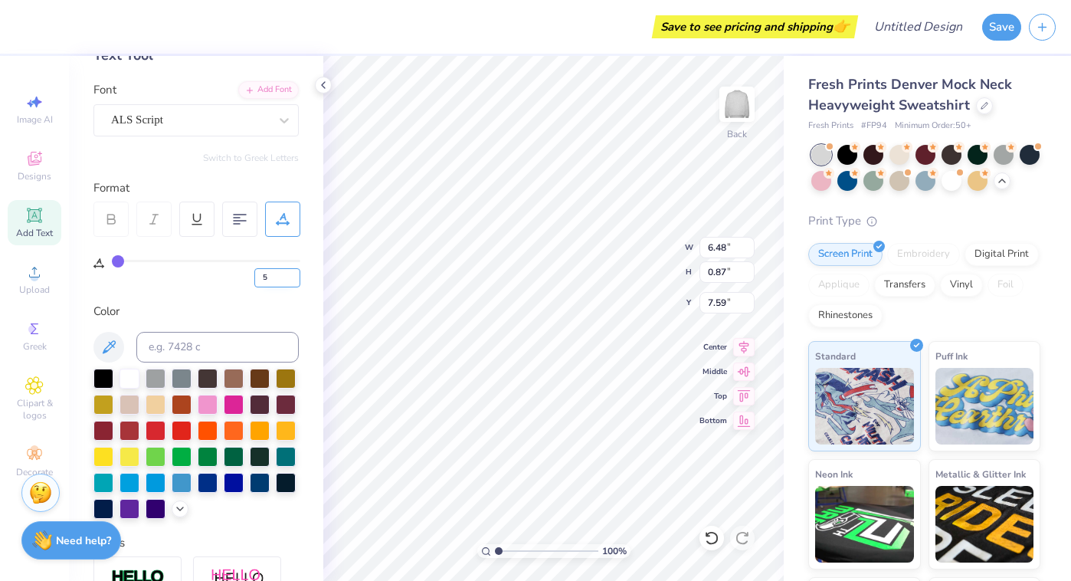
click at [296, 273] on input "5" at bounding box center [277, 277] width 46 height 19
click at [296, 273] on input "6" at bounding box center [277, 277] width 46 height 19
click at [275, 276] on input "6" at bounding box center [277, 277] width 46 height 19
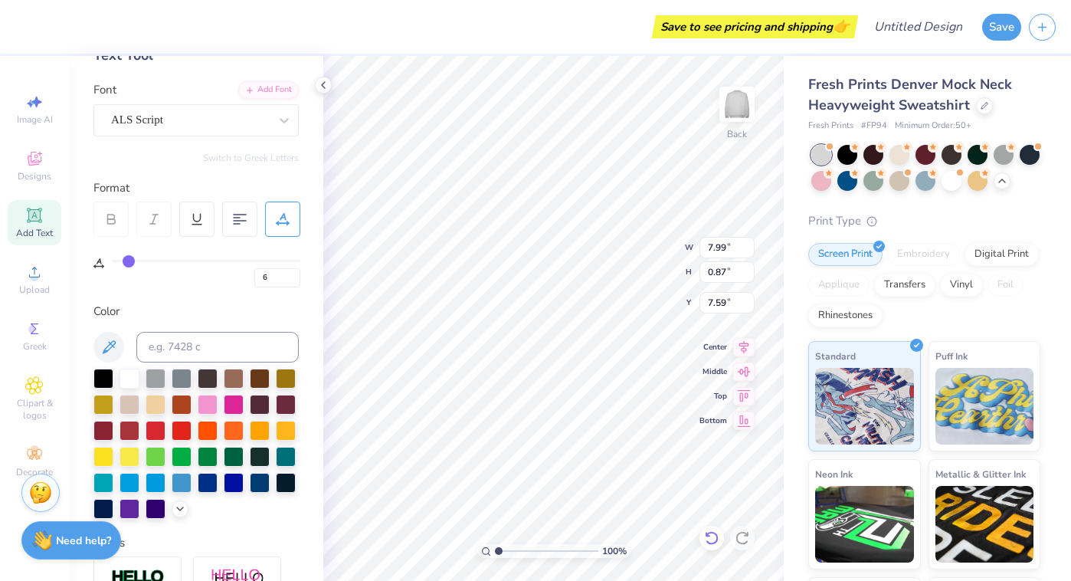
click at [716, 536] on icon at bounding box center [711, 538] width 13 height 14
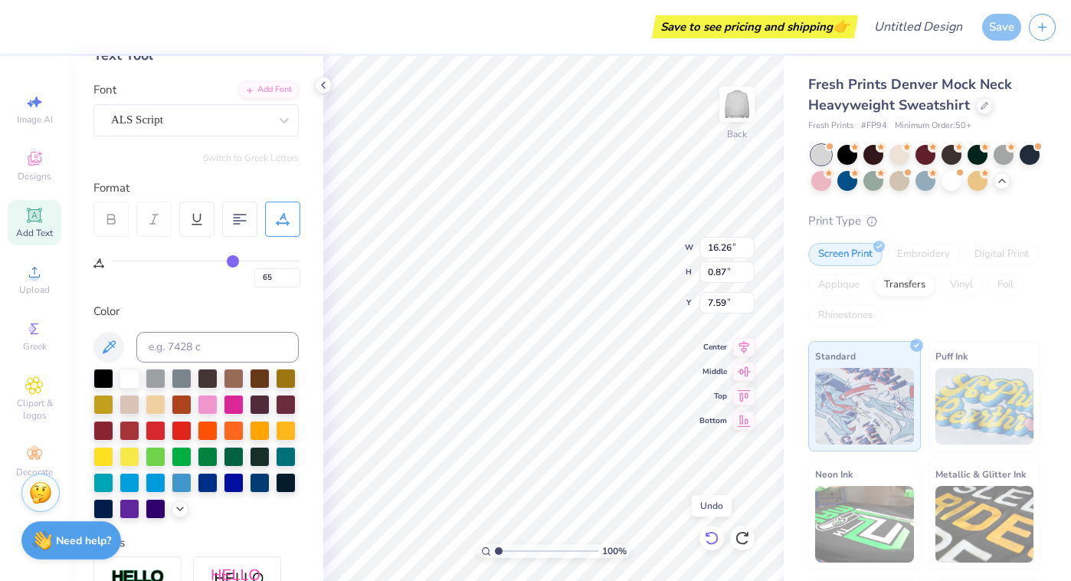
click at [716, 536] on icon at bounding box center [711, 538] width 13 height 14
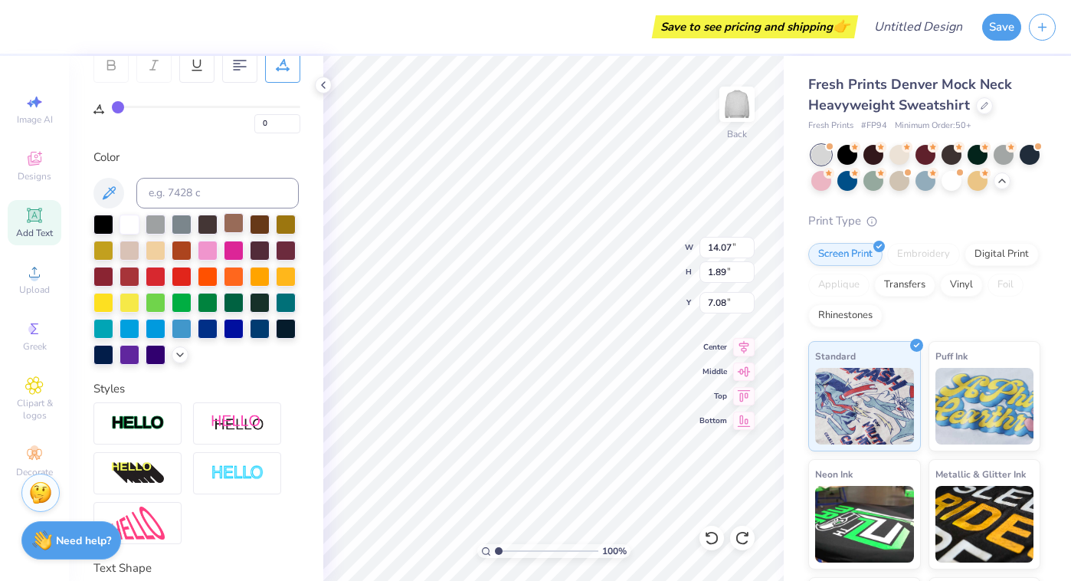
scroll to position [360, 0]
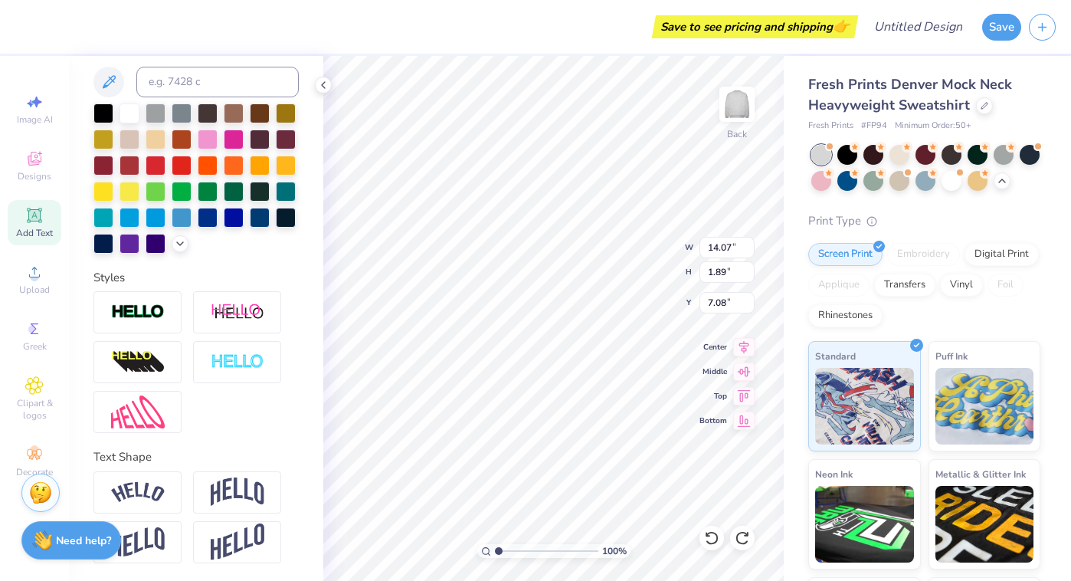
click at [257, 245] on div at bounding box center [195, 178] width 205 height 150
click at [729, 251] on input "14.07" at bounding box center [726, 247] width 55 height 21
click at [747, 252] on input "14.06" at bounding box center [726, 247] width 55 height 21
click at [746, 254] on input "14.05" at bounding box center [726, 247] width 55 height 21
click at [746, 254] on input "14.04" at bounding box center [726, 247] width 55 height 21
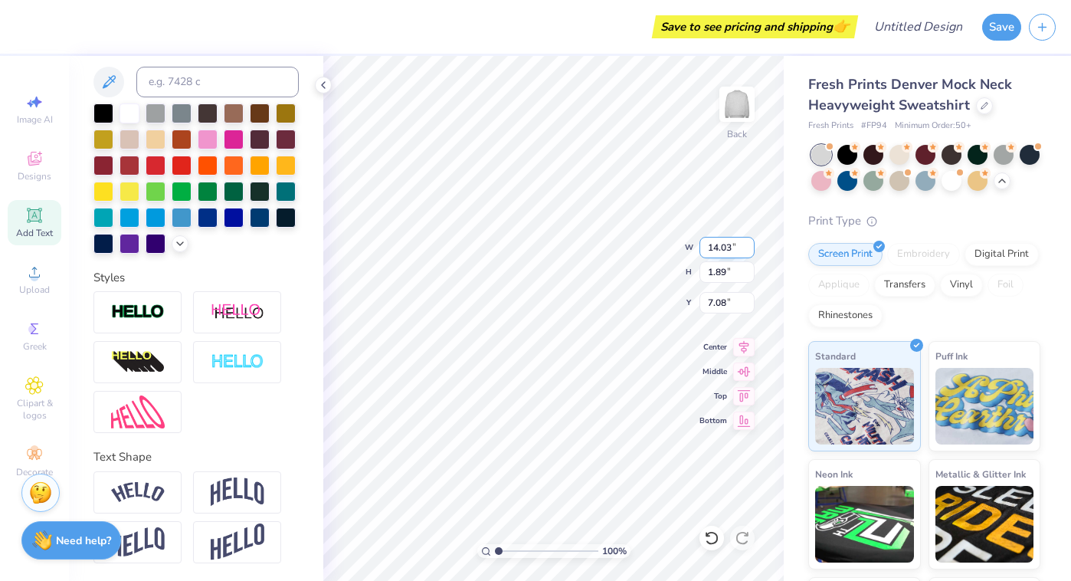
click at [746, 254] on input "14.03" at bounding box center [726, 247] width 55 height 21
click at [746, 254] on input "14.02" at bounding box center [726, 247] width 55 height 21
click at [746, 254] on input "14.01" at bounding box center [726, 247] width 55 height 21
click at [746, 254] on input "14" at bounding box center [726, 247] width 55 height 21
click at [746, 254] on input "13.99" at bounding box center [726, 247] width 55 height 21
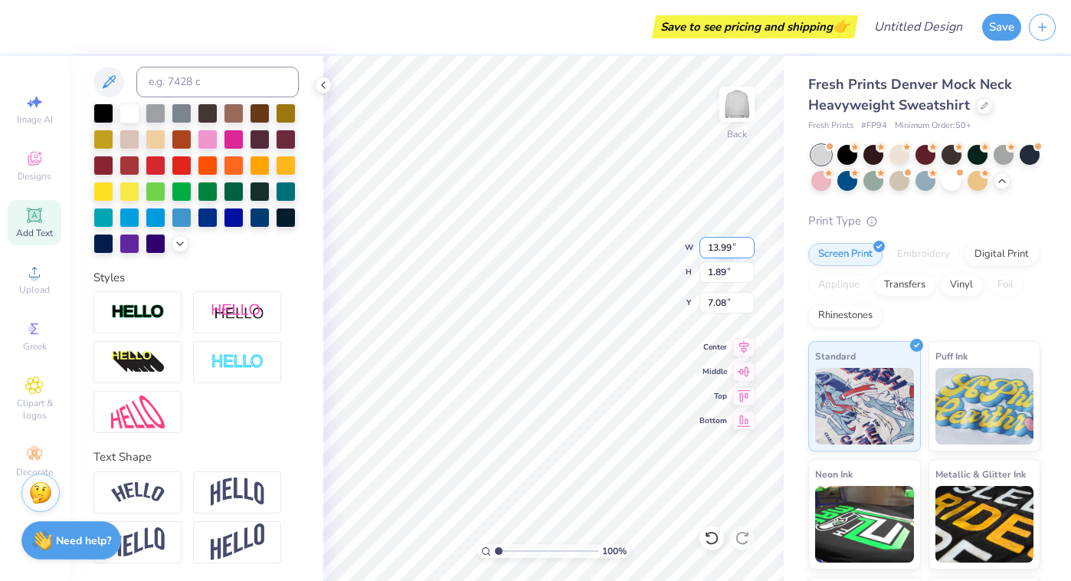
drag, startPoint x: 733, startPoint y: 247, endPoint x: 707, endPoint y: 247, distance: 26.0
click at [707, 247] on input "13.99" at bounding box center [726, 247] width 55 height 21
click at [719, 277] on input "1.89" at bounding box center [726, 271] width 55 height 21
drag, startPoint x: 735, startPoint y: 246, endPoint x: 703, endPoint y: 243, distance: 31.6
click at [703, 244] on input "14.31" at bounding box center [726, 247] width 55 height 21
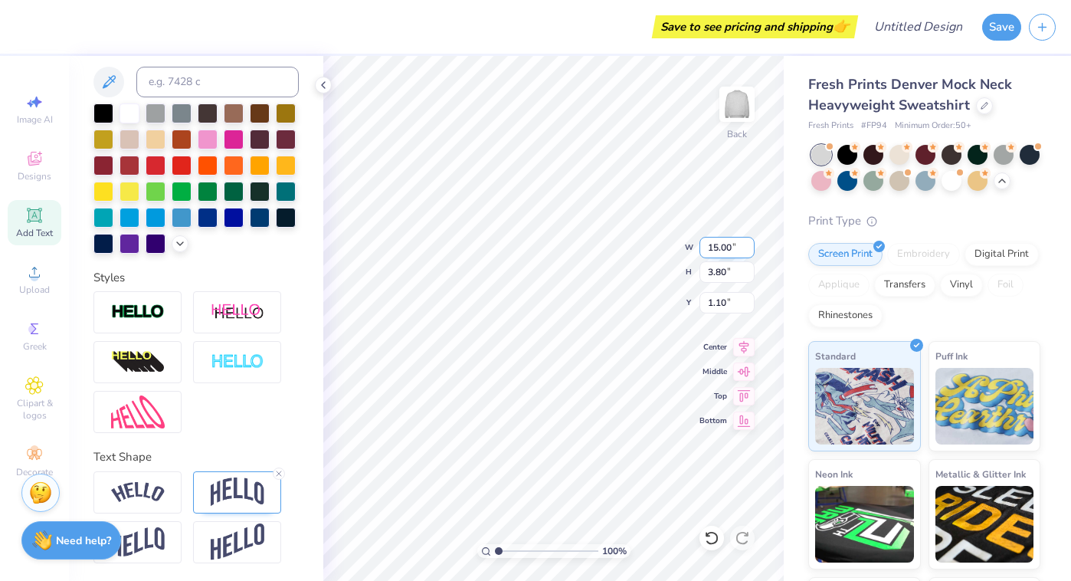
click at [748, 244] on input "15.00" at bounding box center [726, 247] width 55 height 21
click at [712, 272] on input "3.80" at bounding box center [726, 271] width 55 height 21
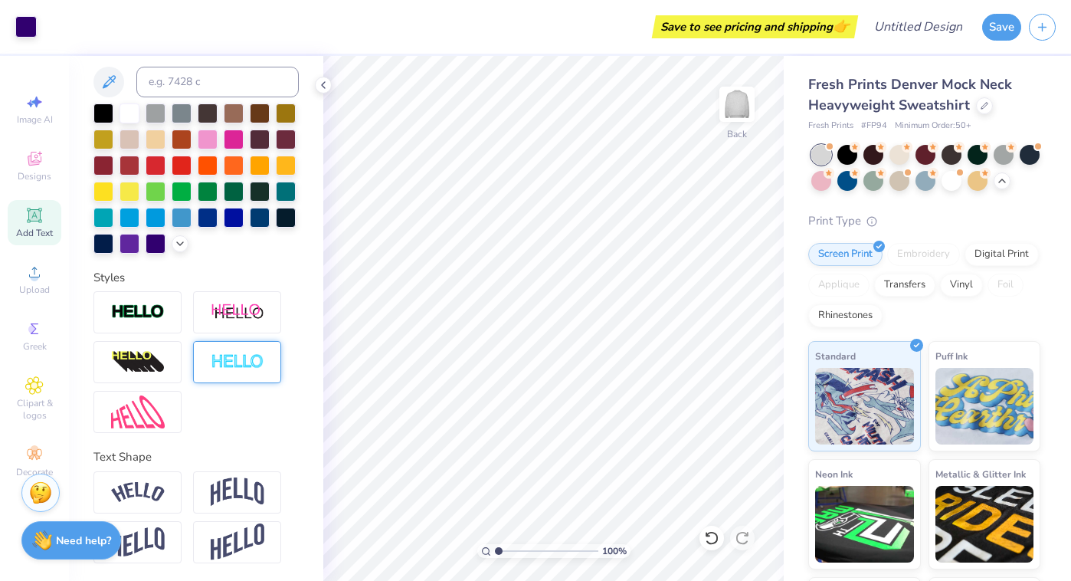
scroll to position [0, 0]
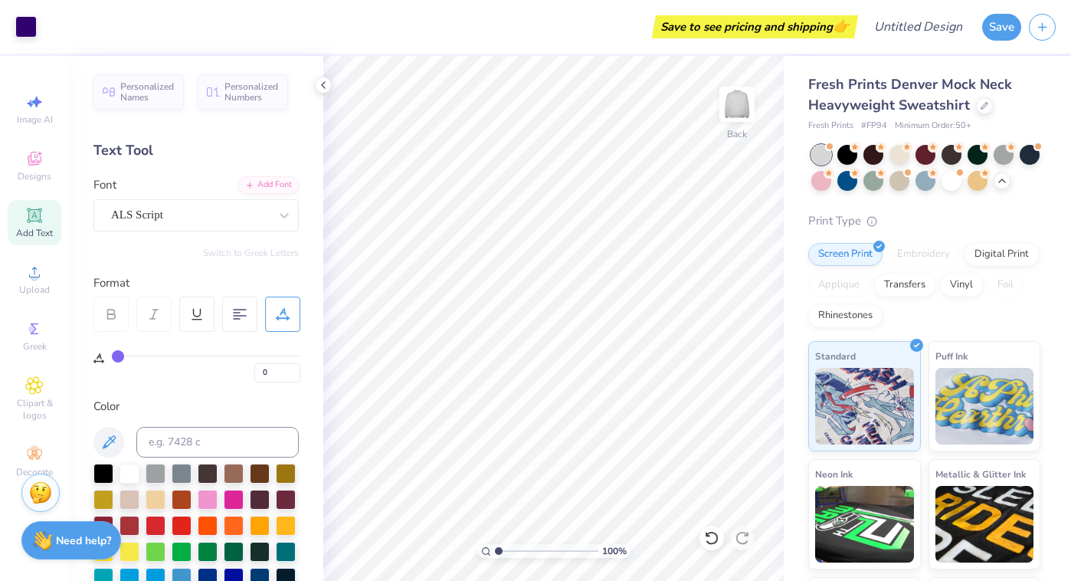
click at [44, 234] on span "Add Text" at bounding box center [34, 233] width 37 height 12
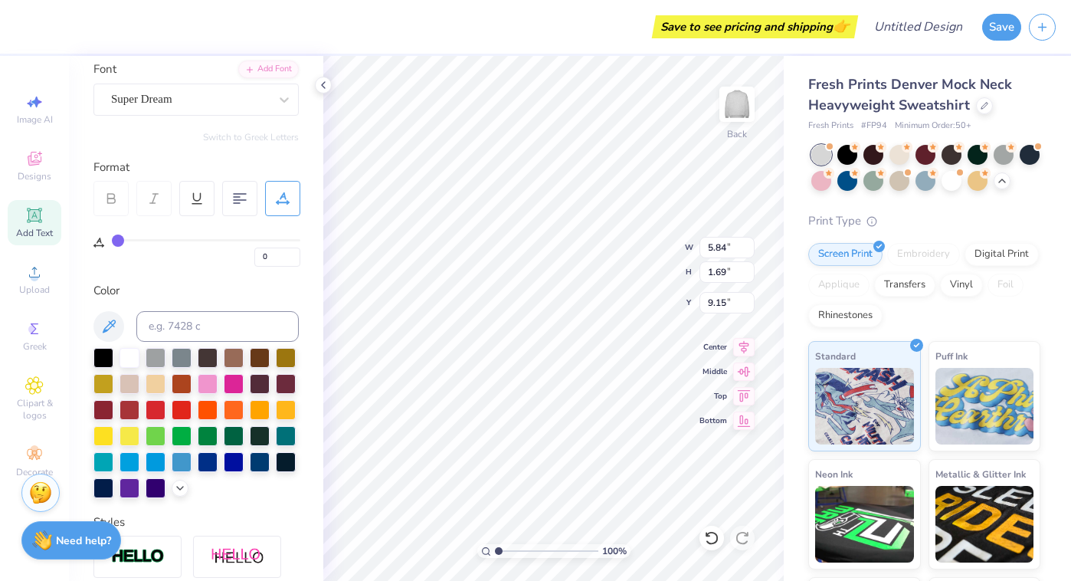
scroll to position [0, 1]
click at [205, 89] on div at bounding box center [190, 99] width 158 height 21
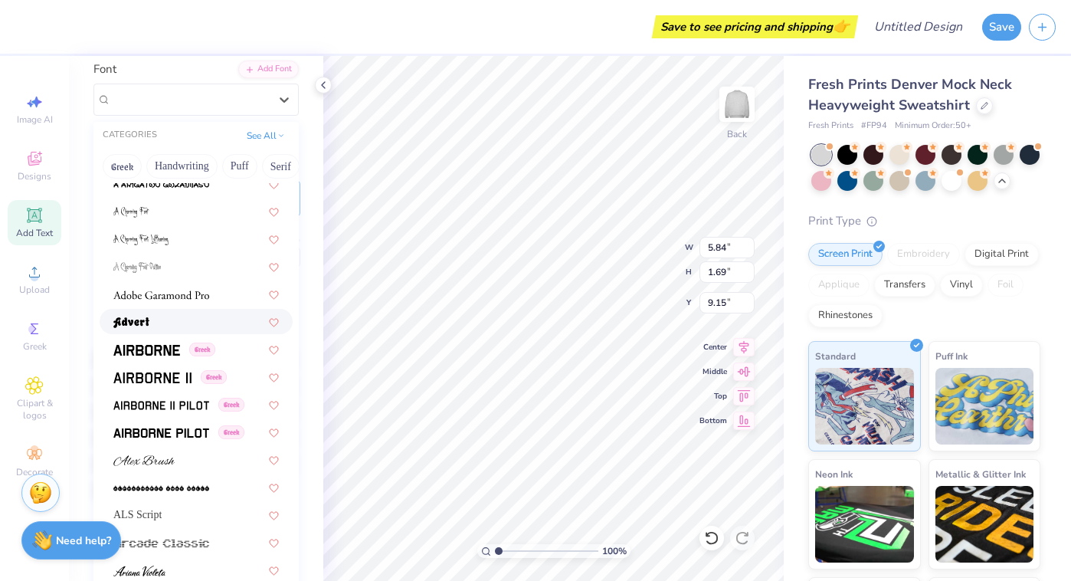
scroll to position [179, 0]
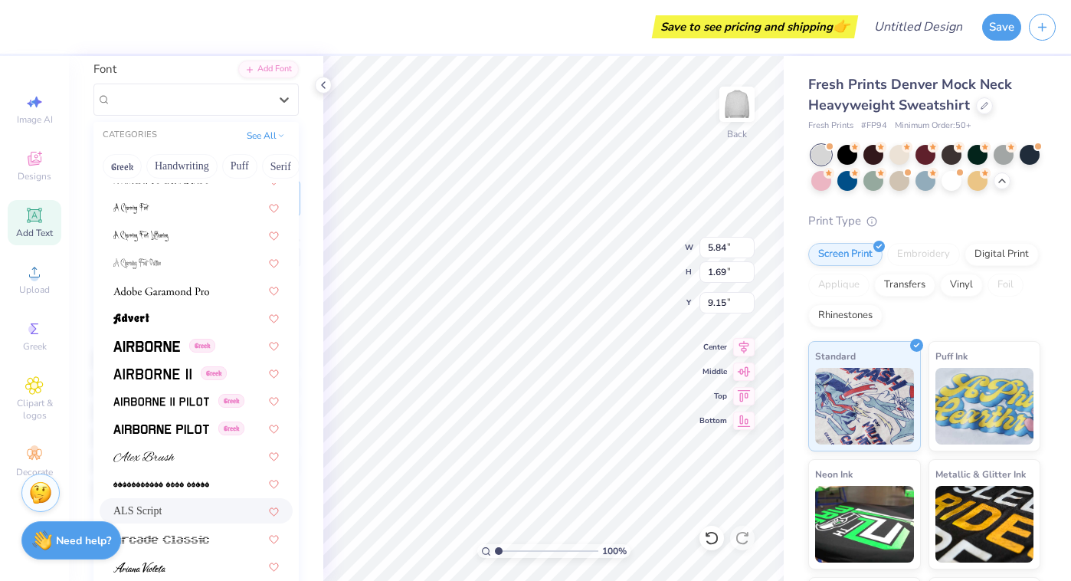
click at [174, 519] on div "ALS Script" at bounding box center [196, 510] width 193 height 25
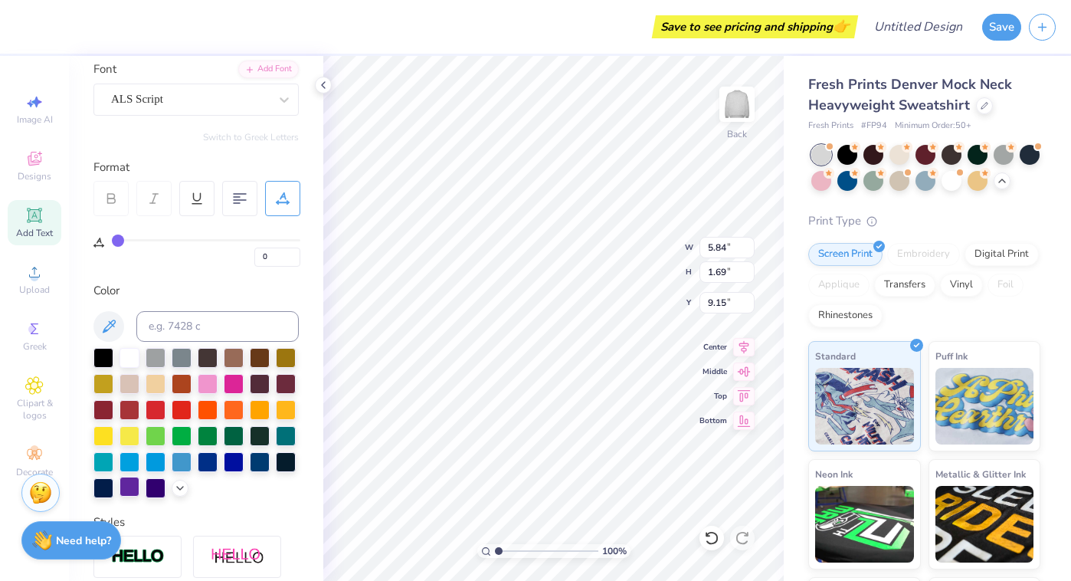
click at [133, 486] on div at bounding box center [130, 487] width 20 height 20
click at [146, 486] on div at bounding box center [156, 487] width 20 height 20
click at [158, 489] on div at bounding box center [156, 487] width 20 height 20
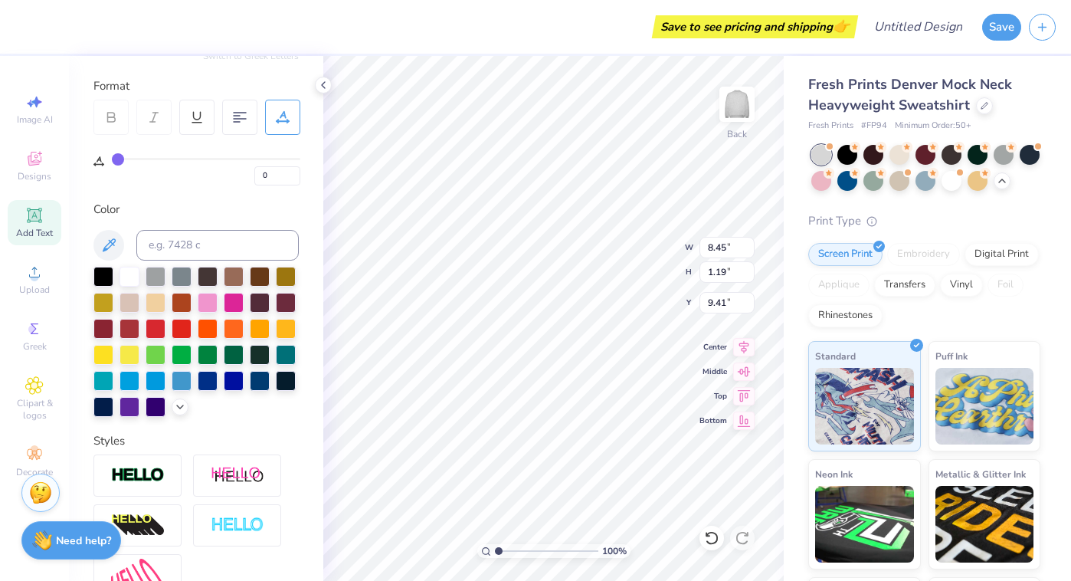
scroll to position [0, 0]
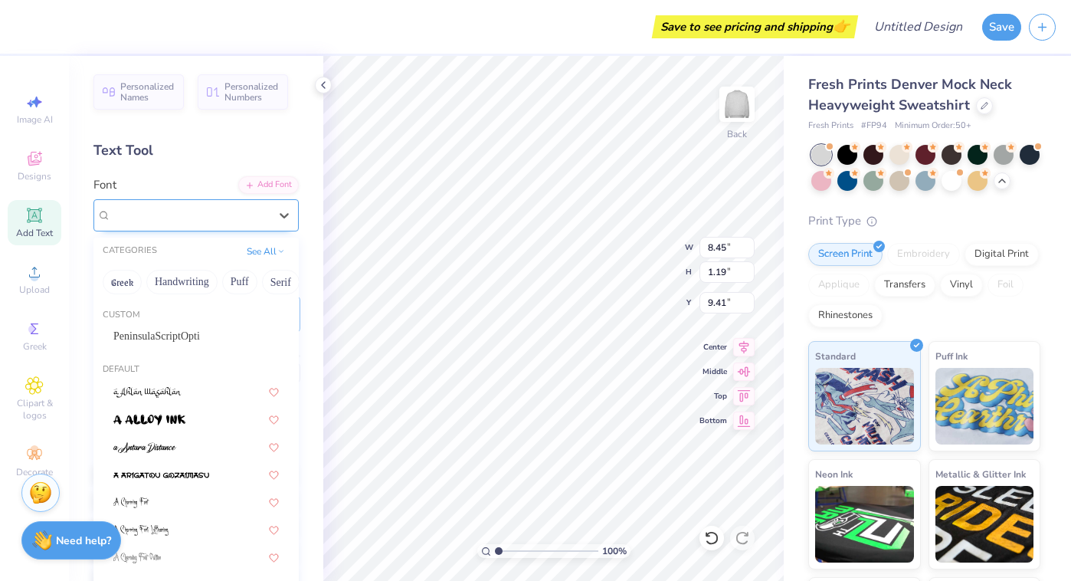
click at [185, 218] on div "ALS Script" at bounding box center [190, 215] width 161 height 24
click at [122, 283] on button "Greek" at bounding box center [122, 282] width 39 height 25
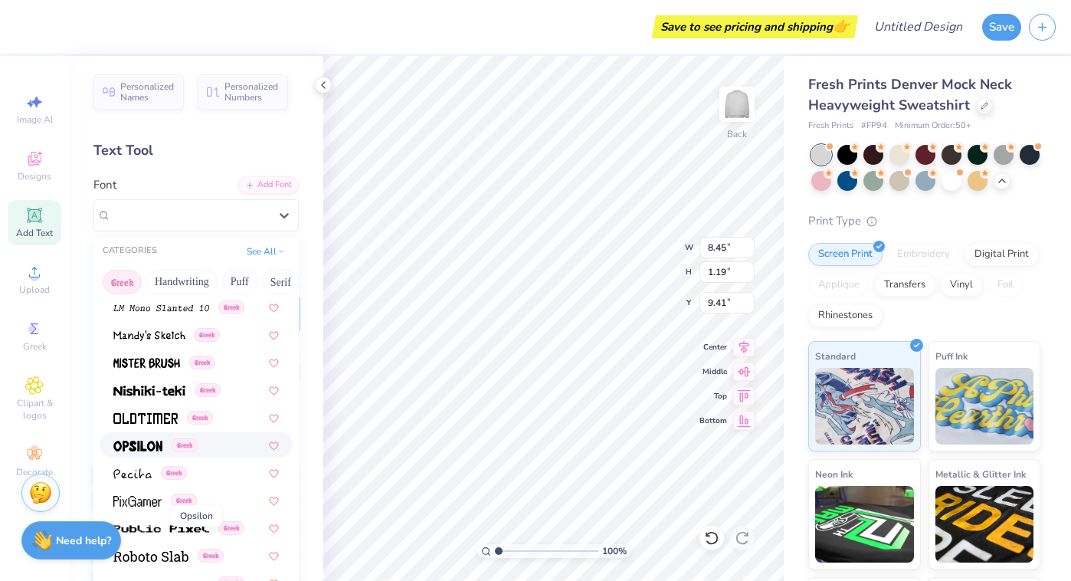
scroll to position [482, 0]
